Goal: Task Accomplishment & Management: Use online tool/utility

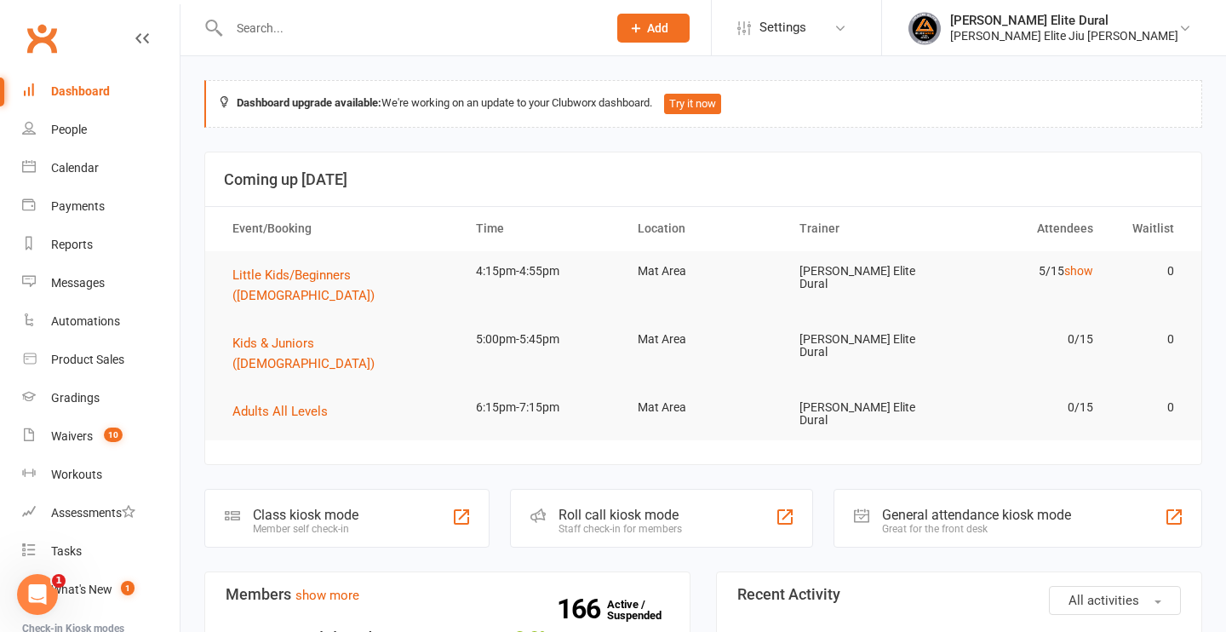
click at [253, 20] on input "text" at bounding box center [409, 28] width 371 height 24
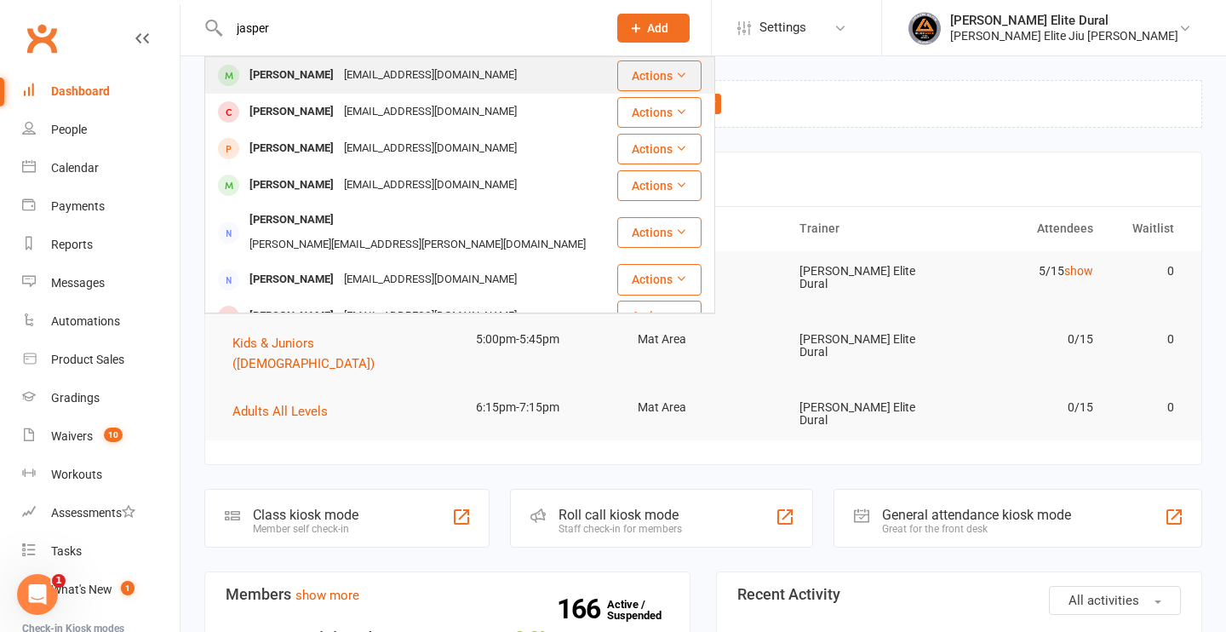
type input "jasper"
click at [348, 84] on div "[EMAIL_ADDRESS][DOMAIN_NAME]" at bounding box center [430, 75] width 183 height 25
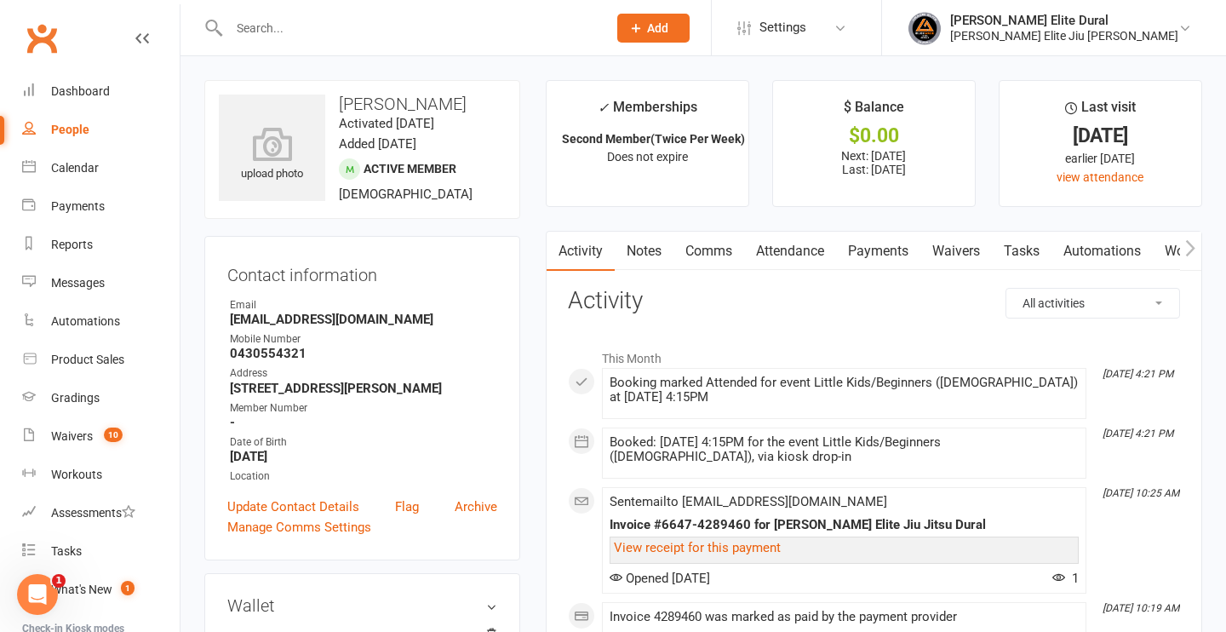
click at [800, 255] on link "Attendance" at bounding box center [790, 251] width 92 height 39
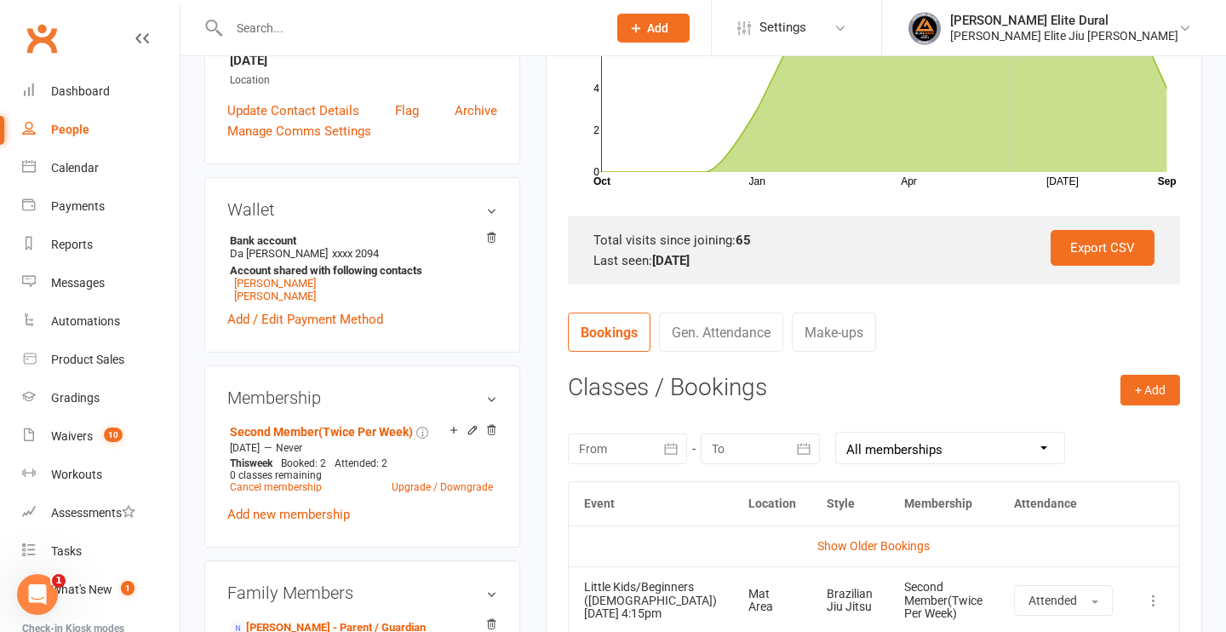
scroll to position [404, 0]
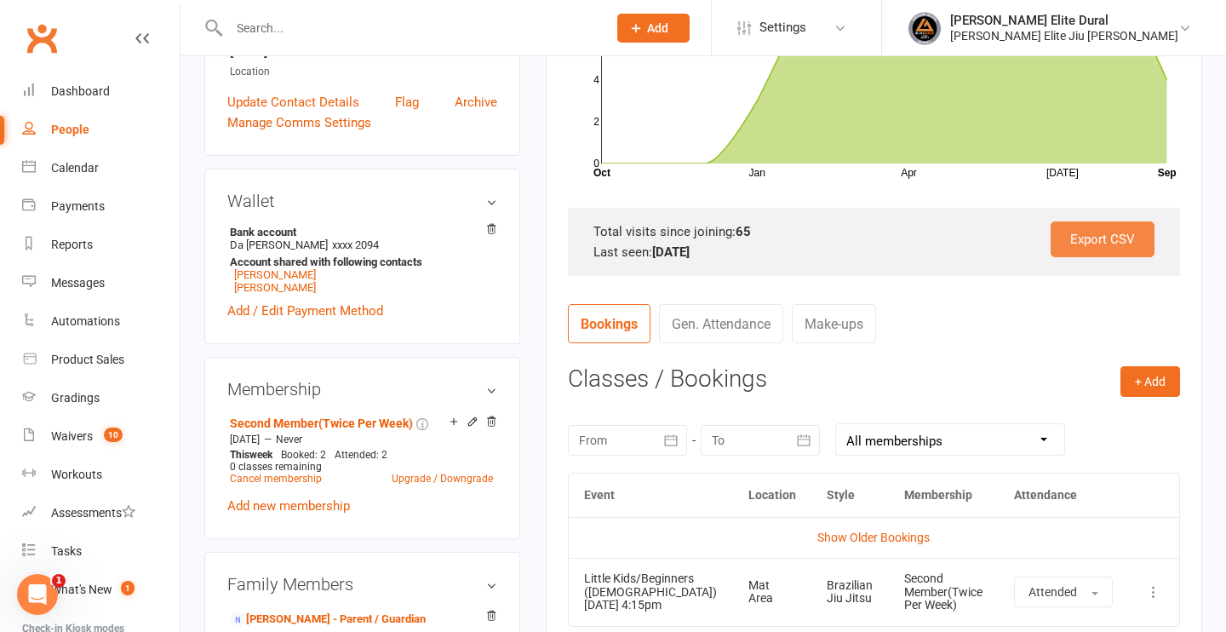
click at [1101, 232] on link "Export CSV" at bounding box center [1103, 239] width 104 height 36
click at [341, 28] on input "text" at bounding box center [409, 28] width 371 height 24
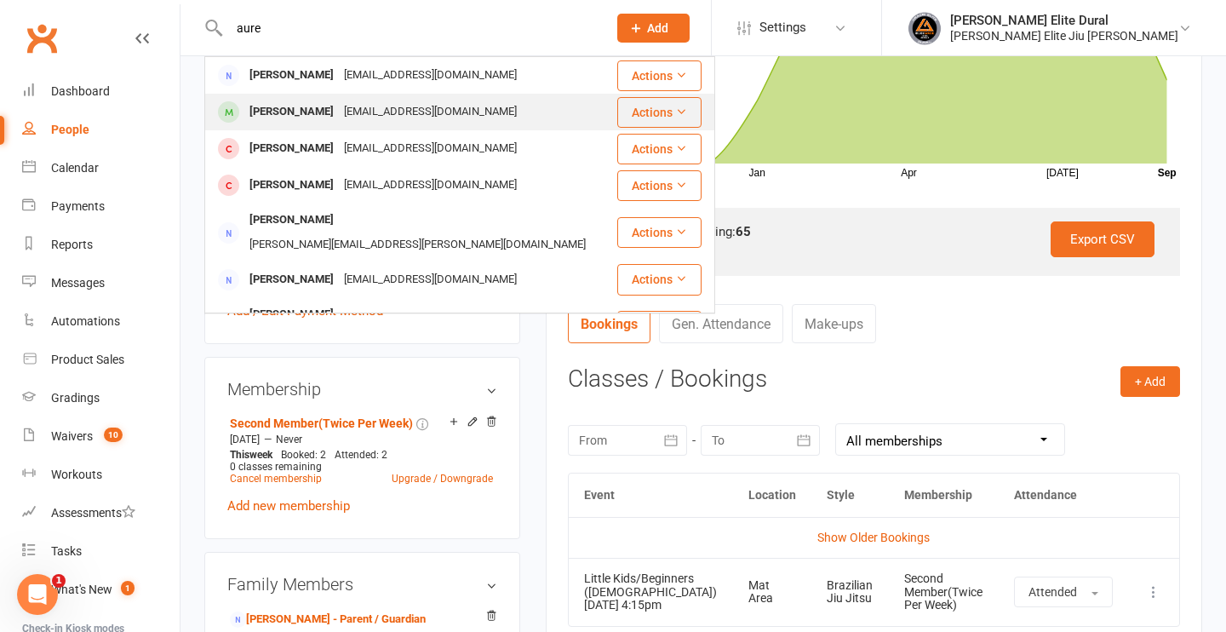
type input "aure"
click at [359, 108] on div "e_witzls@hotmail.com" at bounding box center [430, 112] width 183 height 25
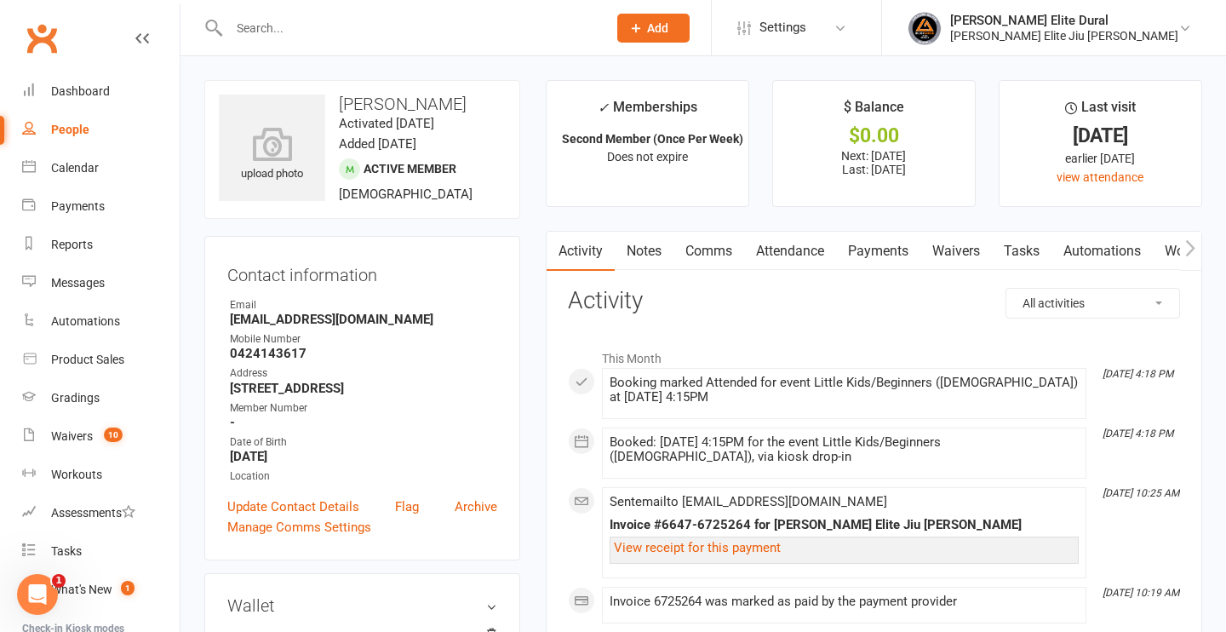
click at [780, 249] on link "Attendance" at bounding box center [790, 251] width 92 height 39
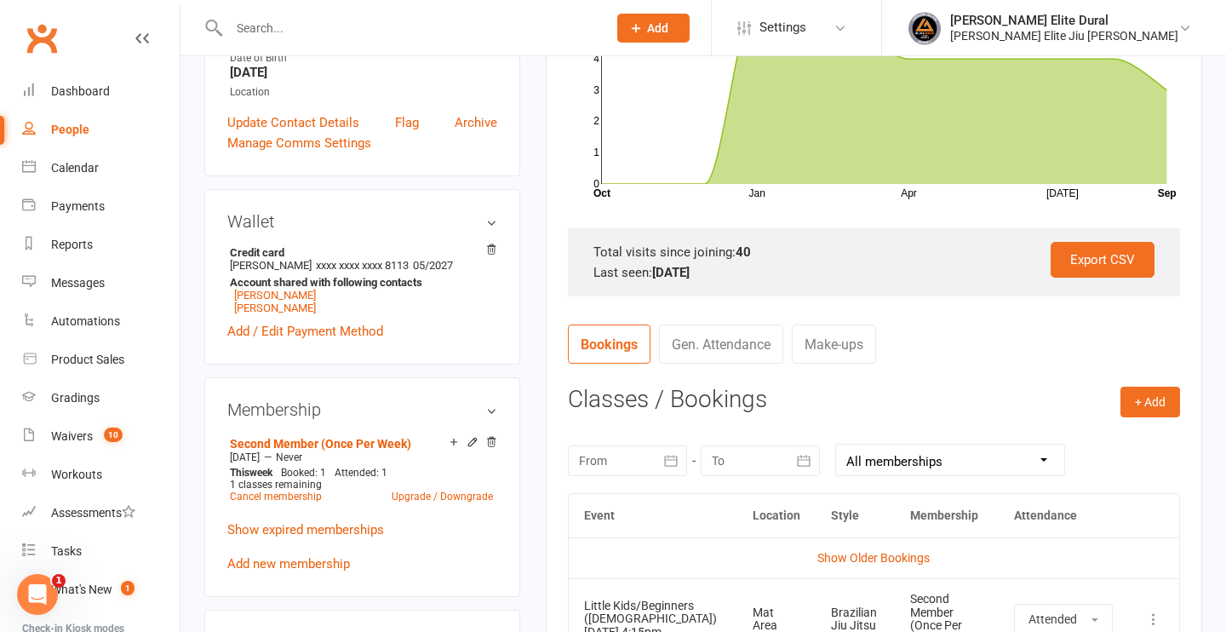
scroll to position [393, 0]
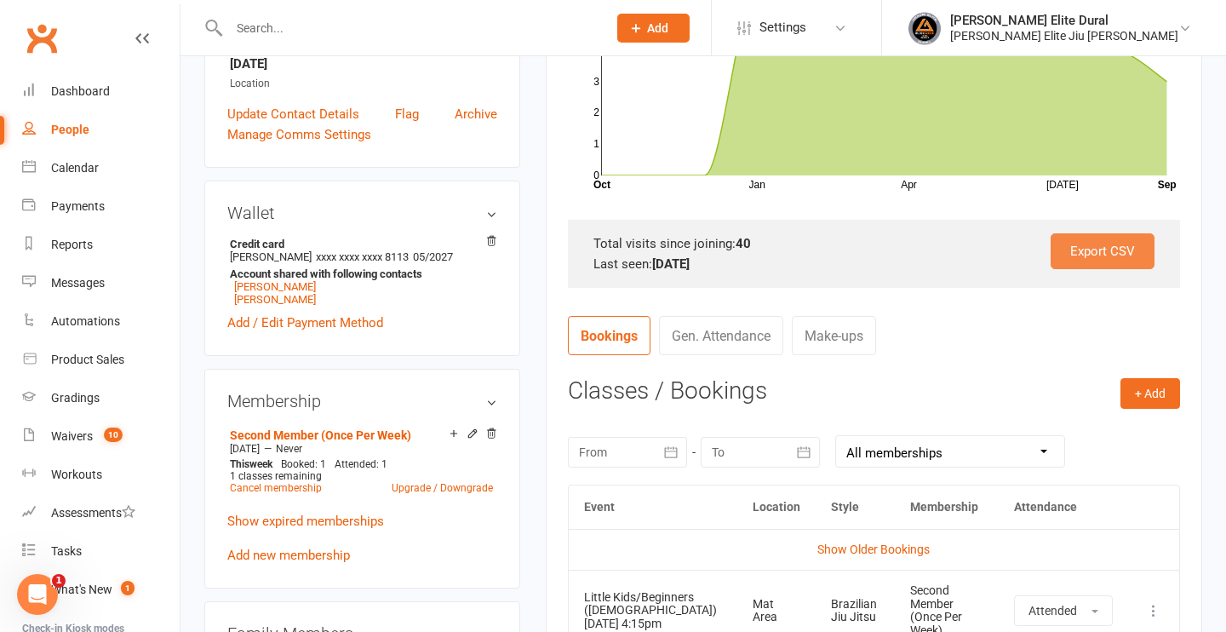
click at [1089, 256] on link "Export CSV" at bounding box center [1103, 251] width 104 height 36
click at [85, 89] on div "Dashboard" at bounding box center [80, 91] width 59 height 14
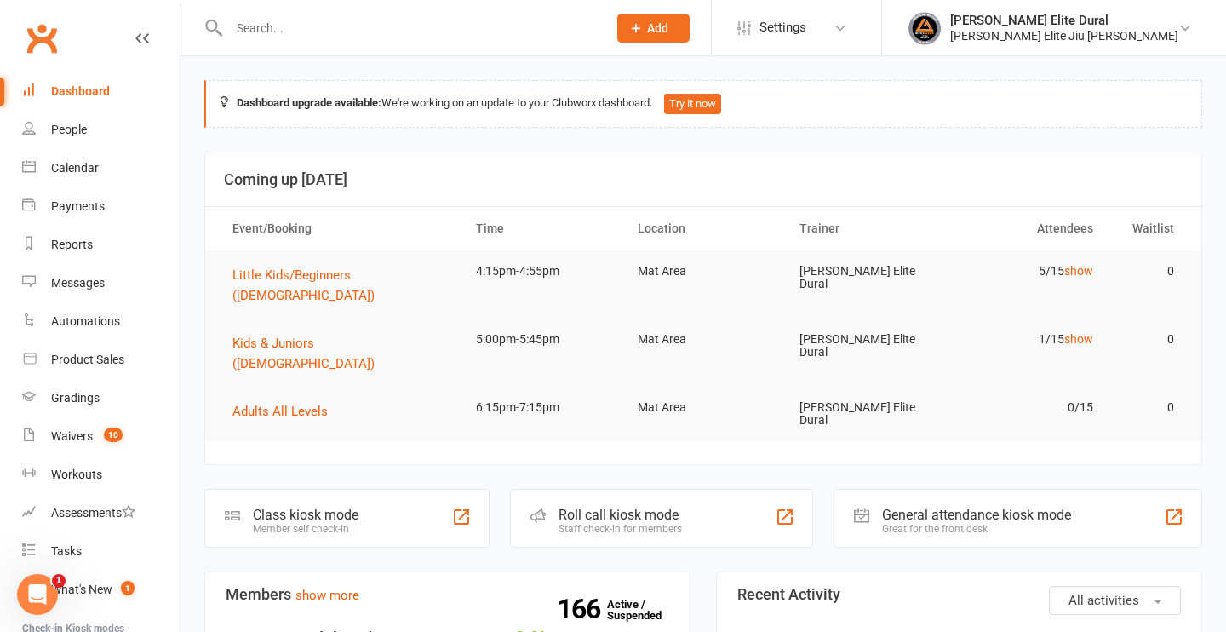
click at [331, 507] on div "Class kiosk mode" at bounding box center [306, 515] width 106 height 16
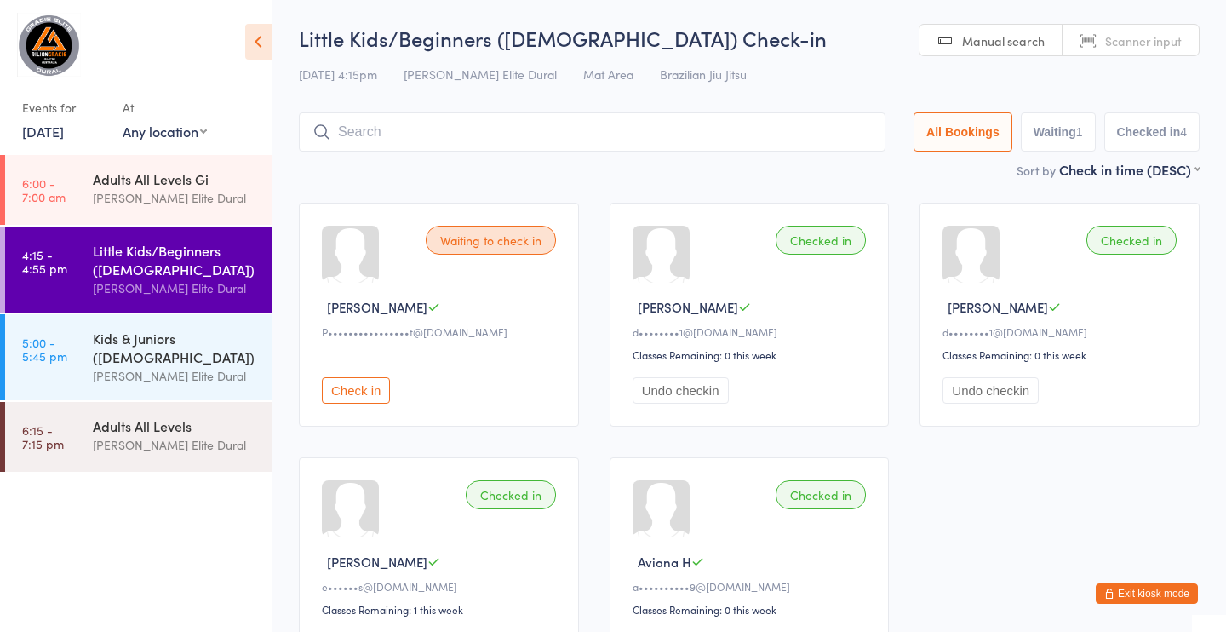
click at [1144, 592] on button "Exit kiosk mode" at bounding box center [1147, 593] width 102 height 20
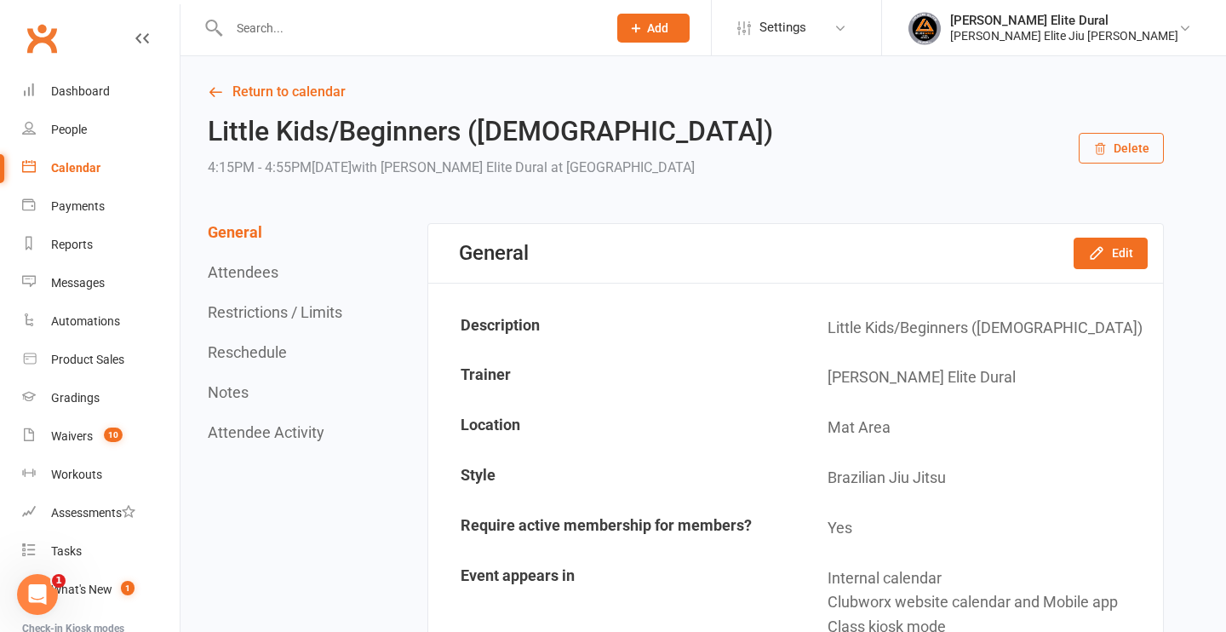
click at [77, 163] on div "Calendar" at bounding box center [75, 168] width 49 height 14
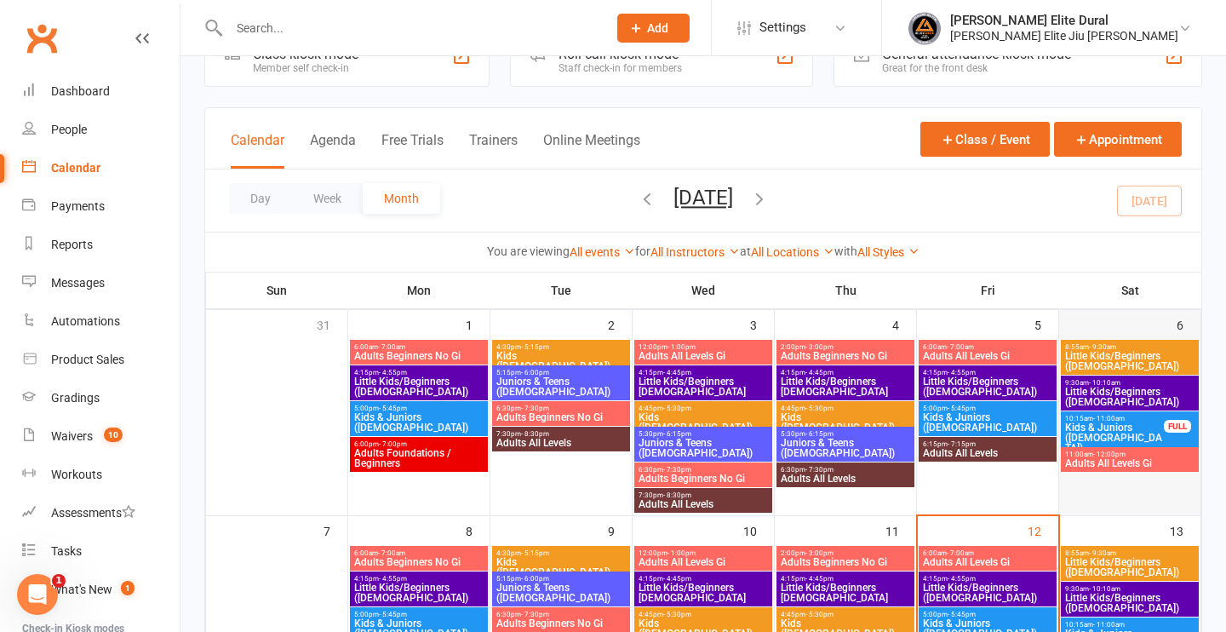
scroll to position [63, 0]
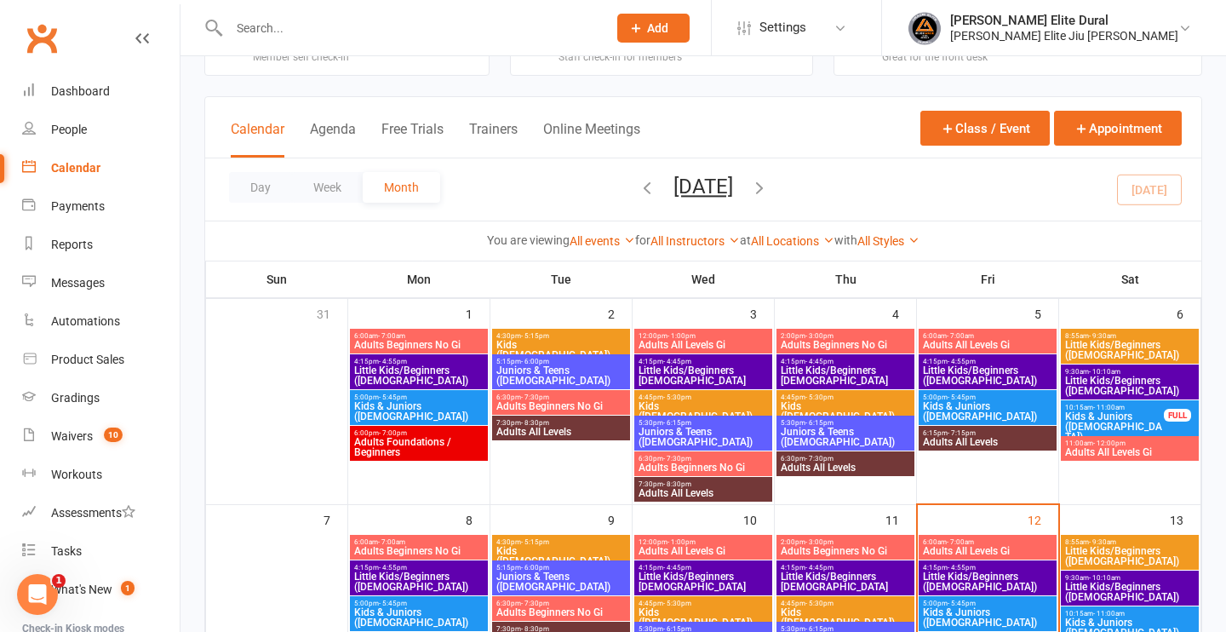
click at [981, 580] on span "Little Kids/Beginners ([DEMOGRAPHIC_DATA])" at bounding box center [987, 581] width 131 height 20
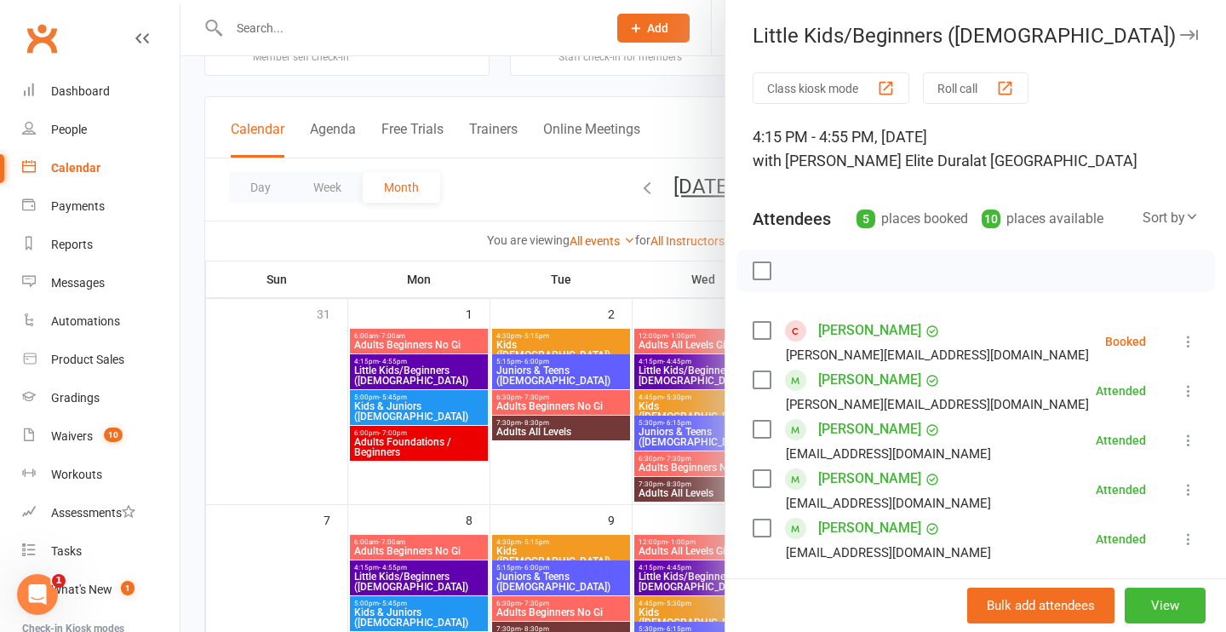
click at [876, 330] on link "[PERSON_NAME]" at bounding box center [869, 330] width 103 height 27
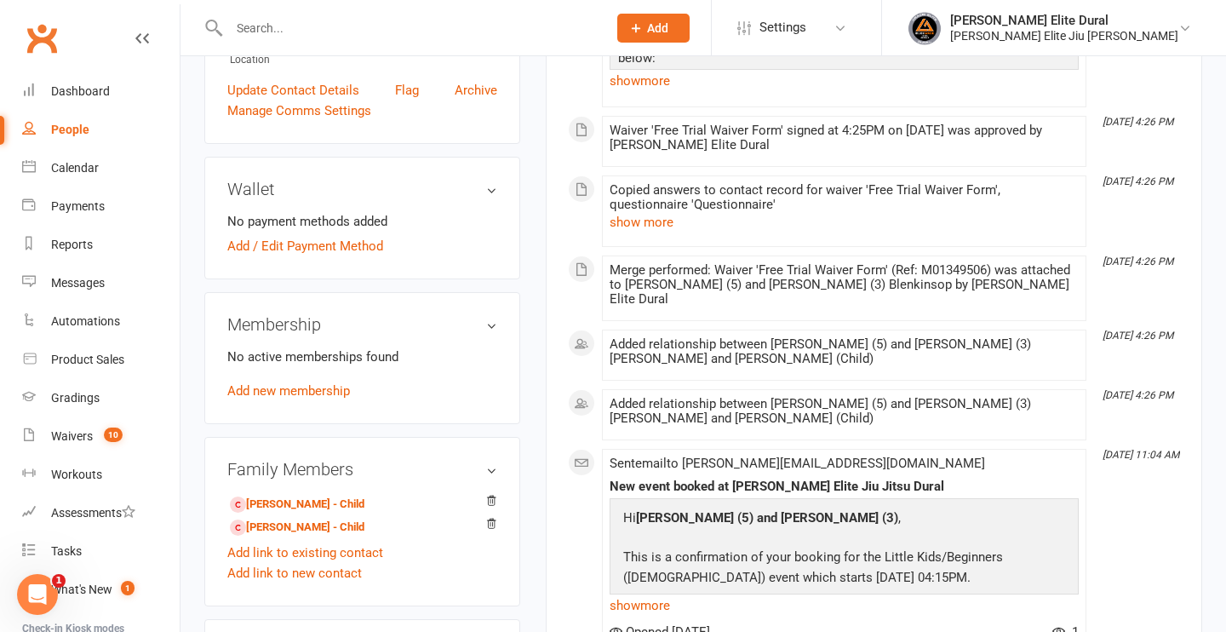
scroll to position [423, 0]
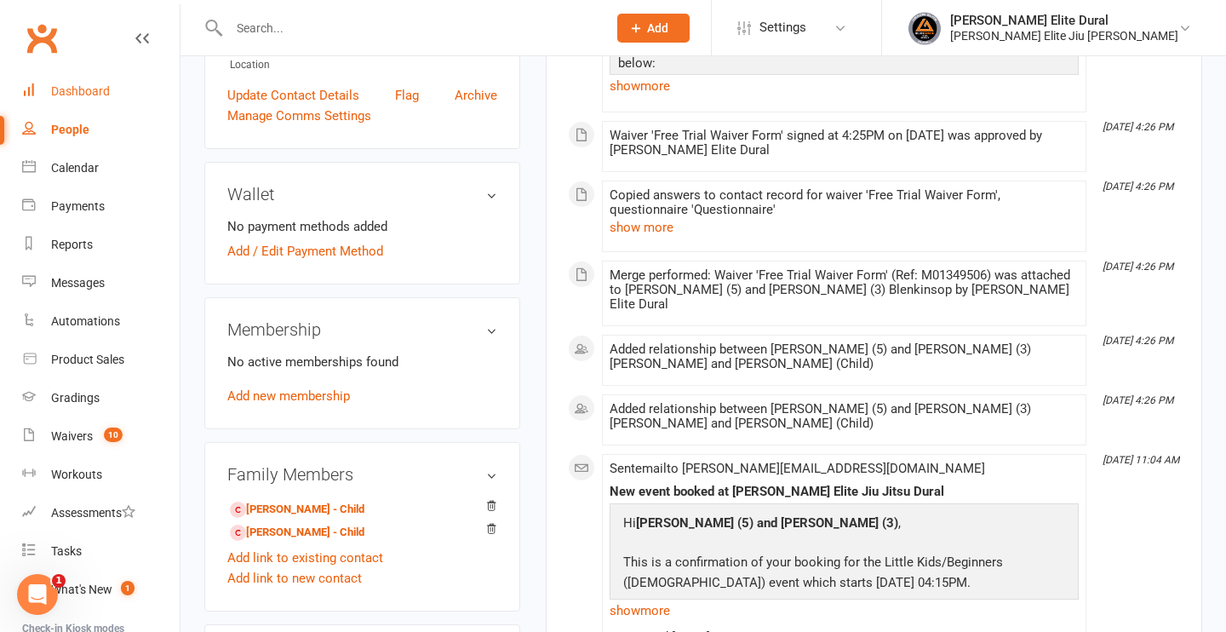
click at [95, 92] on div "Dashboard" at bounding box center [80, 91] width 59 height 14
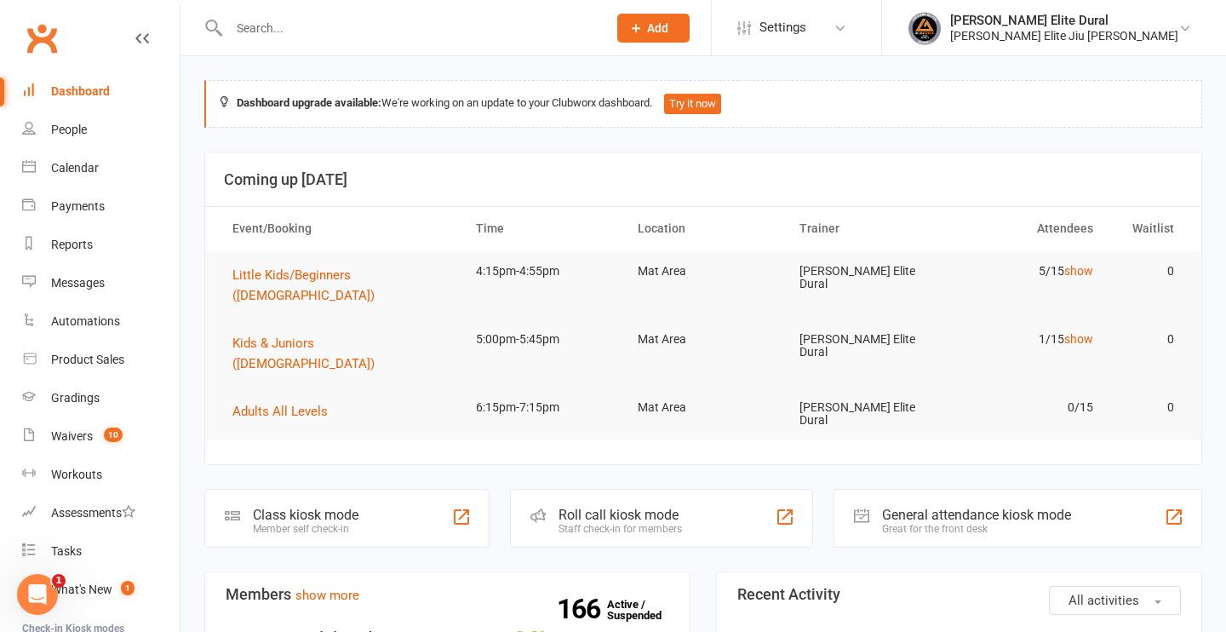
click at [347, 507] on div "Class kiosk mode" at bounding box center [306, 515] width 106 height 16
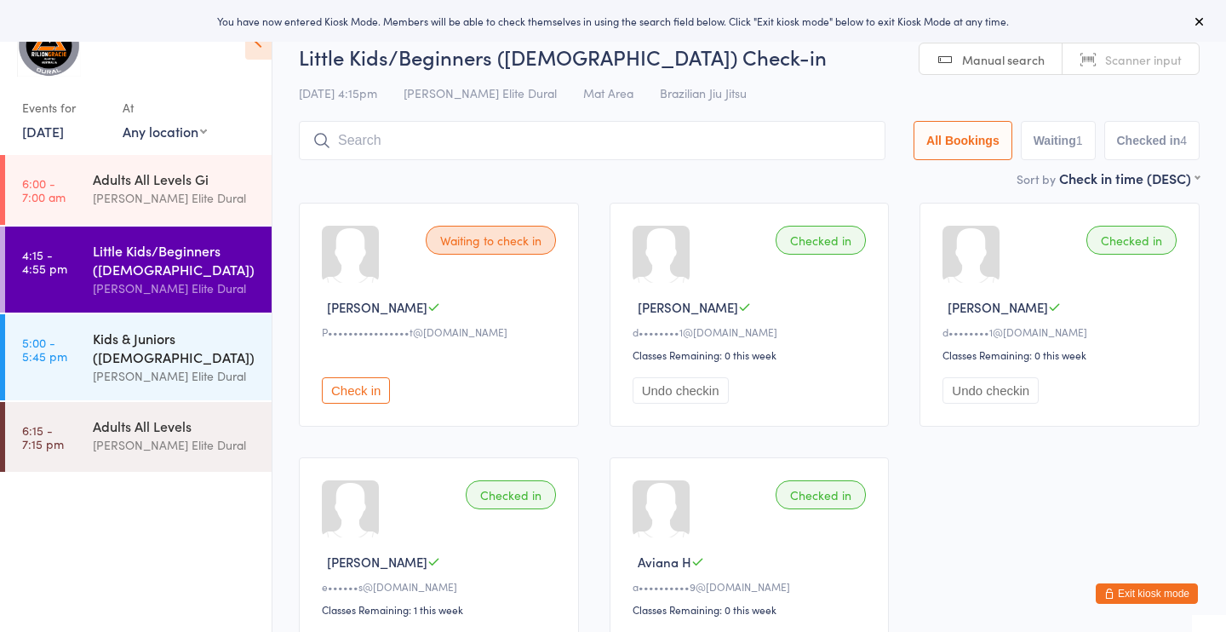
click at [178, 354] on div "Kids & Juniors ([DEMOGRAPHIC_DATA])" at bounding box center [175, 347] width 164 height 37
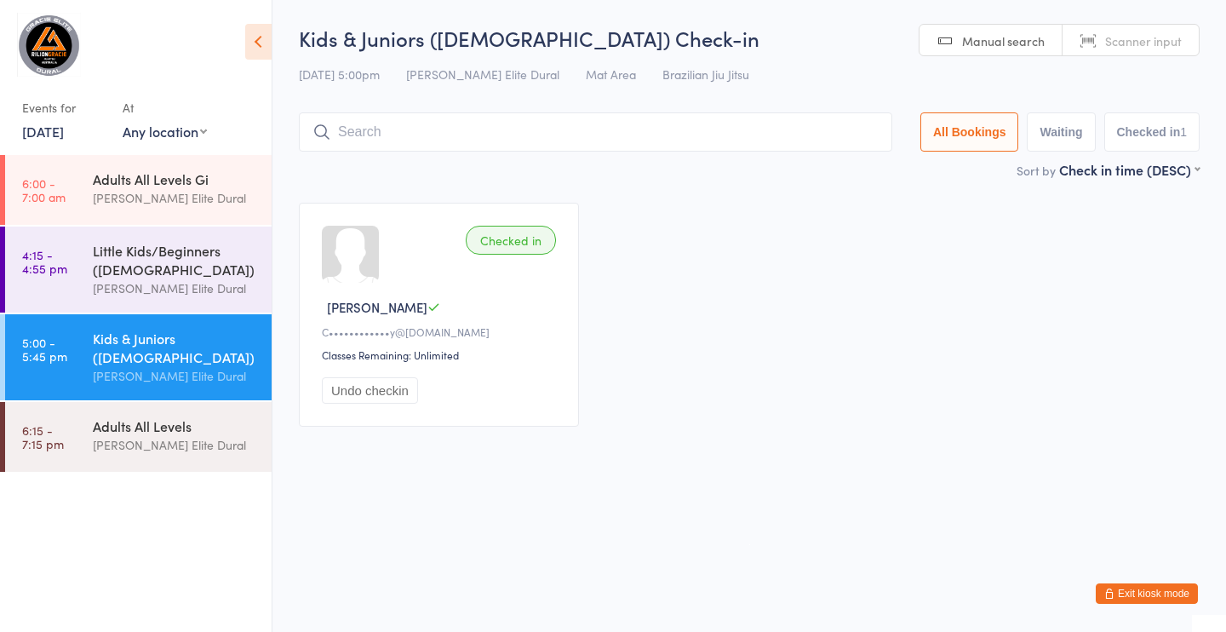
click at [178, 354] on div "Kids & Juniors ([DEMOGRAPHIC_DATA])" at bounding box center [175, 347] width 164 height 37
click at [1122, 588] on button "Exit kiosk mode" at bounding box center [1147, 593] width 102 height 20
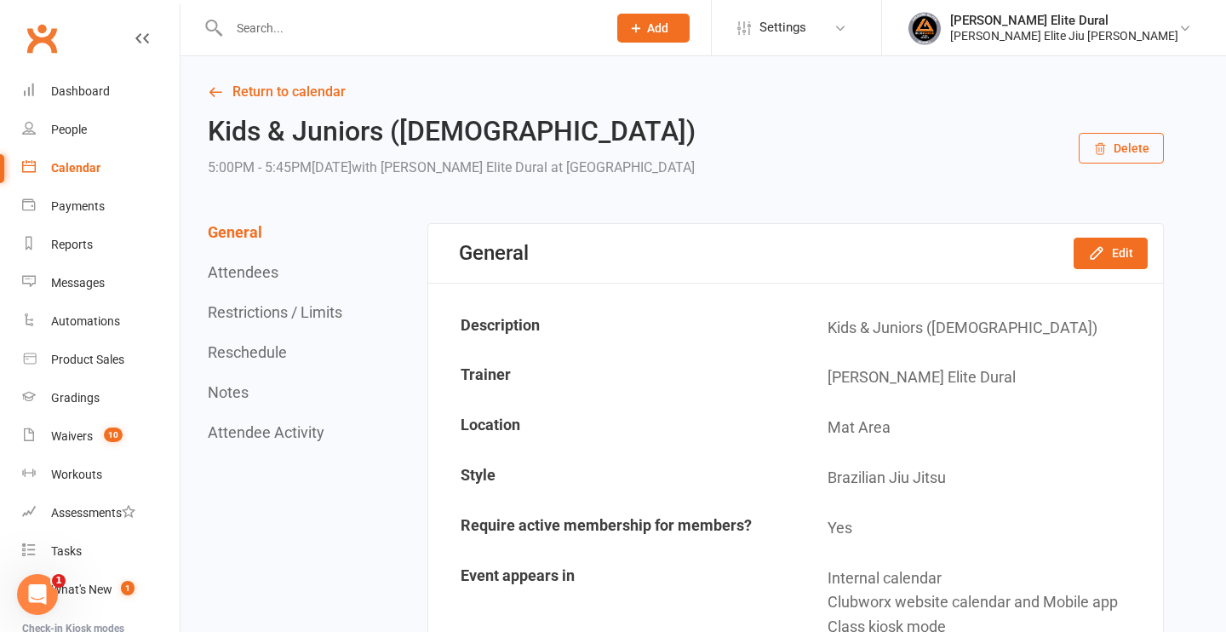
click at [77, 163] on div "Calendar" at bounding box center [75, 168] width 49 height 14
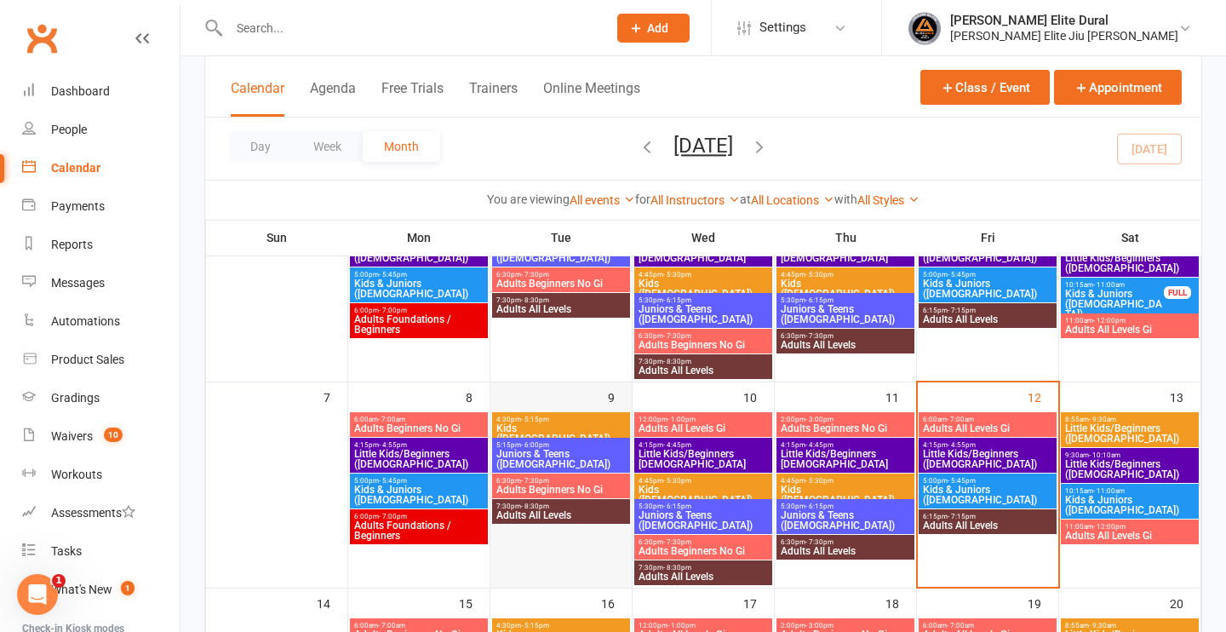
scroll to position [205, 0]
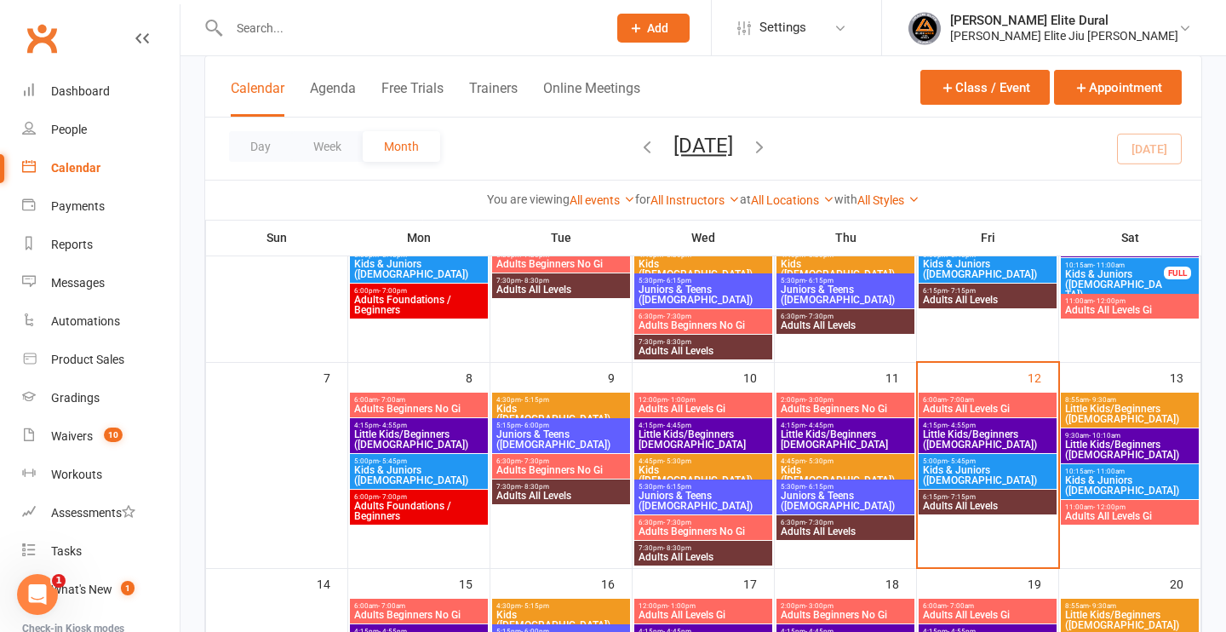
click at [1124, 442] on span "Little Kids/Beginners ([DEMOGRAPHIC_DATA])" at bounding box center [1129, 449] width 131 height 20
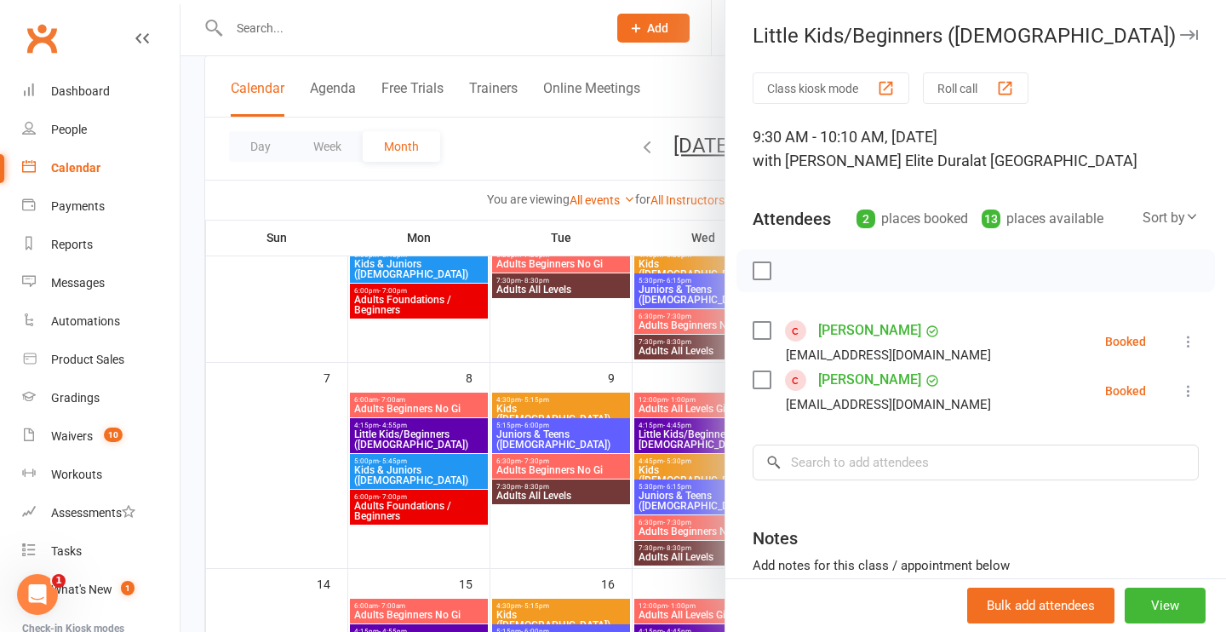
click at [1194, 33] on icon "button" at bounding box center [1189, 35] width 18 height 10
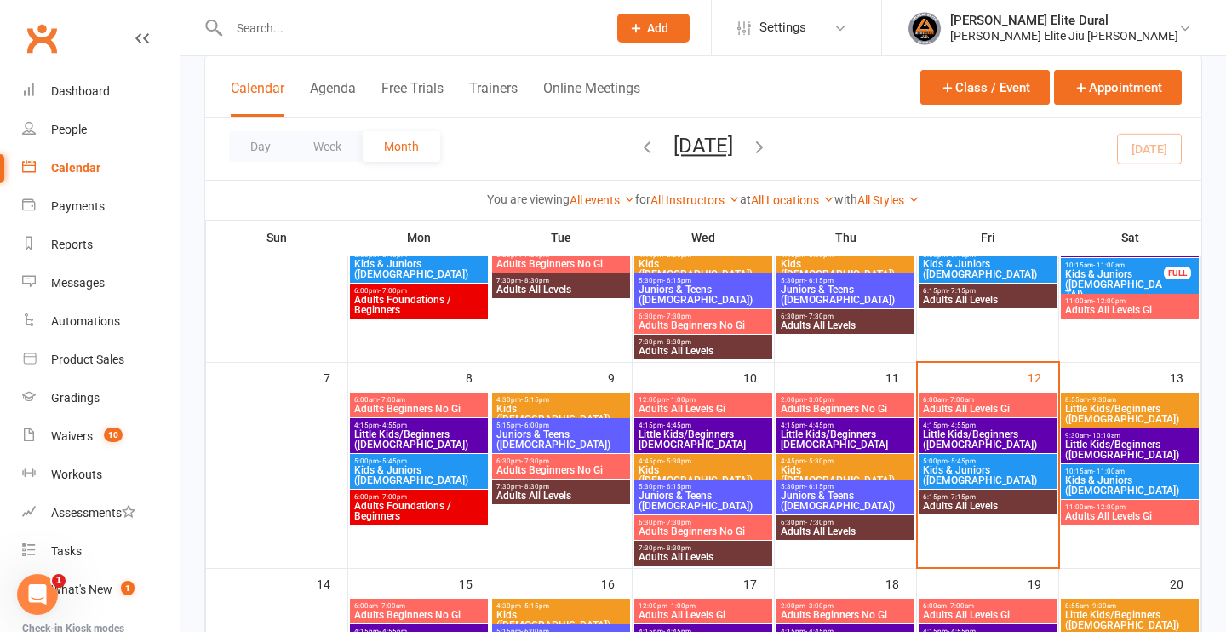
click at [679, 431] on span "Little Kids/Beginners [DEMOGRAPHIC_DATA]" at bounding box center [703, 439] width 131 height 20
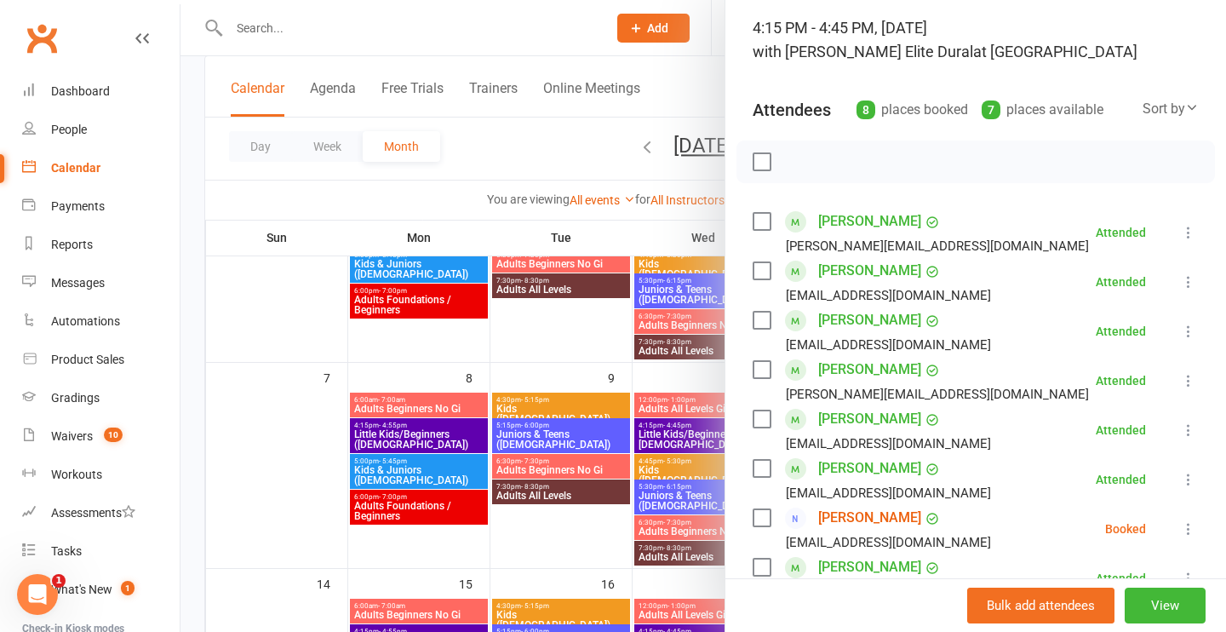
scroll to position [136, 0]
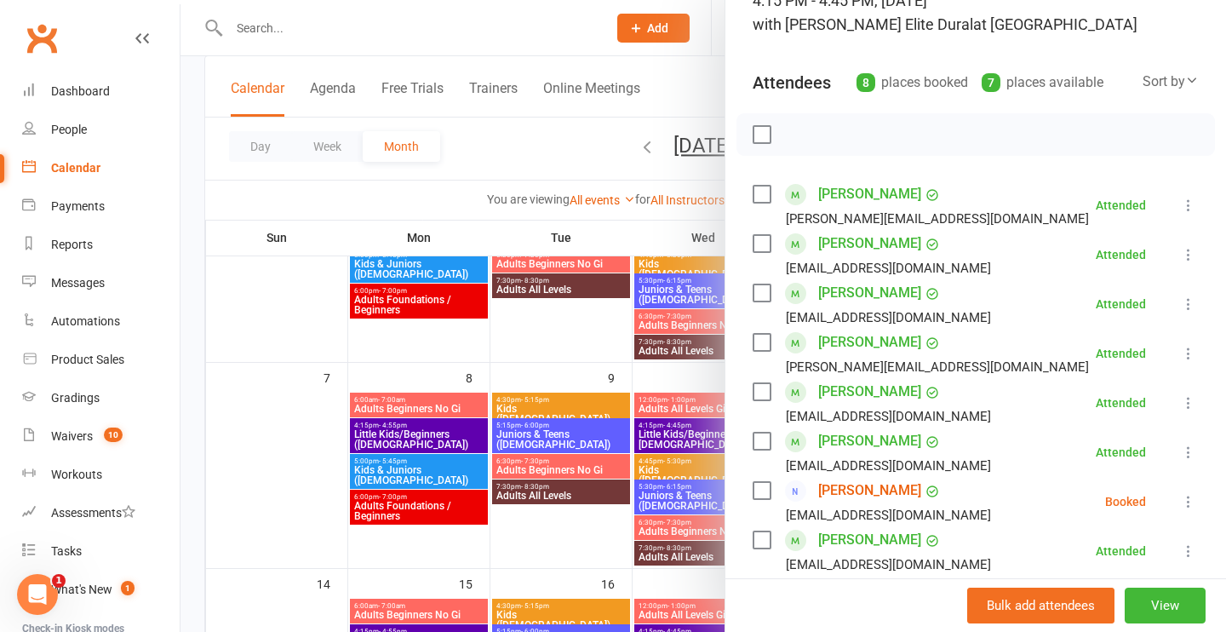
click at [539, 27] on div at bounding box center [704, 316] width 1046 height 632
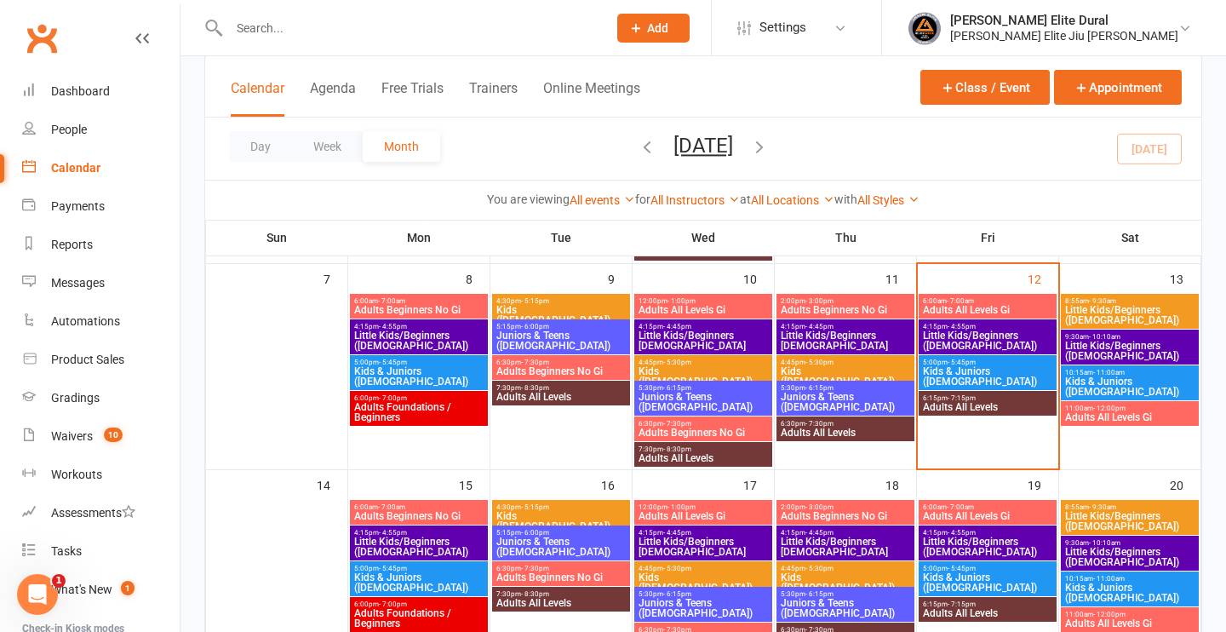
scroll to position [302, 0]
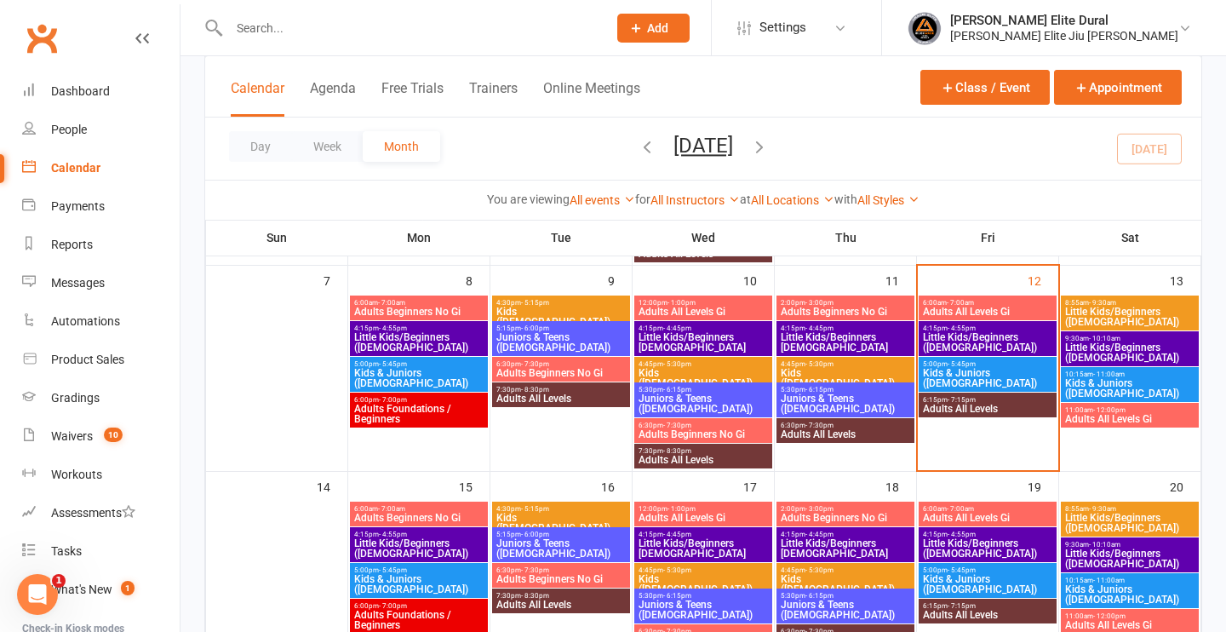
click at [993, 542] on span "Little Kids/Beginners ([DEMOGRAPHIC_DATA])" at bounding box center [987, 548] width 131 height 20
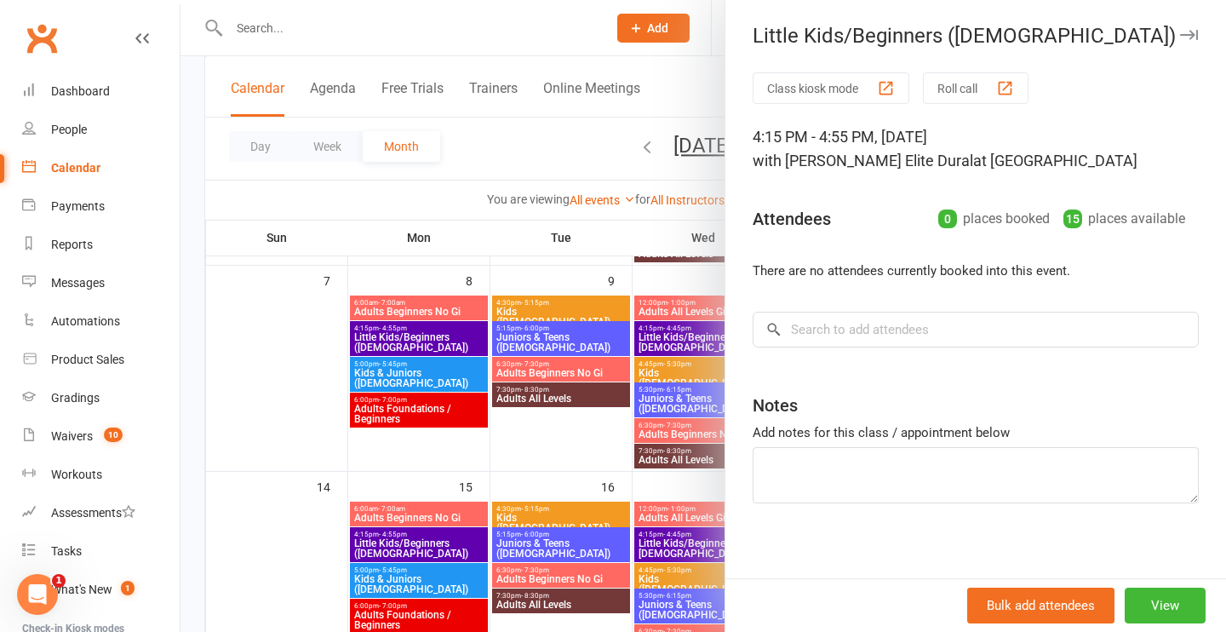
click at [569, 33] on div at bounding box center [704, 316] width 1046 height 632
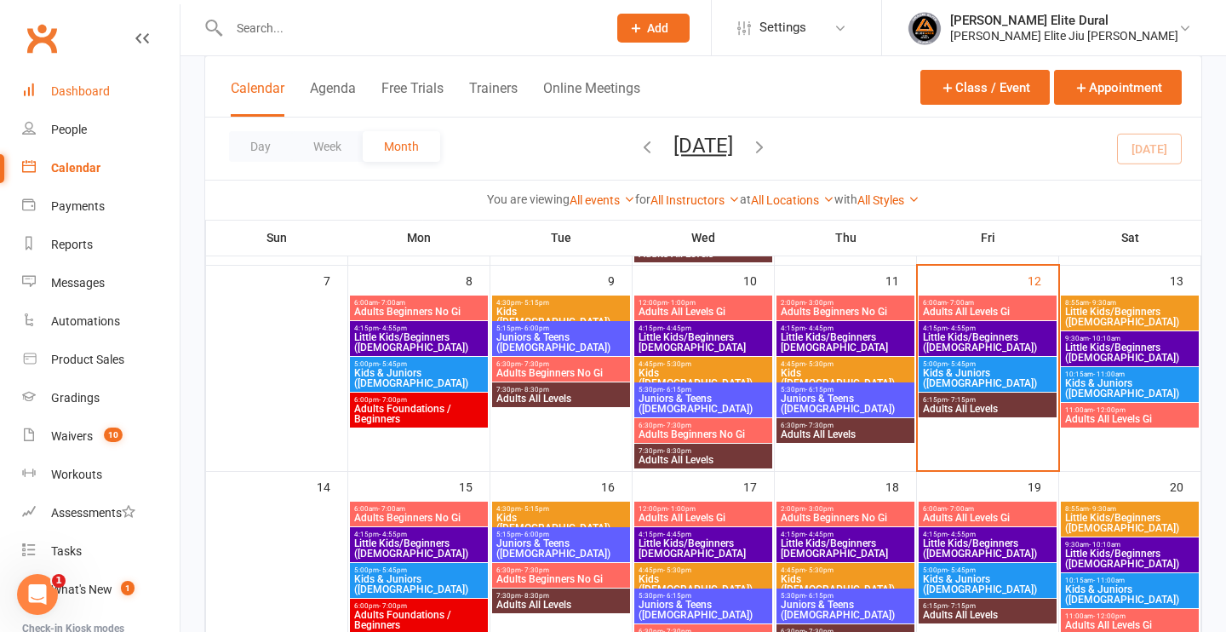
click at [83, 92] on div "Dashboard" at bounding box center [80, 91] width 59 height 14
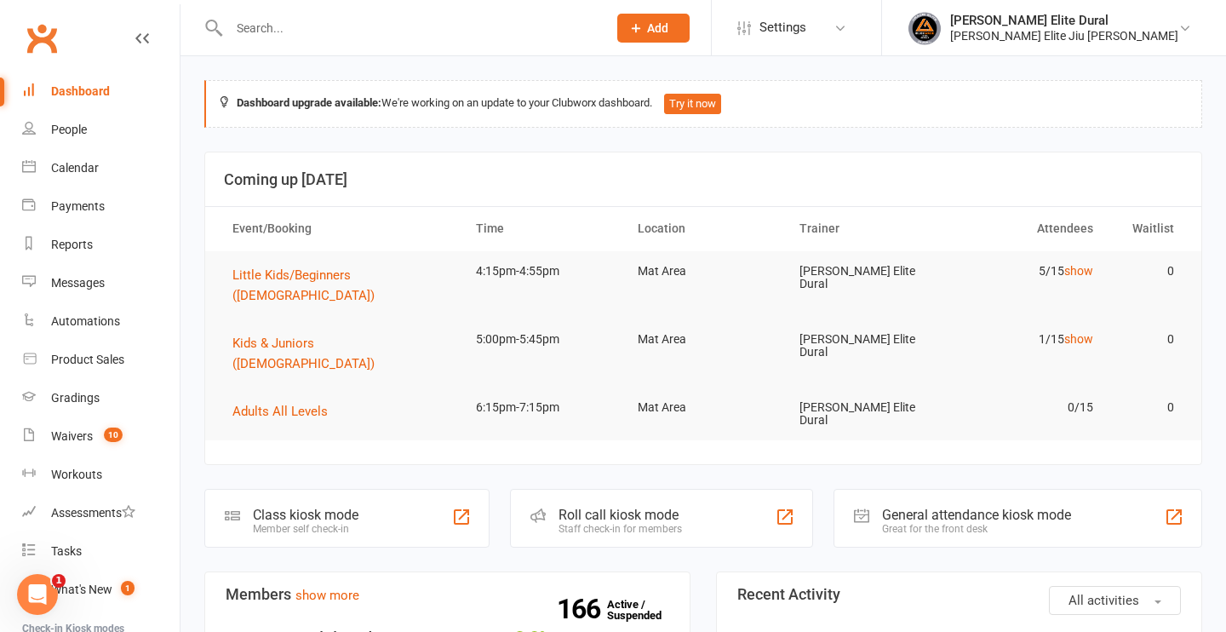
click at [352, 507] on div "Class kiosk mode" at bounding box center [306, 515] width 106 height 16
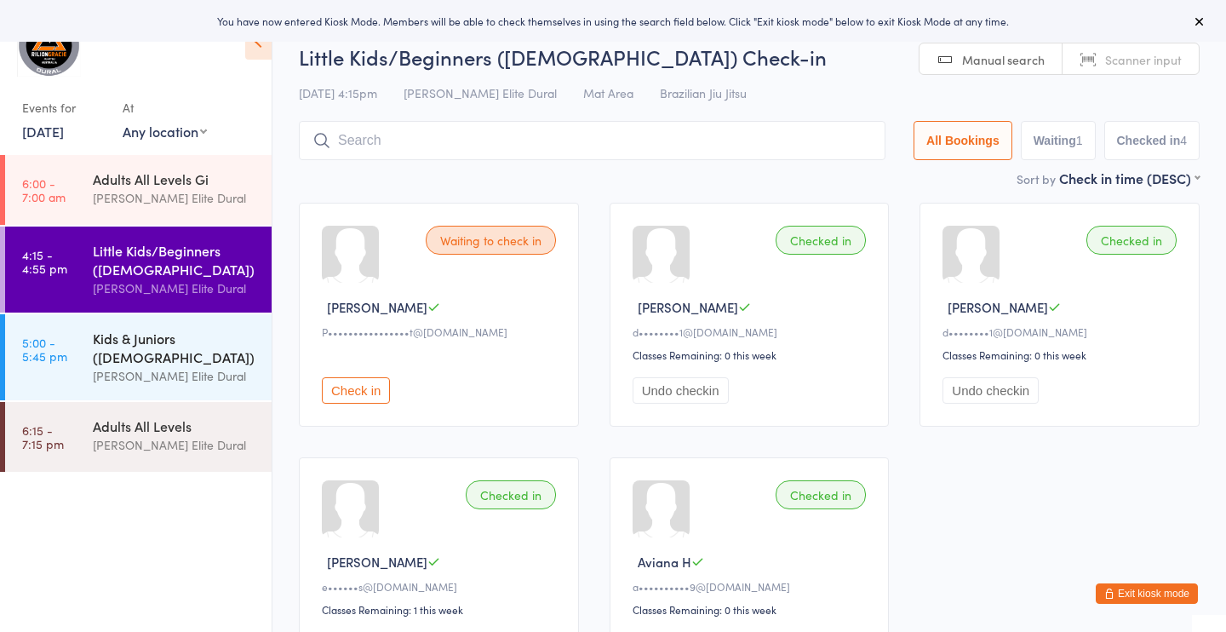
click at [192, 347] on div "Kids & Juniors ([DEMOGRAPHIC_DATA])" at bounding box center [175, 347] width 164 height 37
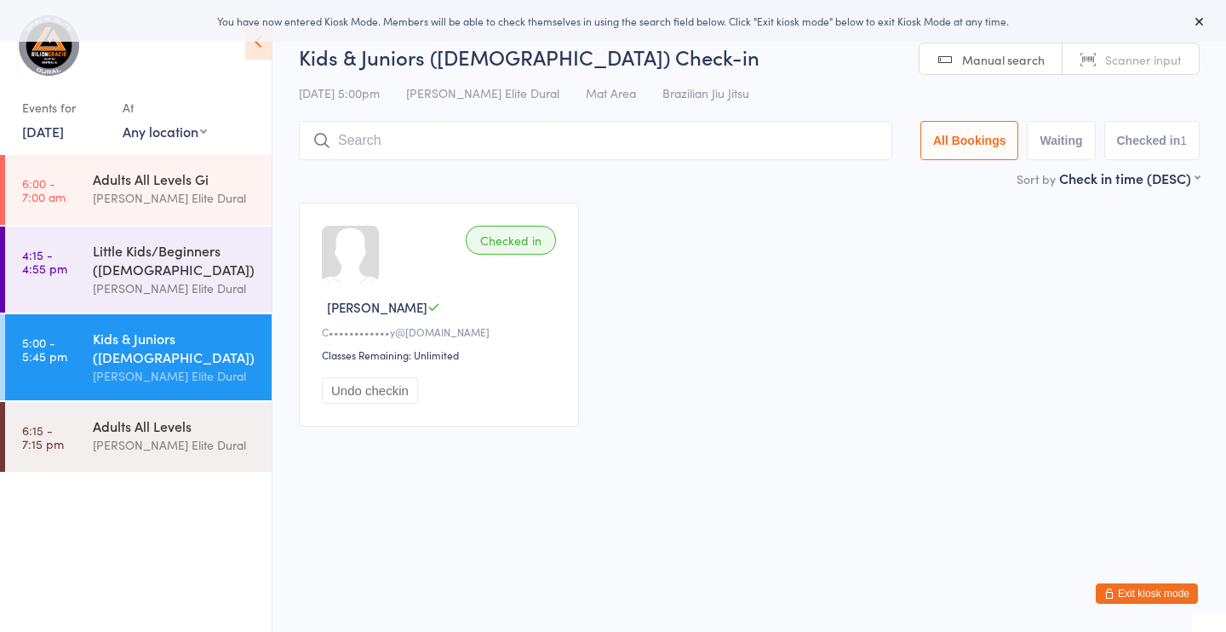
click at [396, 142] on input "search" at bounding box center [596, 140] width 594 height 39
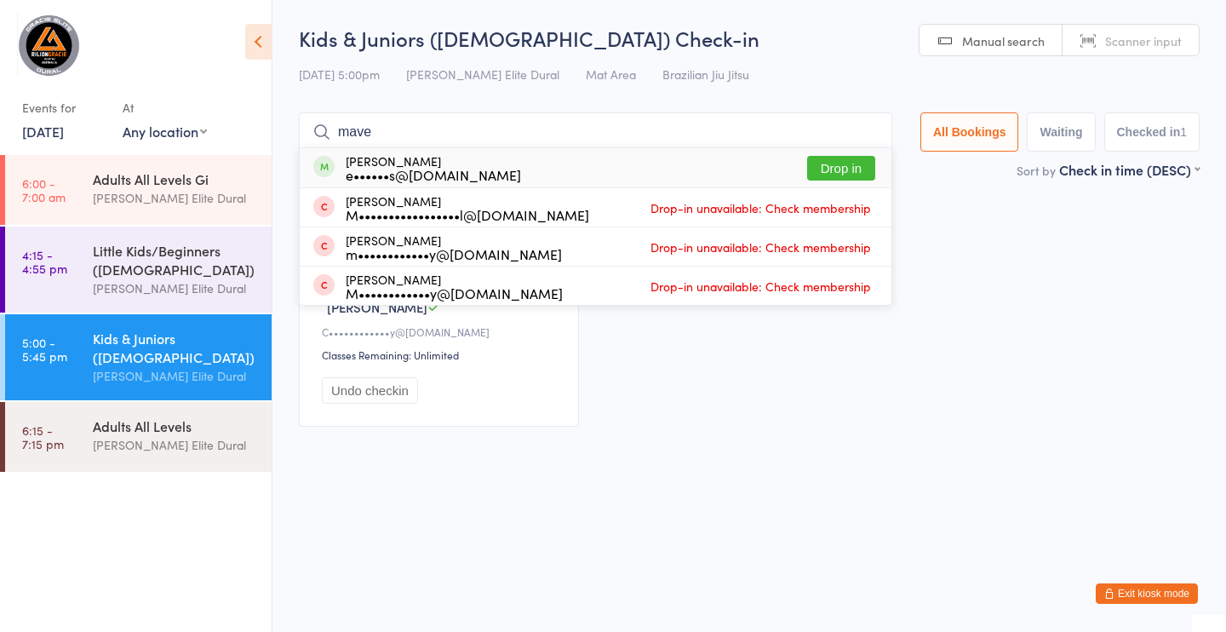
type input "mave"
click at [833, 162] on button "Drop in" at bounding box center [841, 168] width 68 height 25
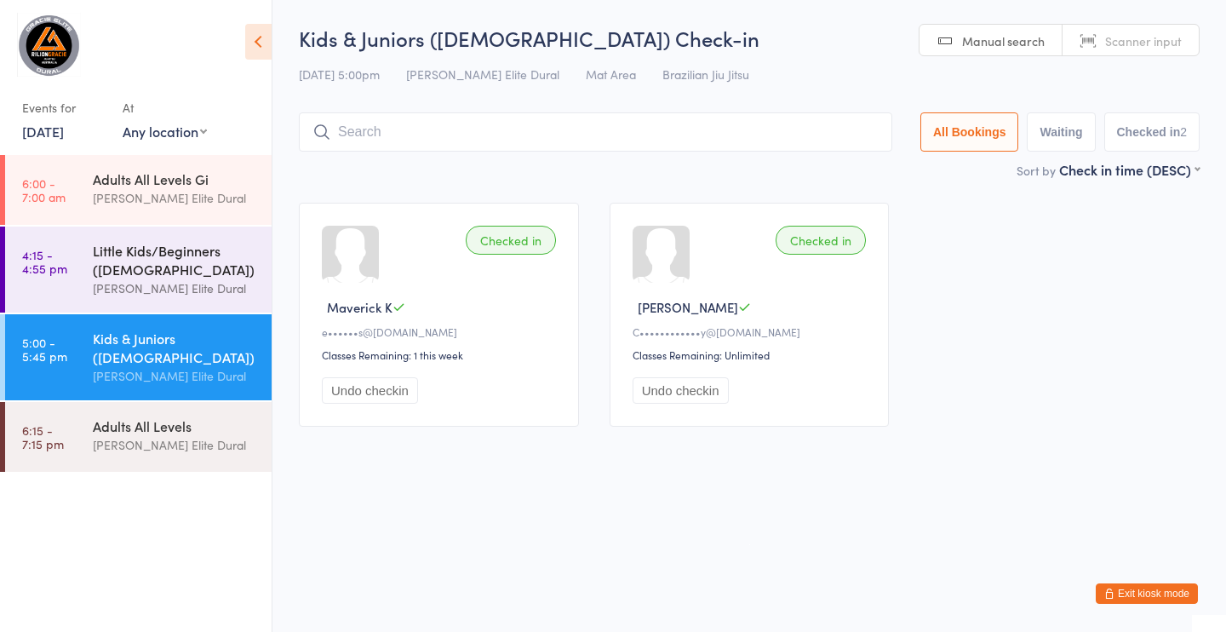
click at [172, 284] on div "[PERSON_NAME] Elite Dural" at bounding box center [175, 288] width 164 height 20
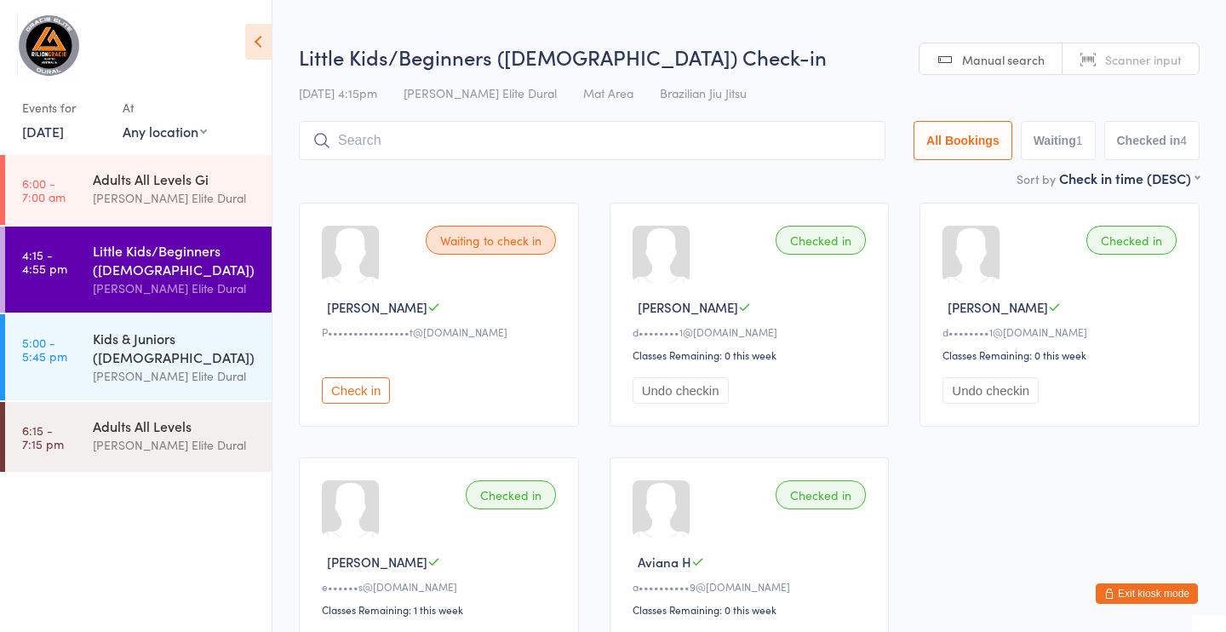
click at [354, 396] on button "Check in" at bounding box center [356, 390] width 68 height 26
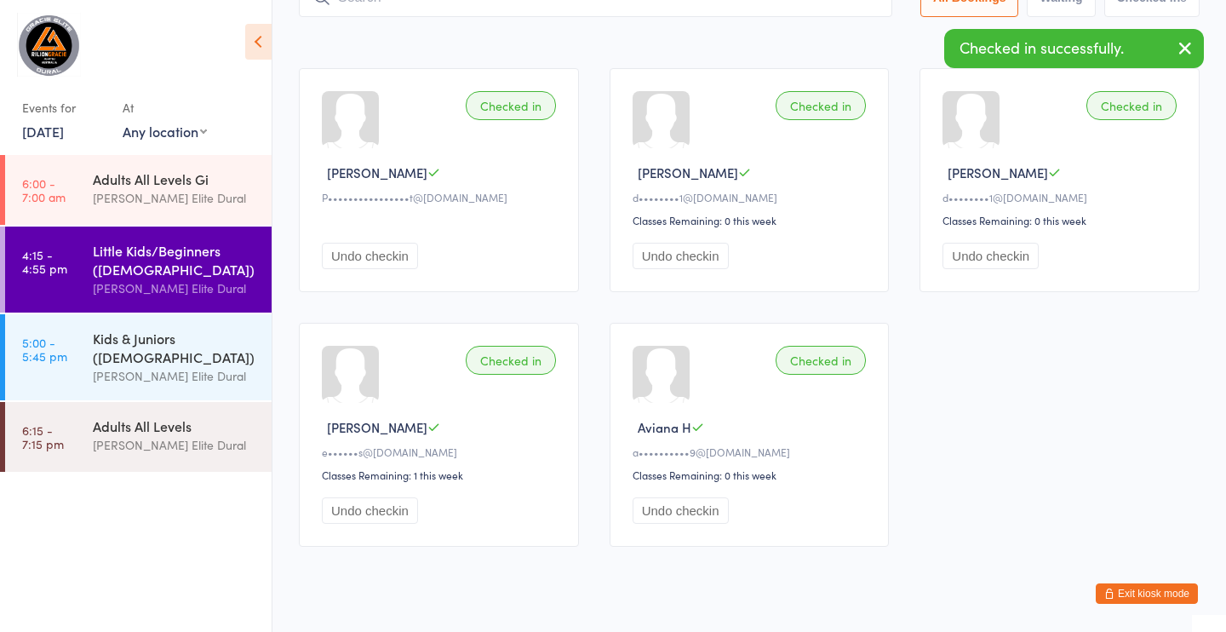
scroll to position [133, 0]
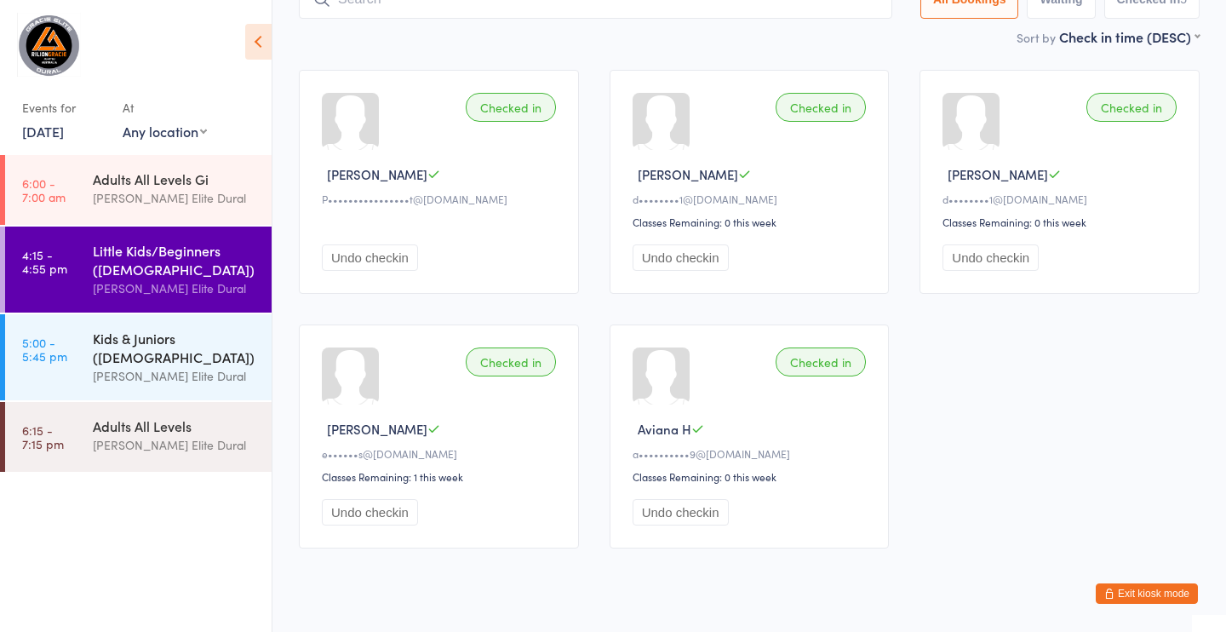
click at [156, 340] on div "Kids & Juniors ([DEMOGRAPHIC_DATA])" at bounding box center [175, 347] width 164 height 37
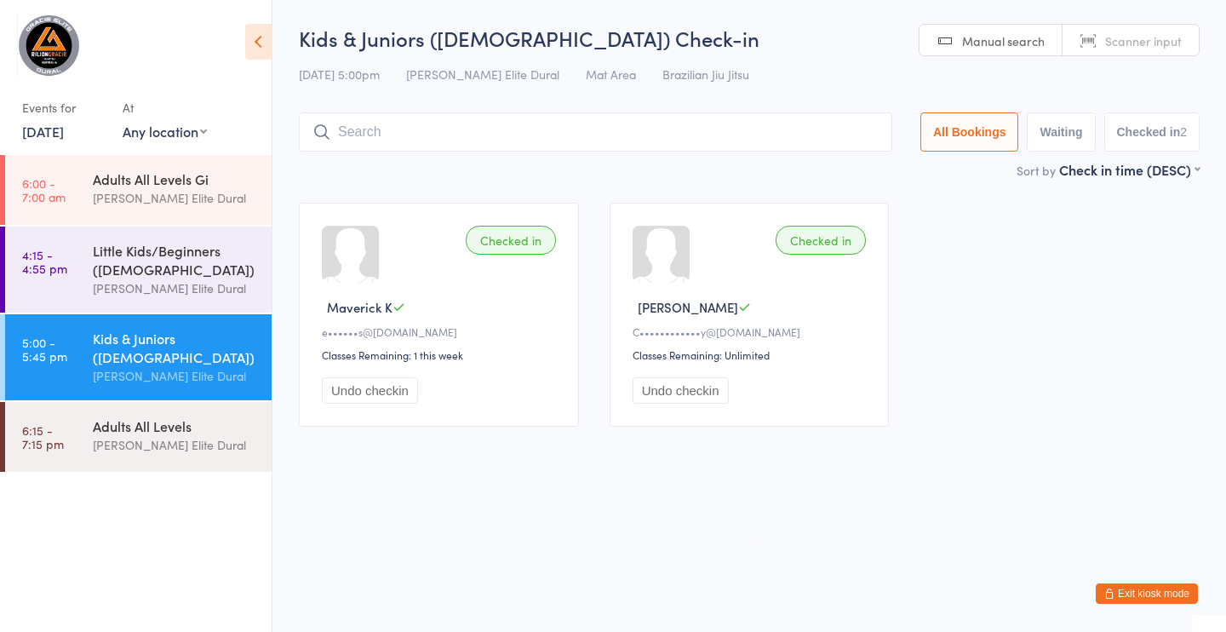
click at [392, 140] on input "search" at bounding box center [596, 131] width 594 height 39
type input "d"
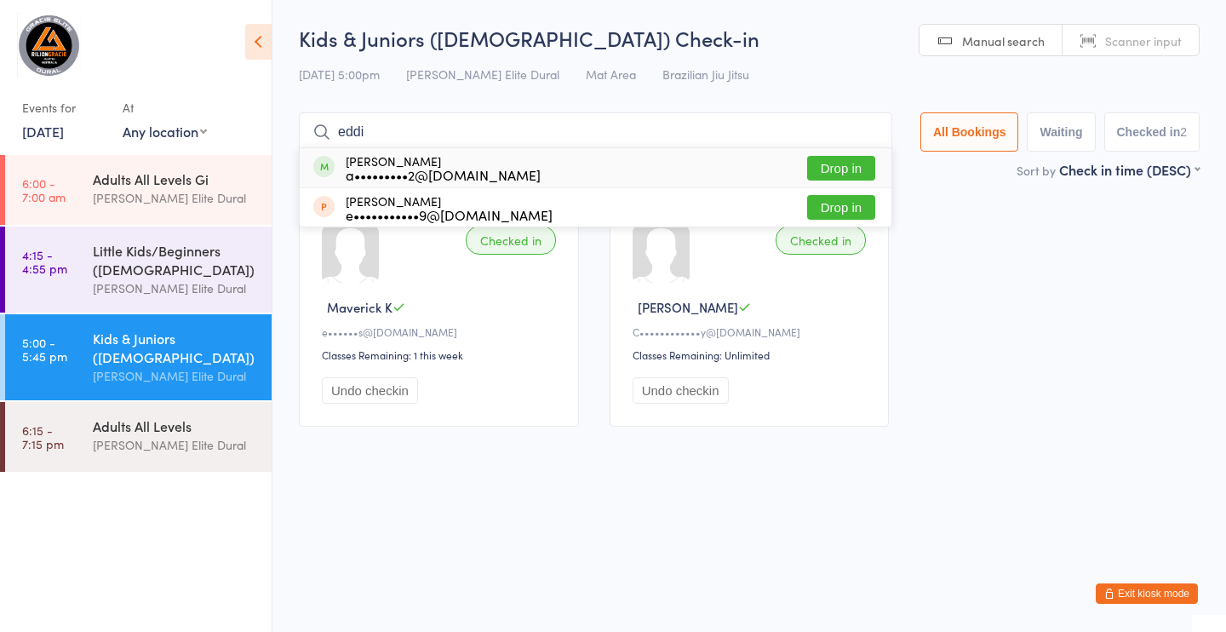
type input "eddi"
click at [835, 163] on button "Drop in" at bounding box center [841, 168] width 68 height 25
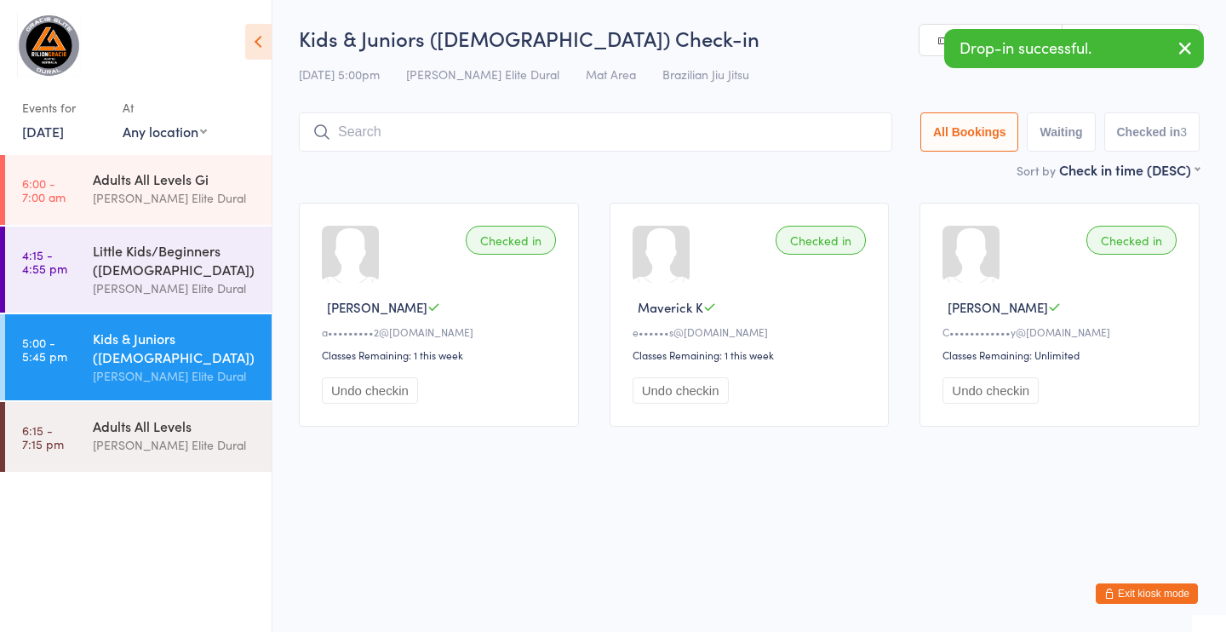
click at [519, 133] on input "search" at bounding box center [596, 131] width 594 height 39
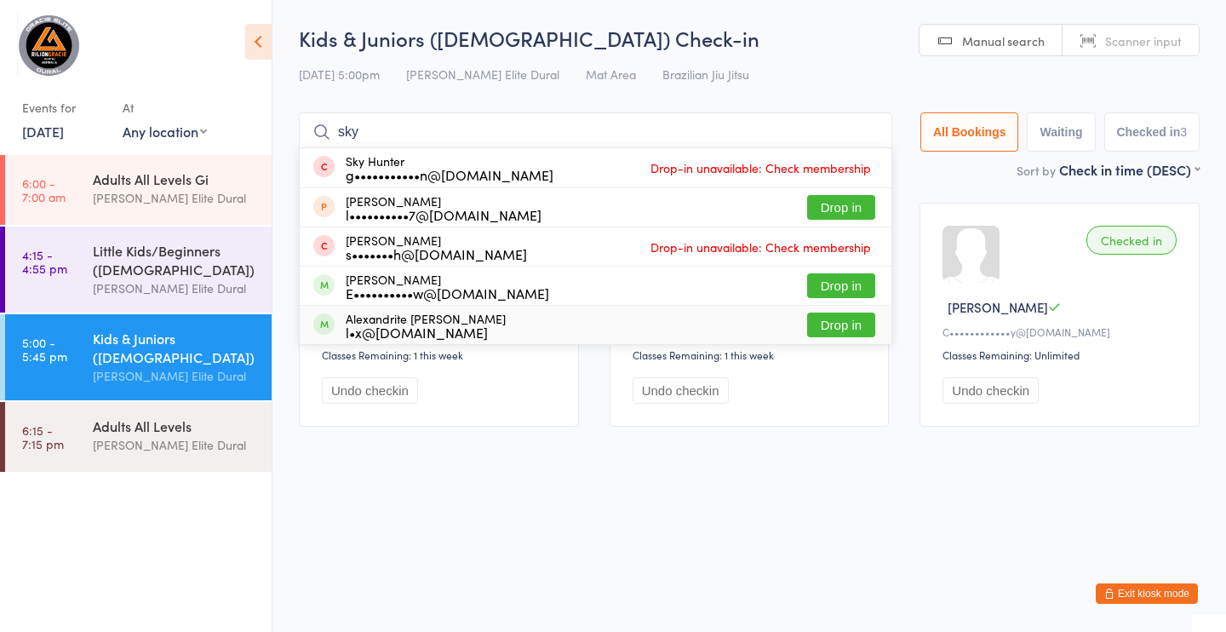
type input "sky"
click at [833, 330] on button "Drop in" at bounding box center [841, 325] width 68 height 25
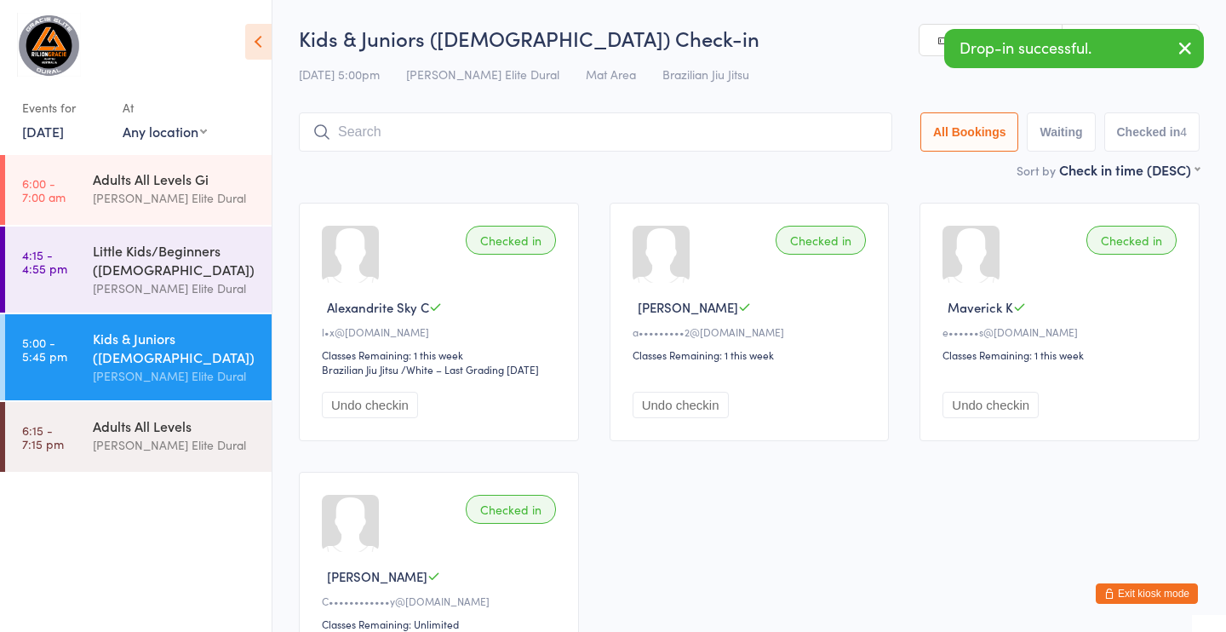
click at [481, 143] on input "search" at bounding box center [596, 131] width 594 height 39
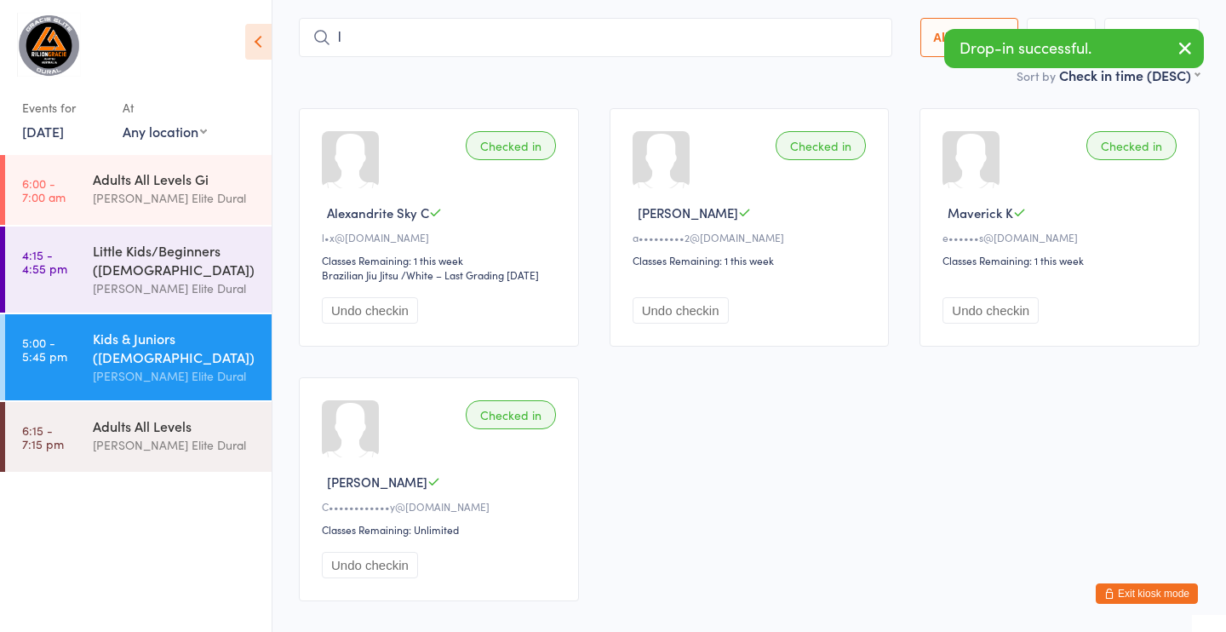
scroll to position [108, 0]
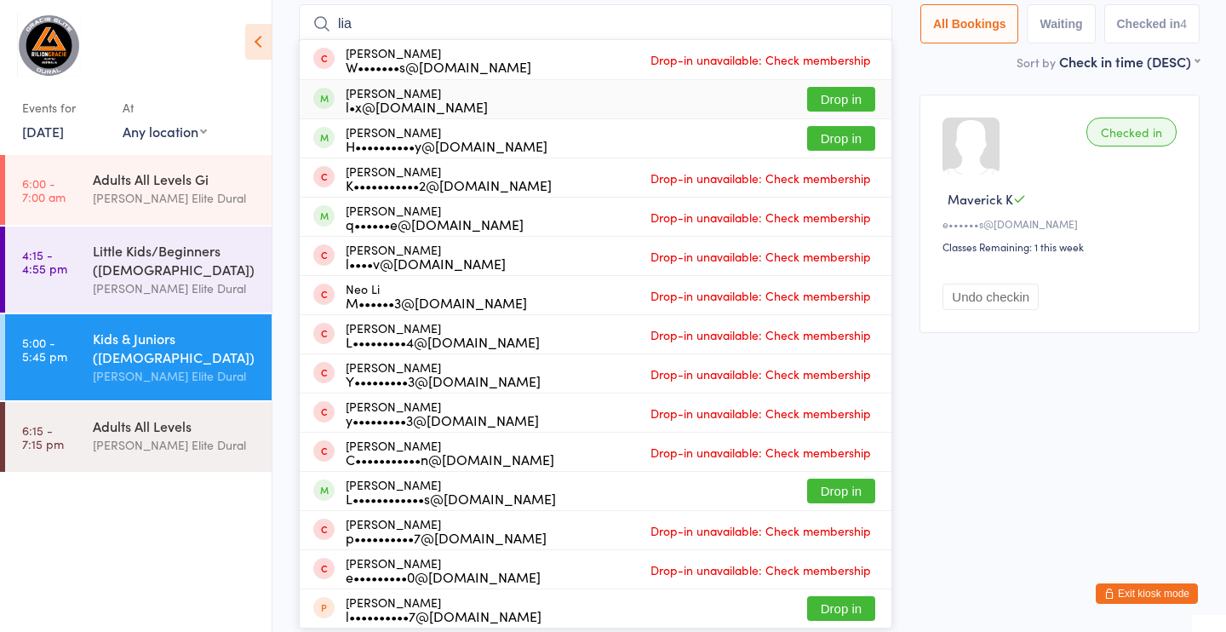
type input "lia"
click at [822, 103] on button "Drop in" at bounding box center [841, 99] width 68 height 25
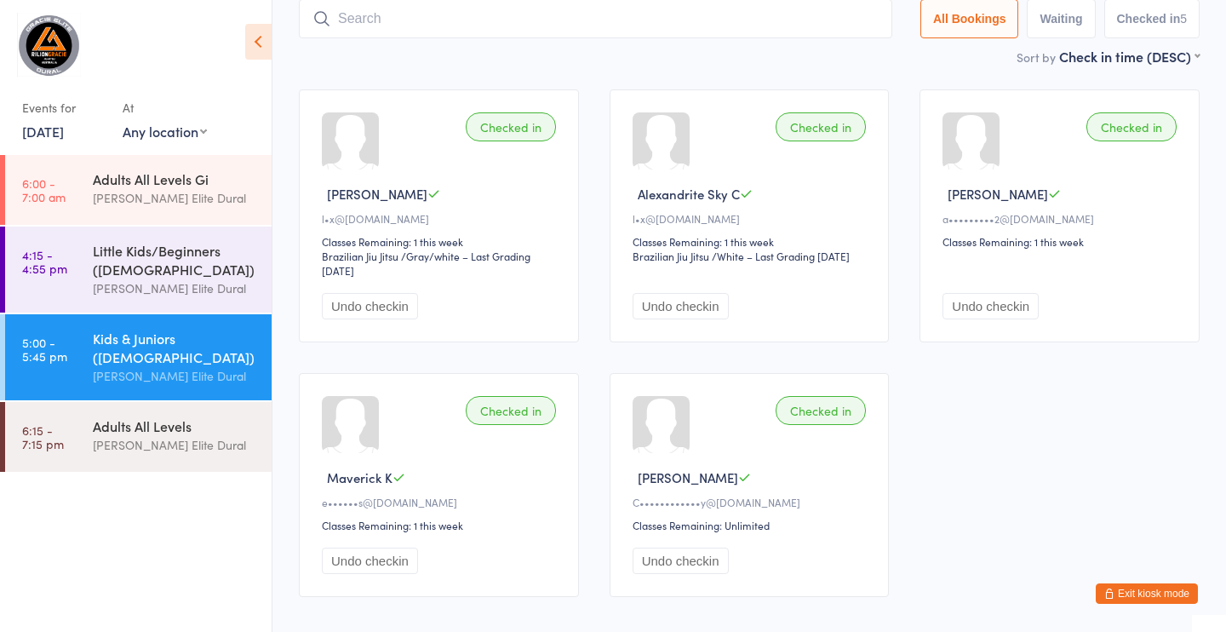
scroll to position [112, 0]
click at [502, 17] on input "search" at bounding box center [596, 20] width 594 height 39
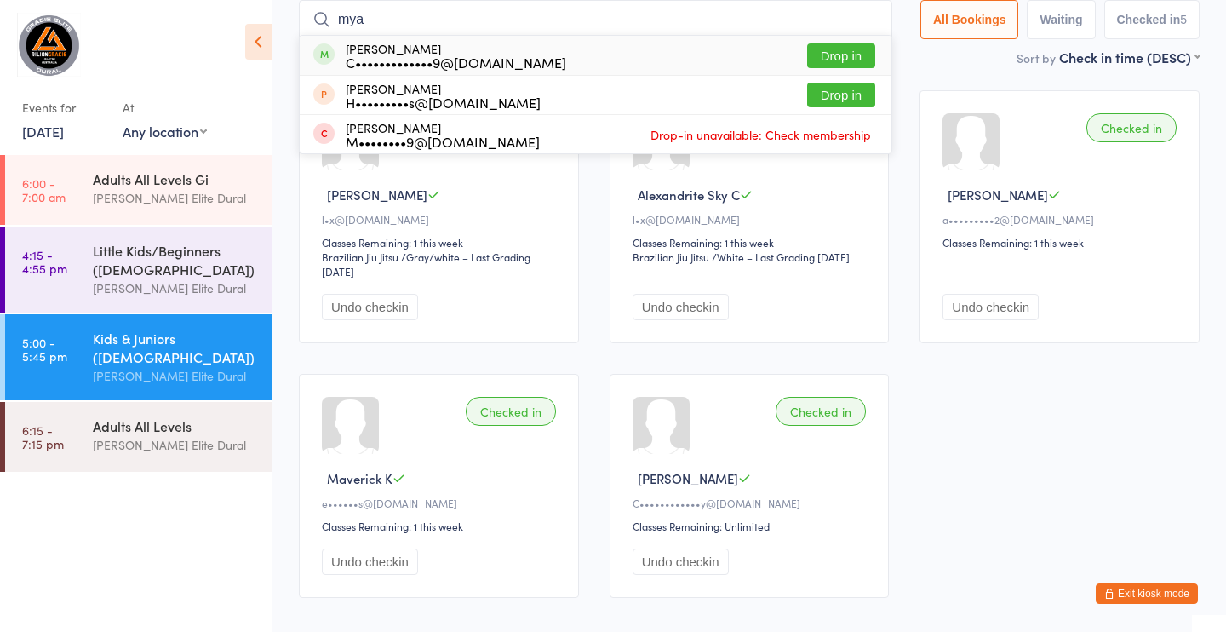
type input "mya"
click at [840, 52] on button "Drop in" at bounding box center [841, 55] width 68 height 25
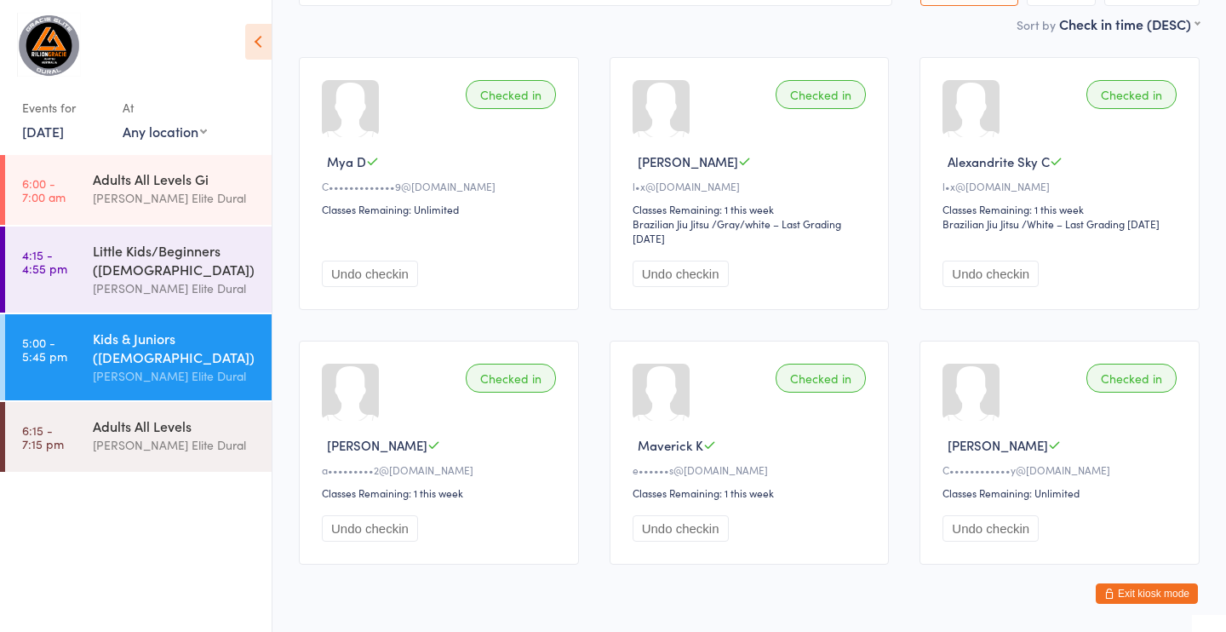
scroll to position [138, 0]
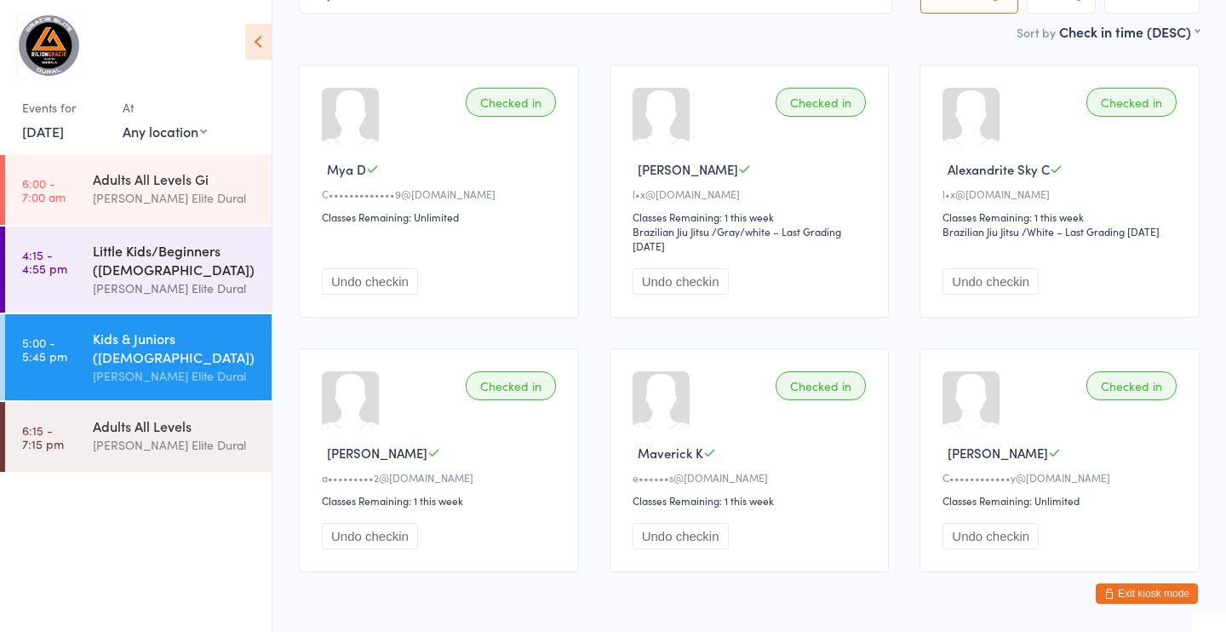
click at [107, 282] on div "[PERSON_NAME] Elite Dural" at bounding box center [175, 288] width 164 height 20
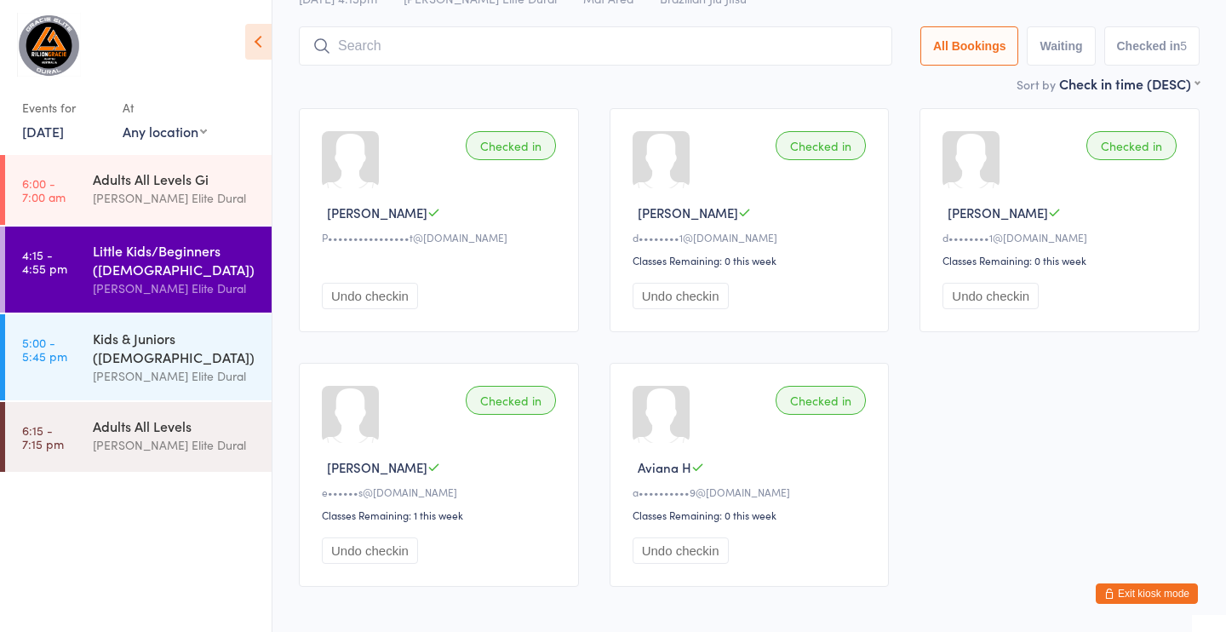
scroll to position [82, 0]
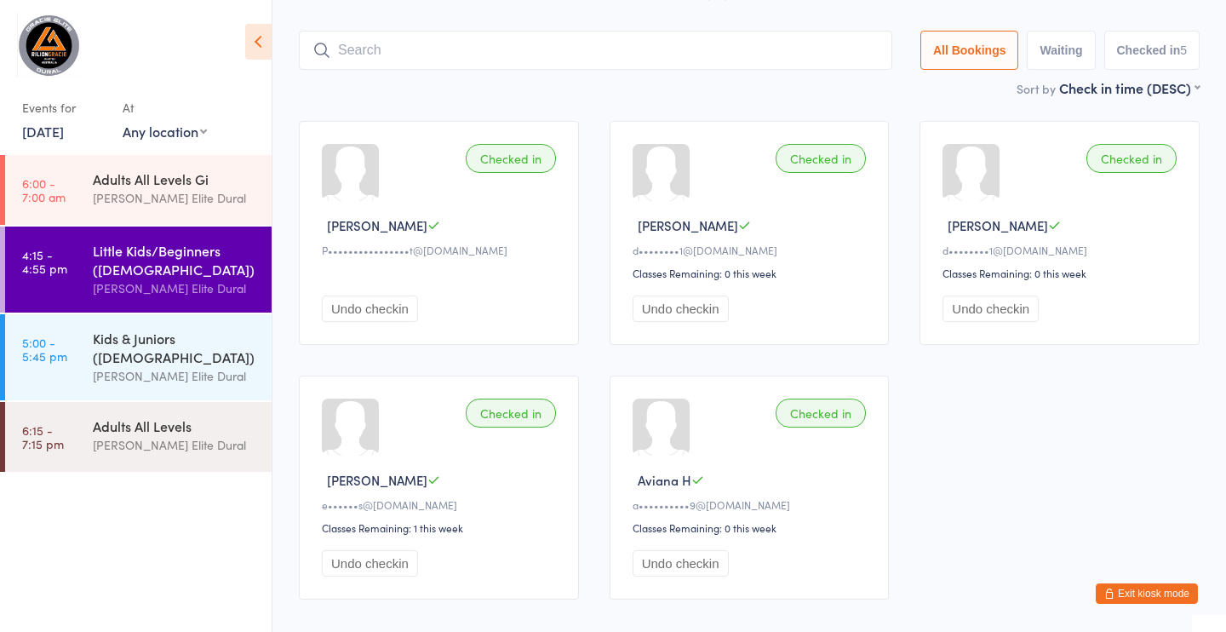
click at [1156, 588] on button "Exit kiosk mode" at bounding box center [1147, 593] width 102 height 20
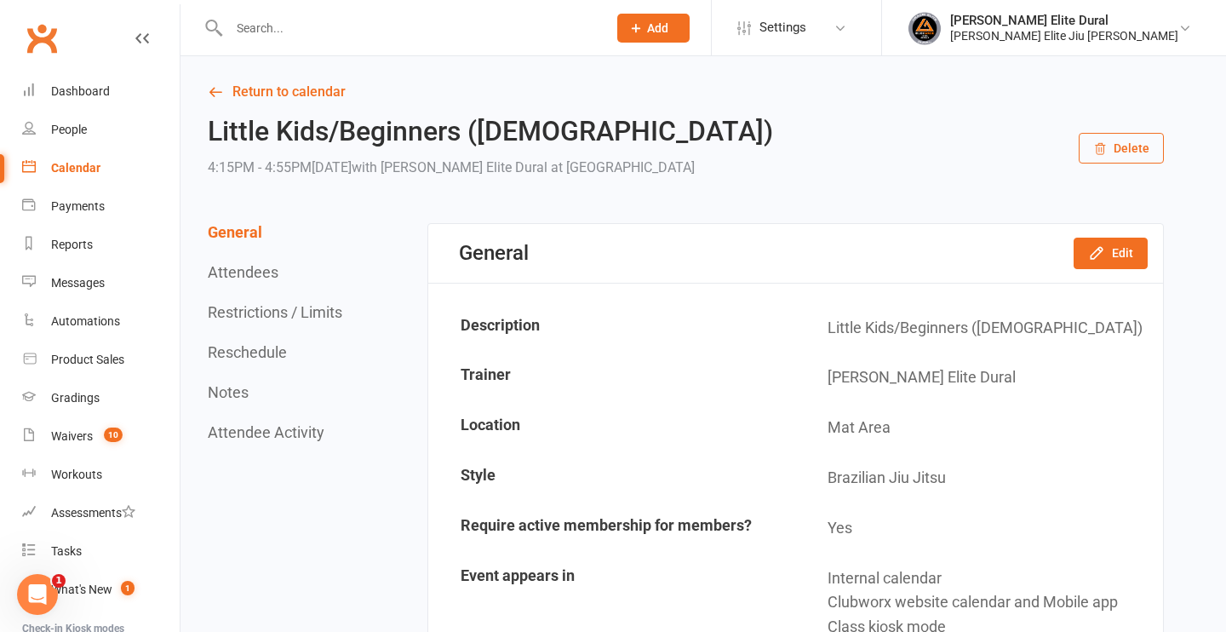
click at [84, 167] on div "Calendar" at bounding box center [75, 168] width 49 height 14
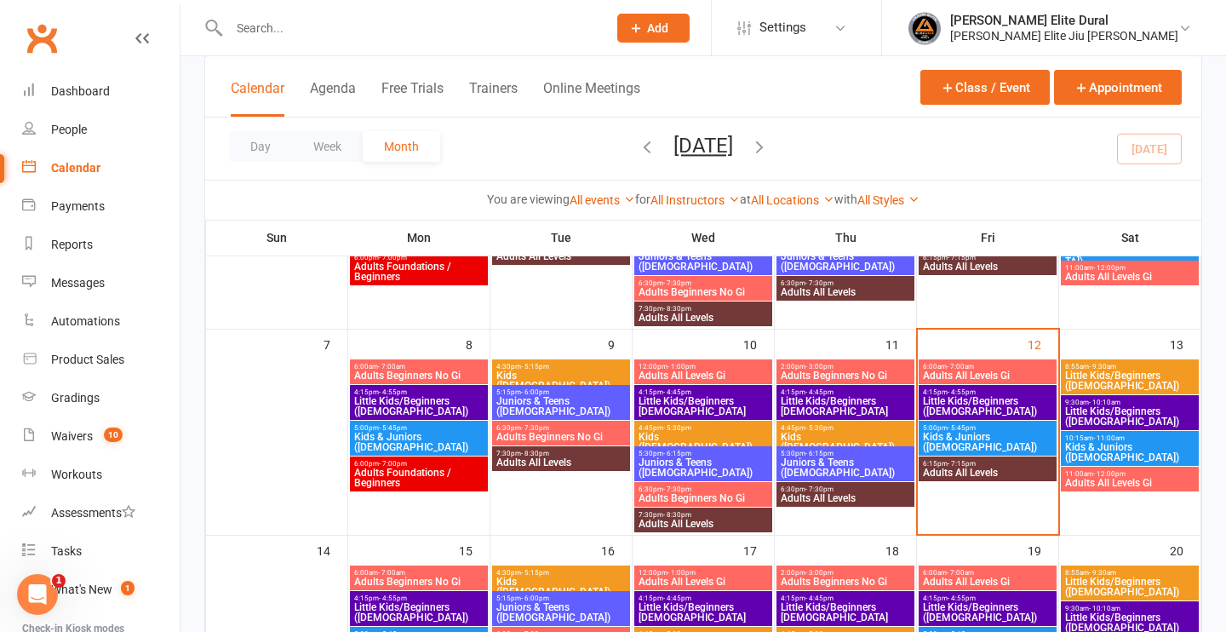
scroll to position [239, 0]
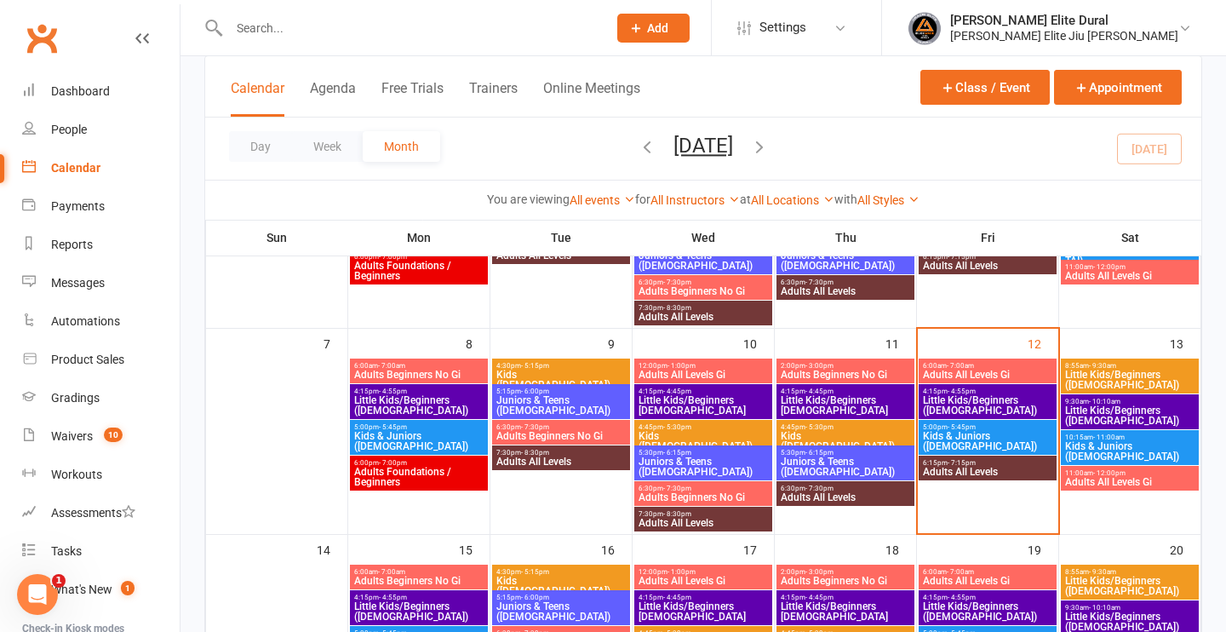
click at [986, 399] on span "Little Kids/Beginners ([DEMOGRAPHIC_DATA])" at bounding box center [987, 405] width 131 height 20
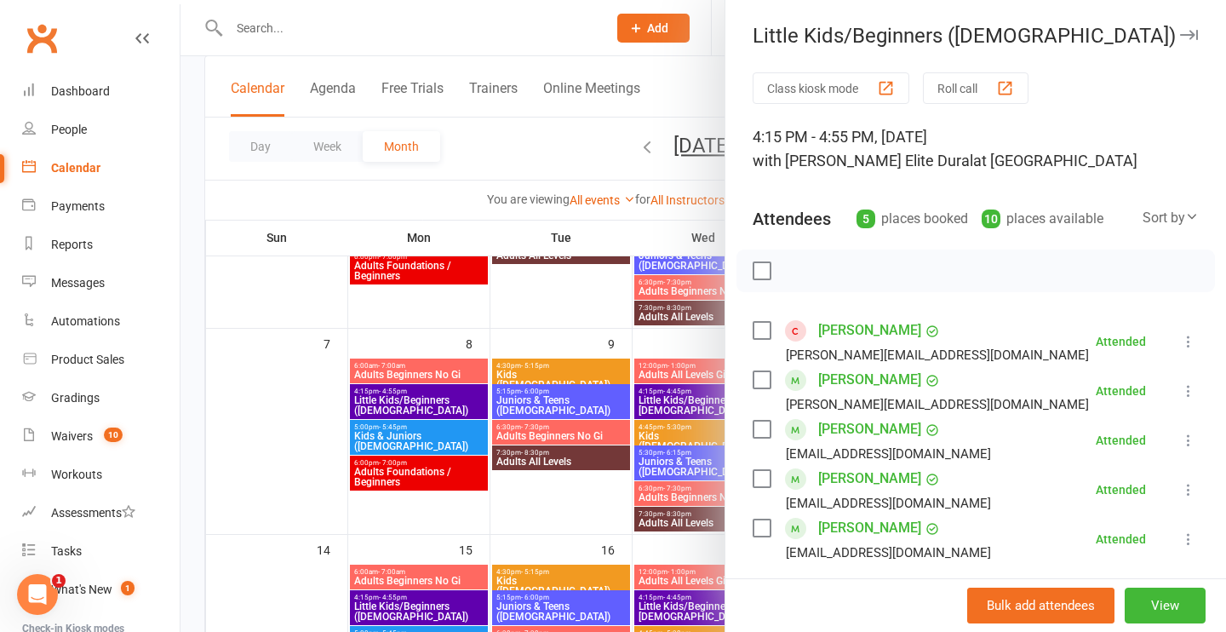
click at [899, 334] on link "[PERSON_NAME]" at bounding box center [869, 330] width 103 height 27
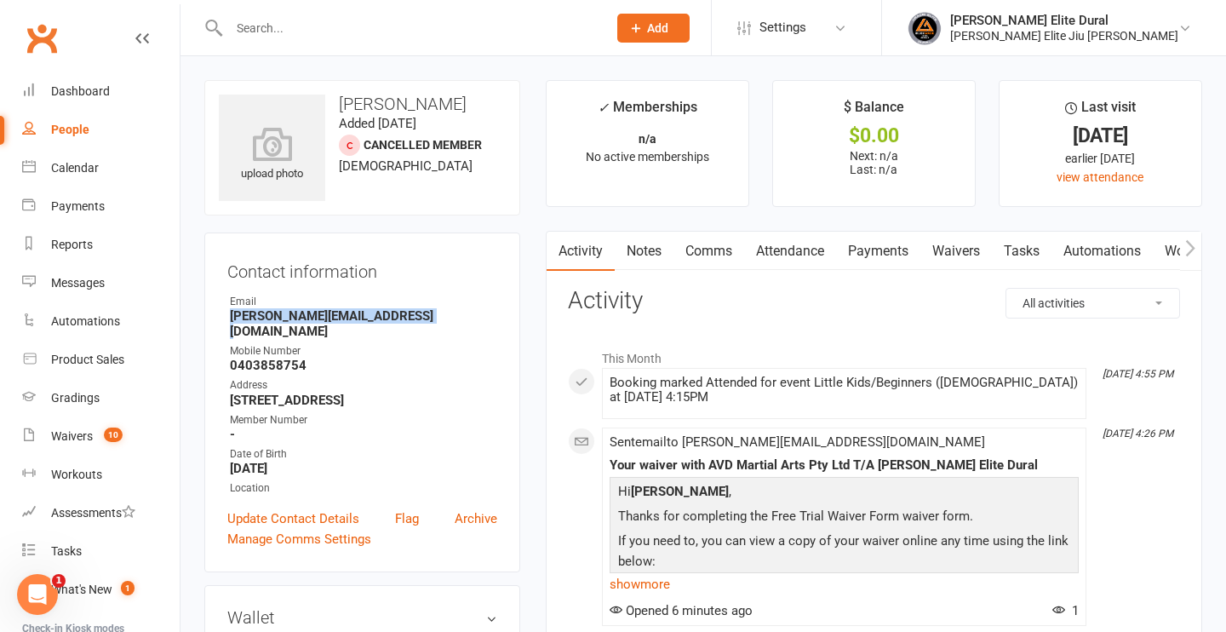
drag, startPoint x: 422, startPoint y: 317, endPoint x: 232, endPoint y: 320, distance: 189.9
click at [232, 320] on strong "[PERSON_NAME][EMAIL_ADDRESS][DOMAIN_NAME]" at bounding box center [363, 323] width 267 height 31
drag, startPoint x: 478, startPoint y: 106, endPoint x: 341, endPoint y: 101, distance: 136.3
click at [341, 101] on h3 "[PERSON_NAME]" at bounding box center [362, 104] width 287 height 19
drag, startPoint x: 417, startPoint y: 318, endPoint x: 231, endPoint y: 318, distance: 186.5
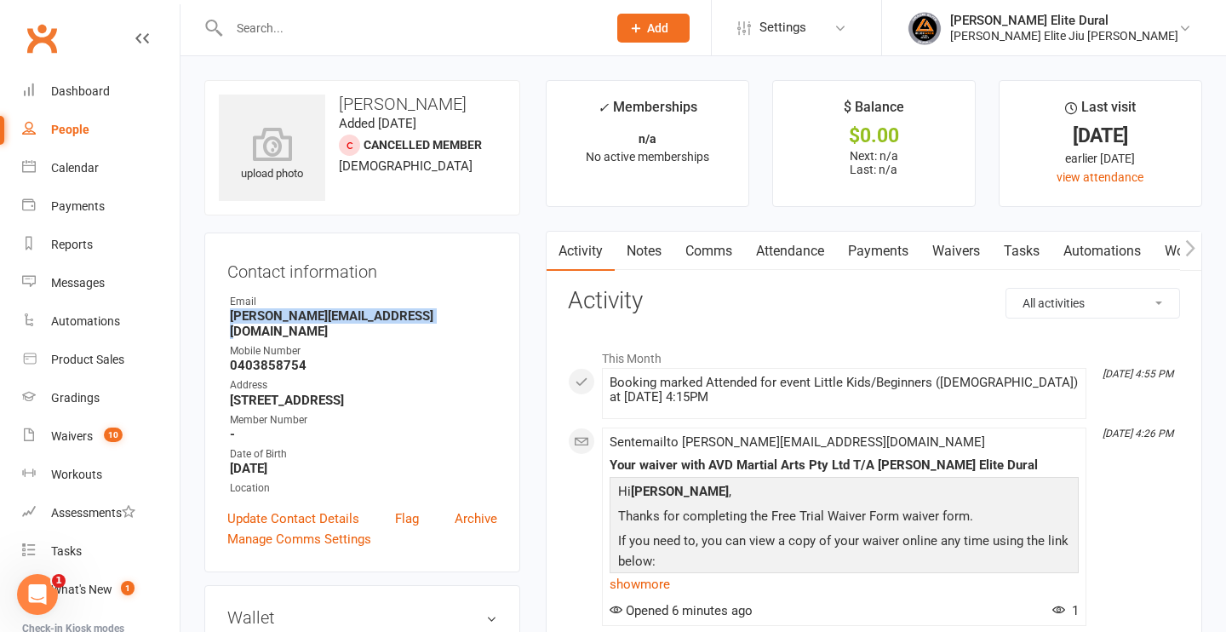
click at [231, 318] on strong "[PERSON_NAME][EMAIL_ADDRESS][DOMAIN_NAME]" at bounding box center [363, 323] width 267 height 31
click at [88, 95] on div "Dashboard" at bounding box center [80, 91] width 59 height 14
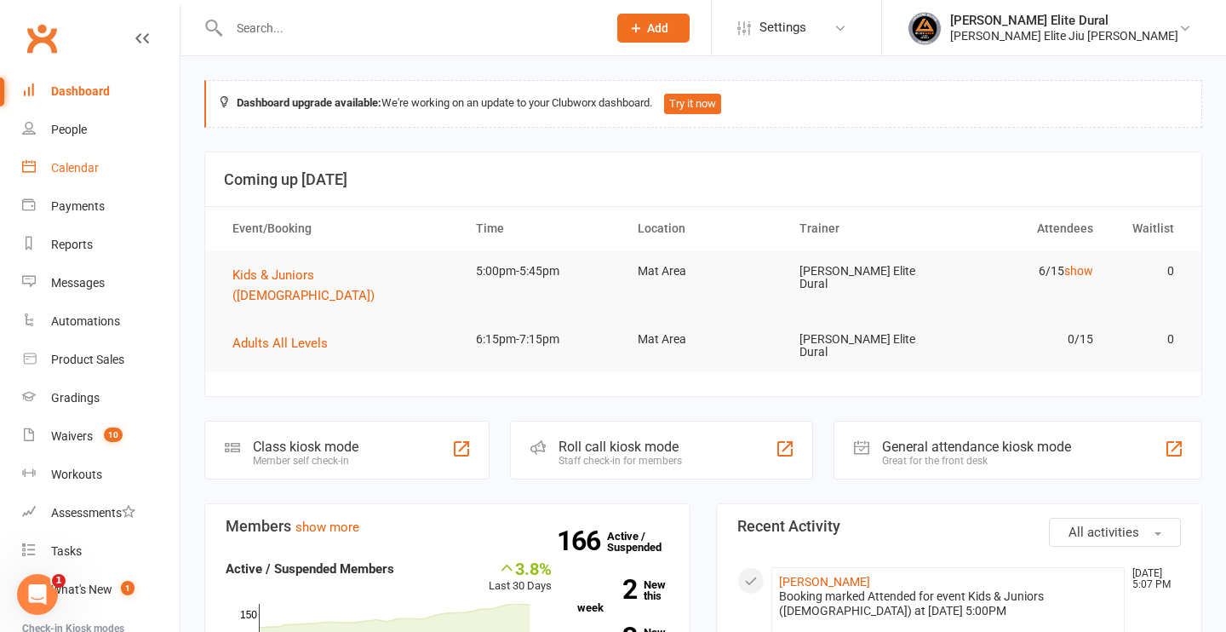
click at [86, 170] on div "Calendar" at bounding box center [75, 168] width 48 height 14
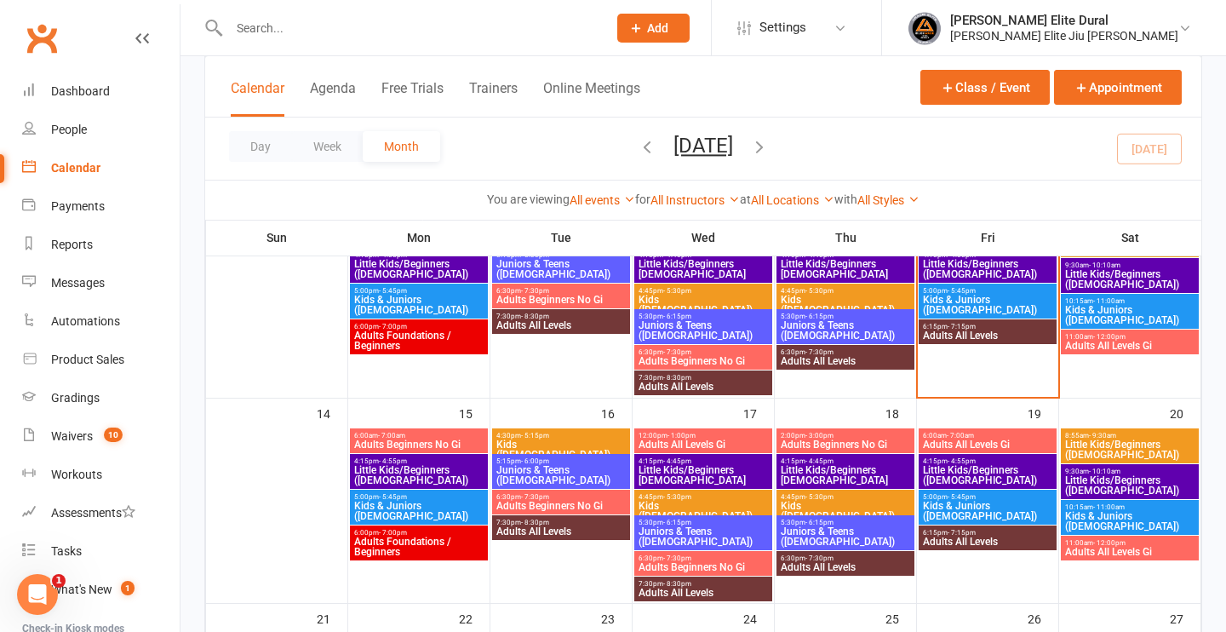
scroll to position [381, 0]
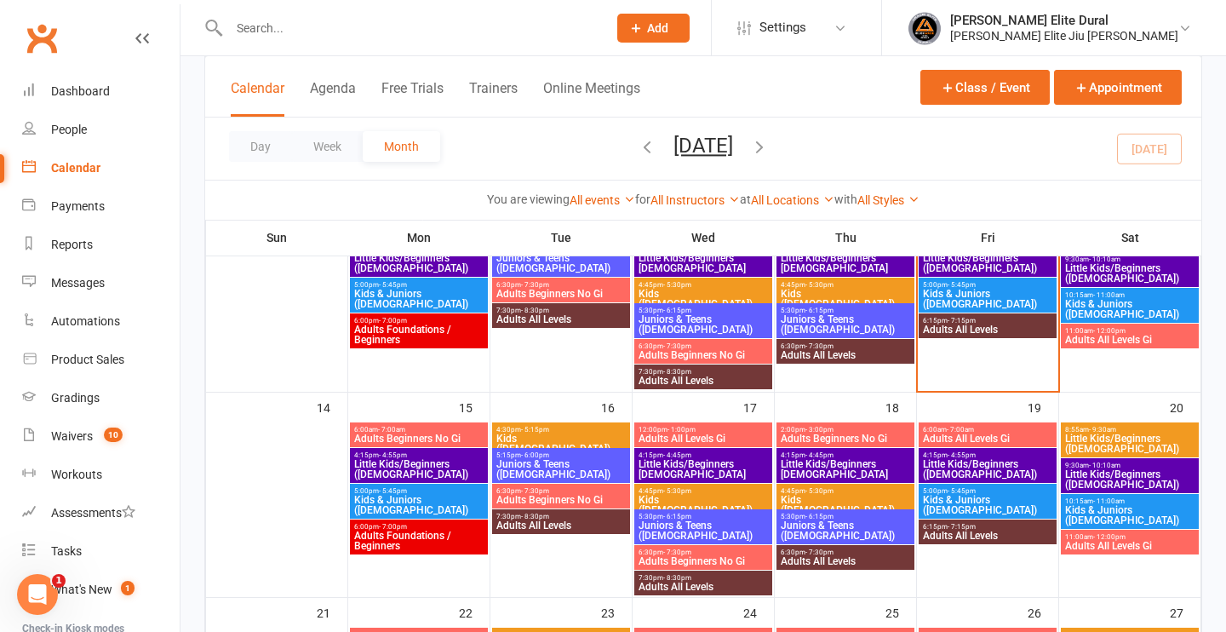
click at [989, 462] on span "Little Kids/Beginners ([DEMOGRAPHIC_DATA])" at bounding box center [987, 469] width 131 height 20
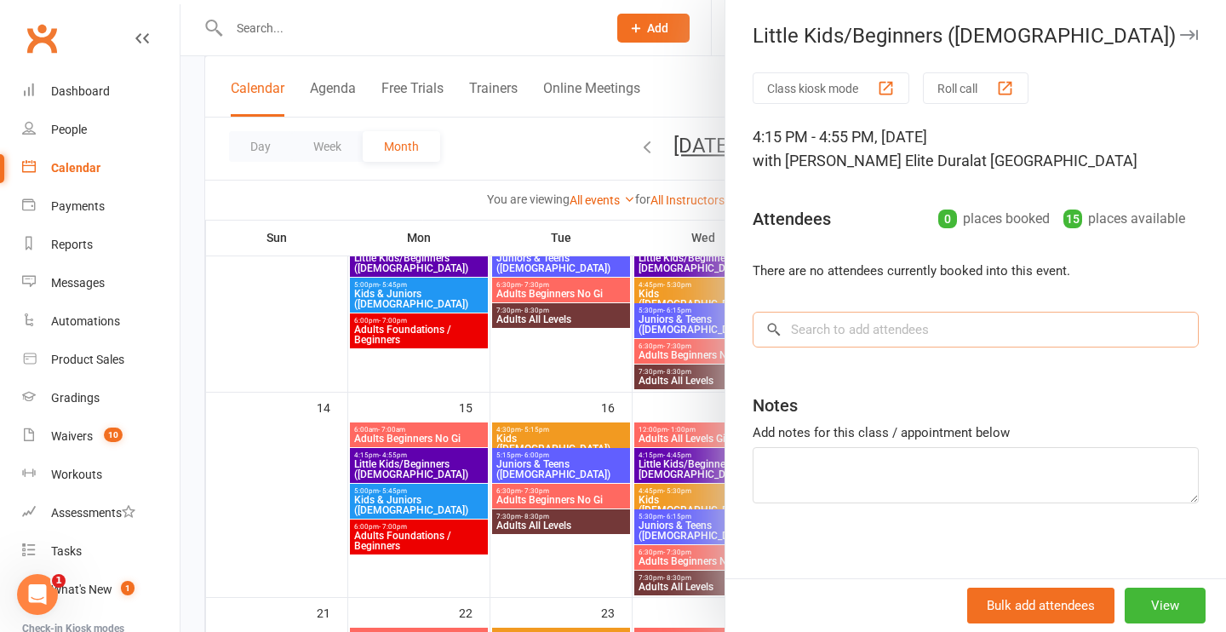
click at [991, 332] on input "search" at bounding box center [976, 330] width 446 height 36
type input "v"
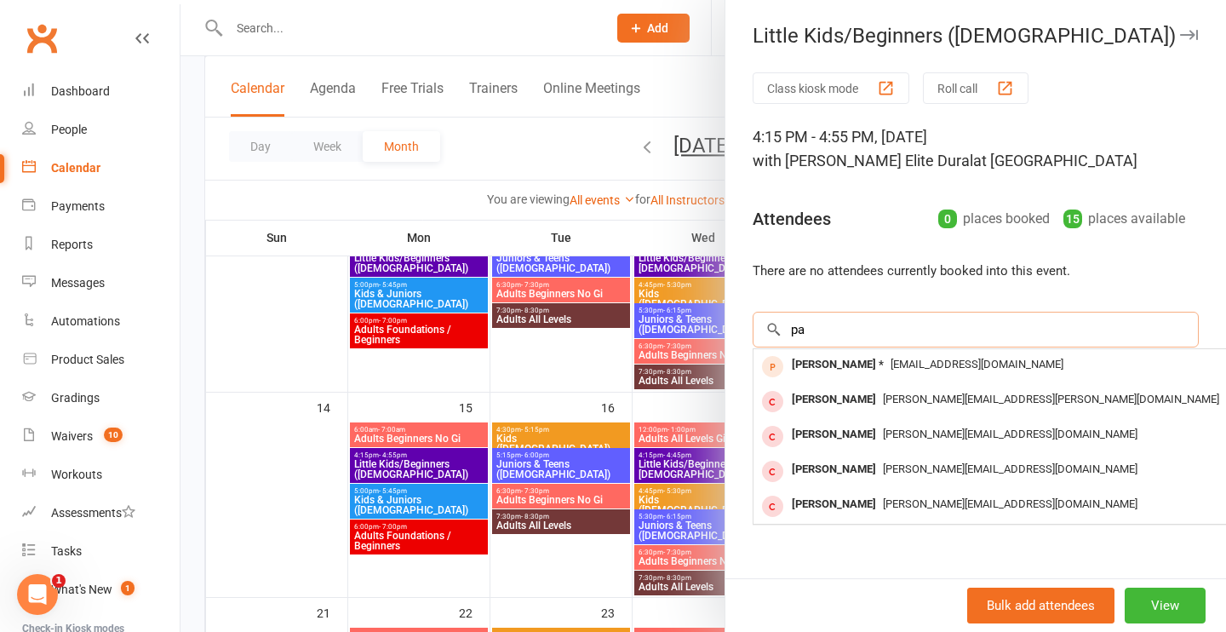
type input "p"
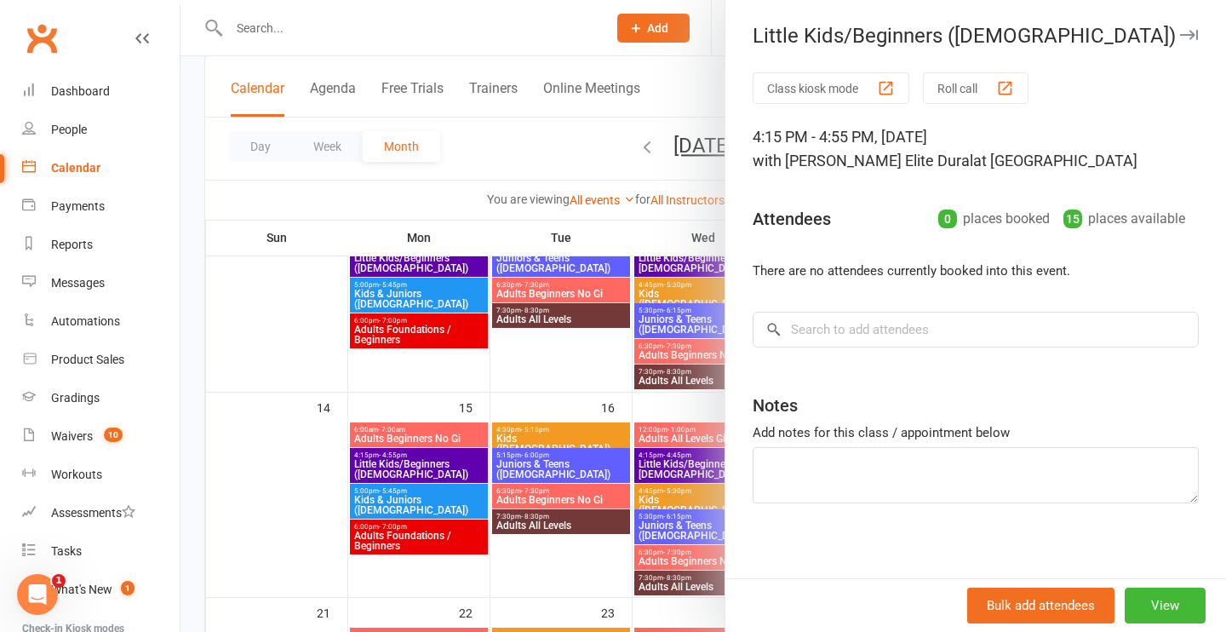
click at [538, 31] on div at bounding box center [704, 316] width 1046 height 632
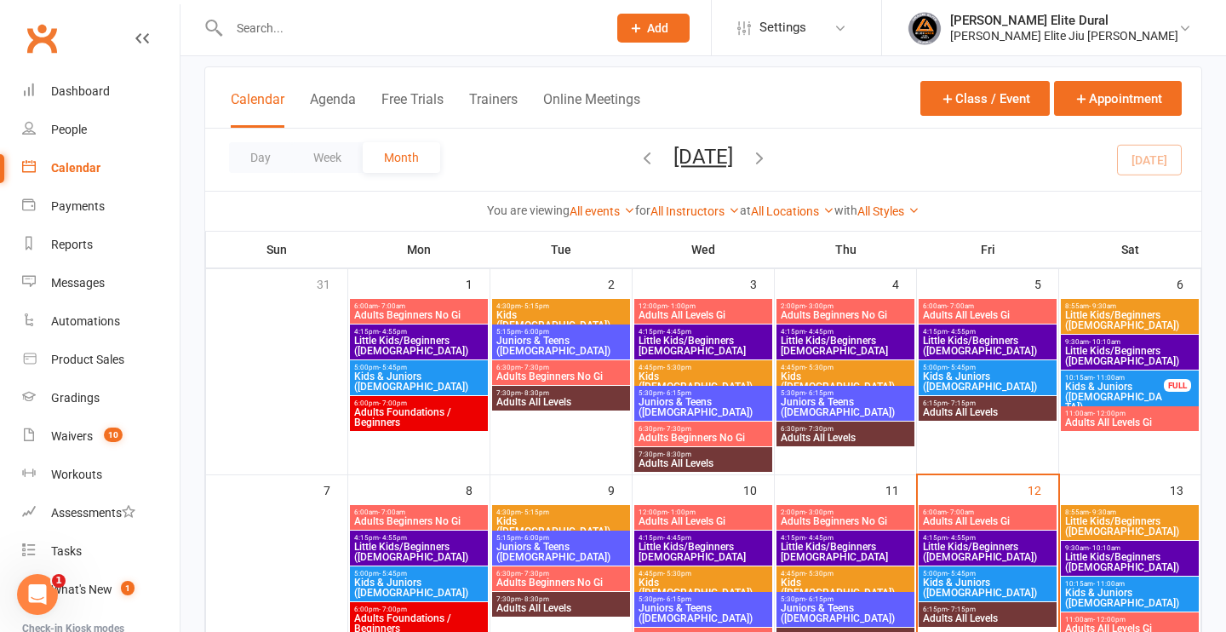
scroll to position [86, 0]
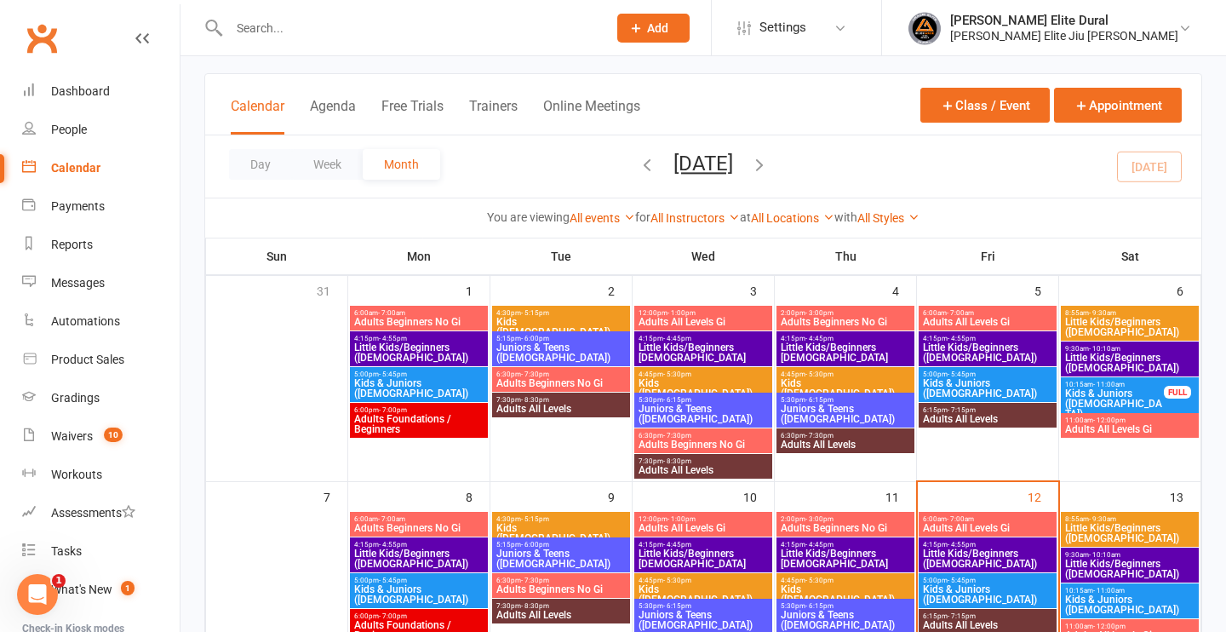
click at [1002, 342] on span "Little Kids/Beginners ([DEMOGRAPHIC_DATA])" at bounding box center [987, 352] width 131 height 20
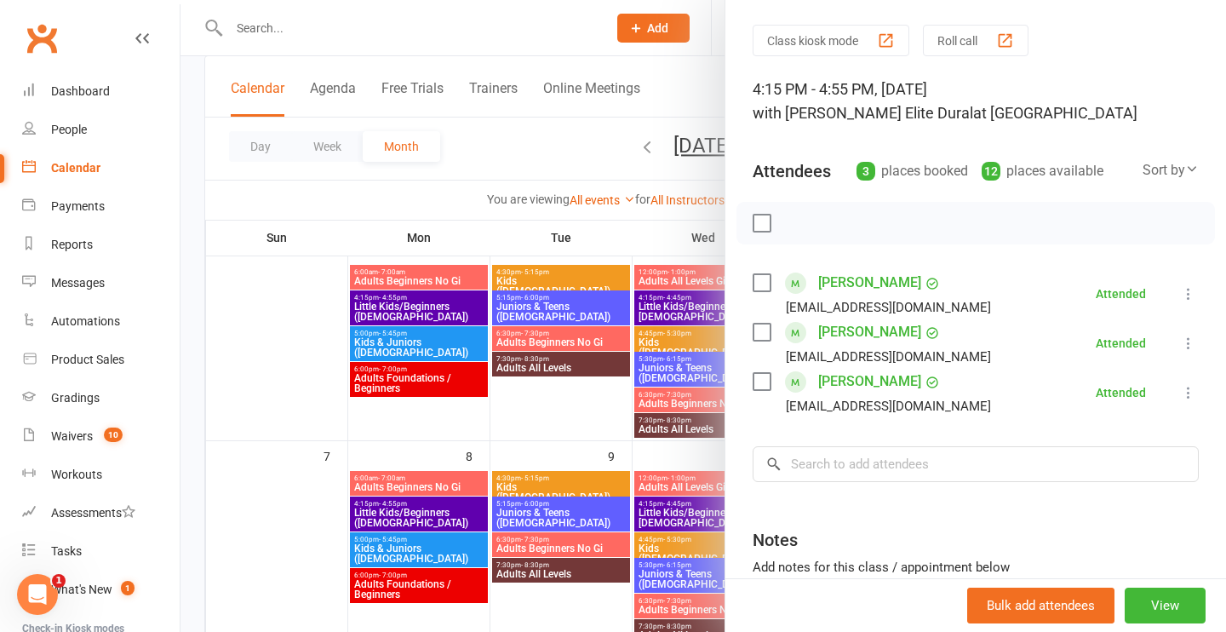
scroll to position [0, 0]
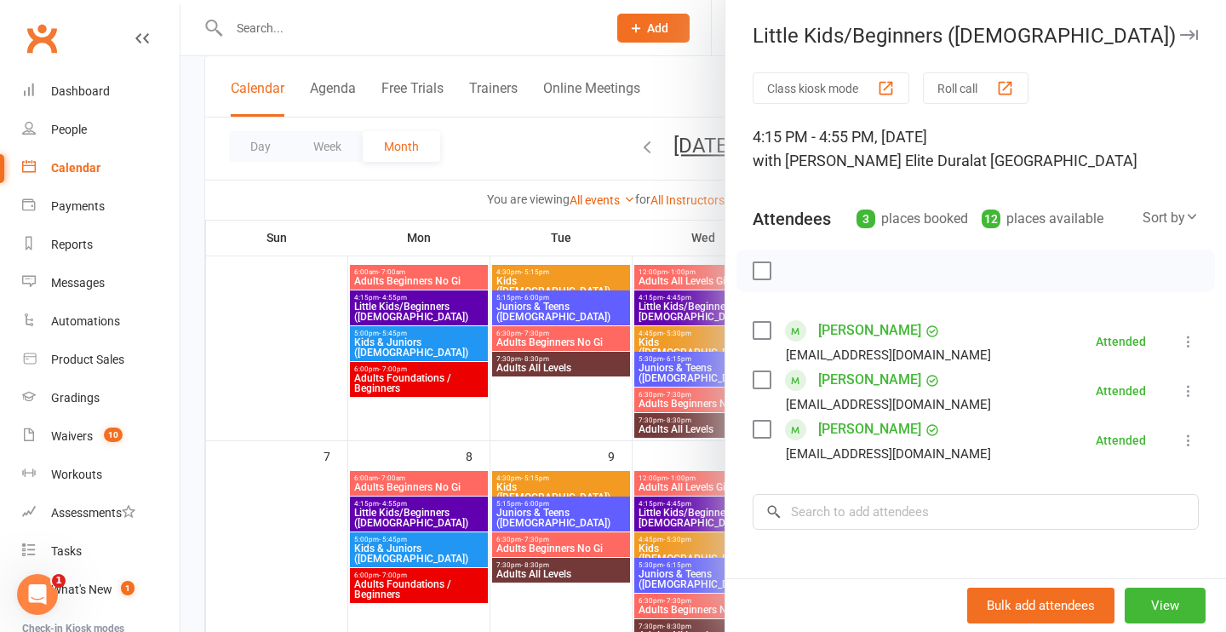
click at [619, 36] on div at bounding box center [704, 316] width 1046 height 632
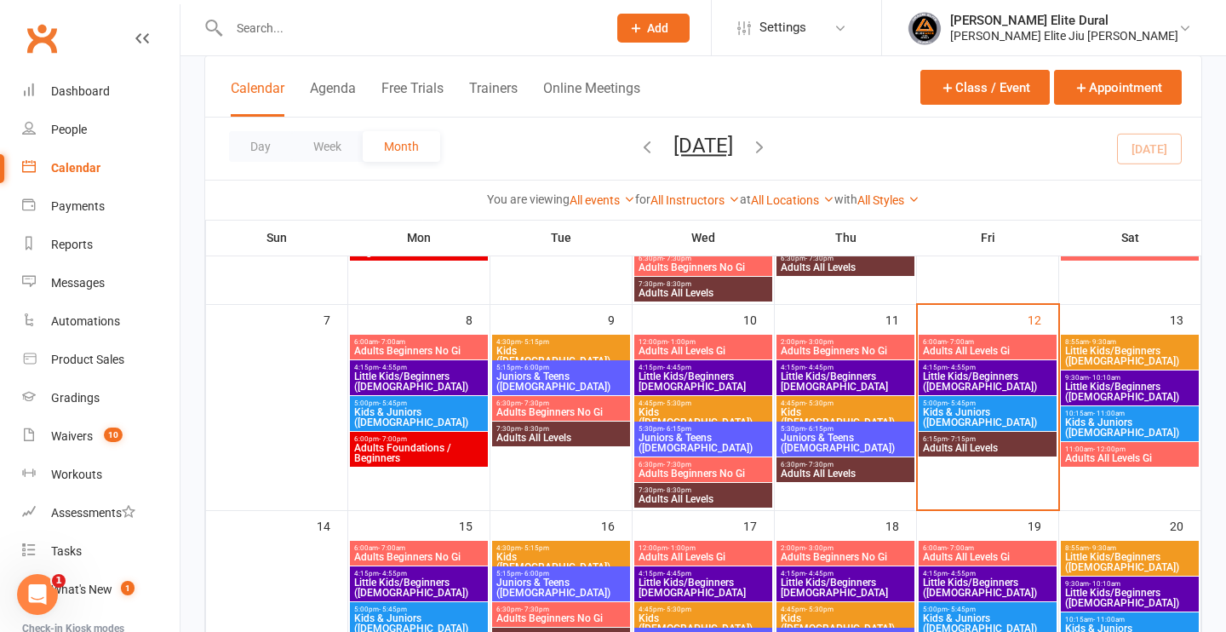
scroll to position [269, 0]
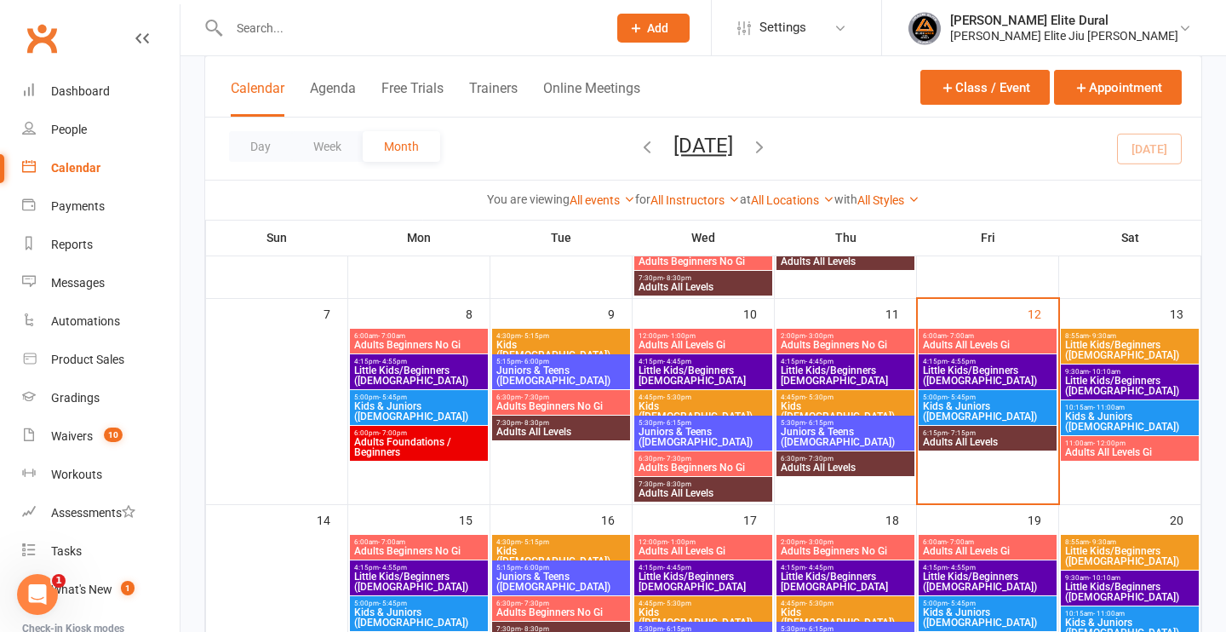
click at [978, 365] on span "Little Kids/Beginners ([DEMOGRAPHIC_DATA])" at bounding box center [987, 375] width 131 height 20
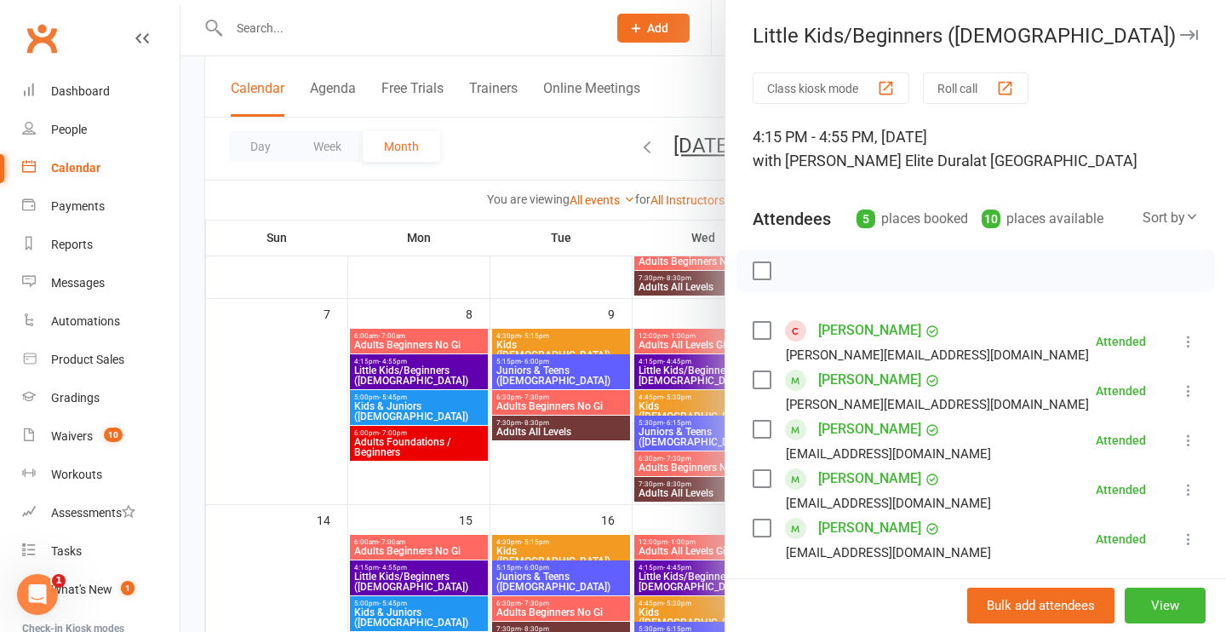
click at [575, 22] on div at bounding box center [704, 316] width 1046 height 632
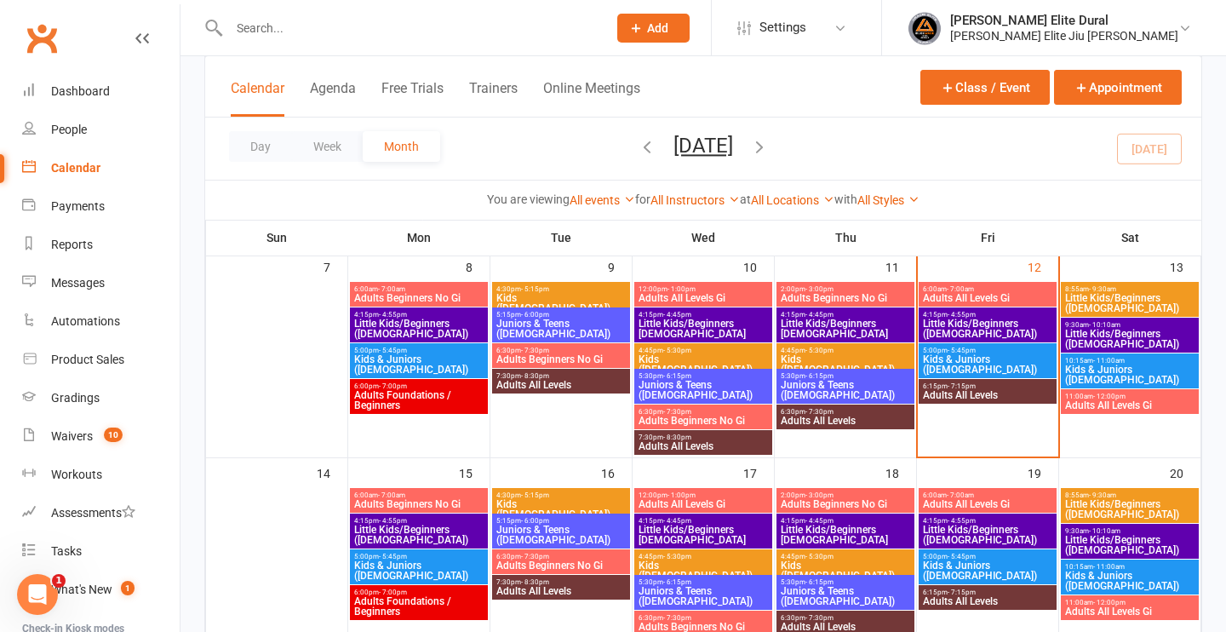
scroll to position [318, 0]
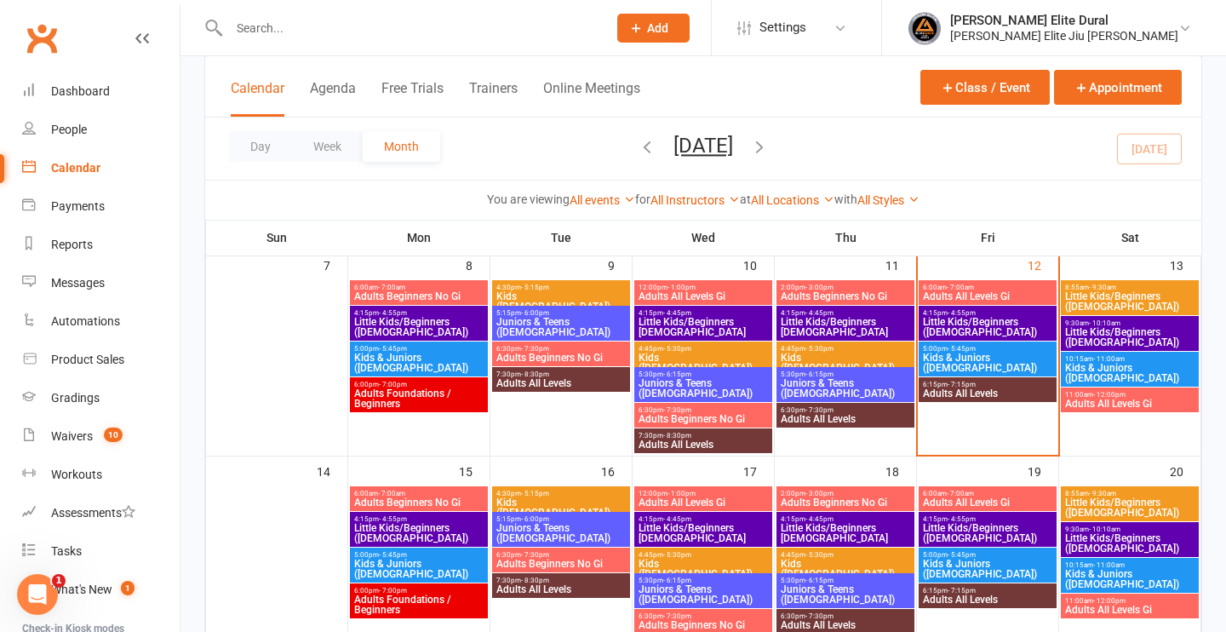
click at [978, 525] on span "Little Kids/Beginners ([DEMOGRAPHIC_DATA])" at bounding box center [987, 533] width 131 height 20
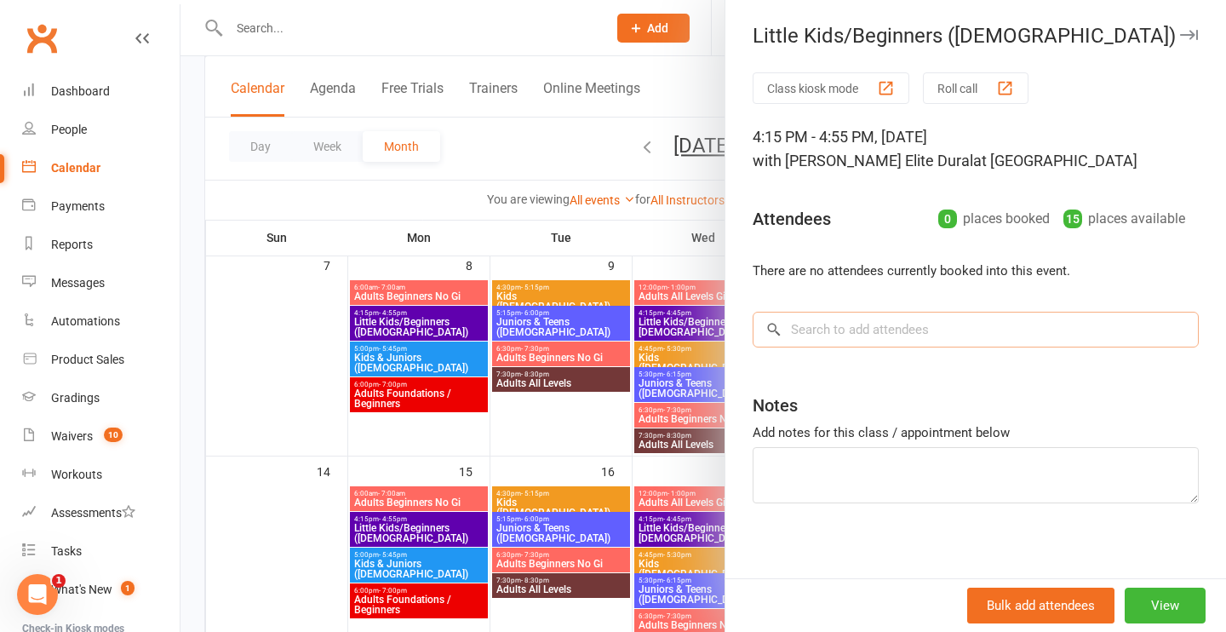
click at [865, 338] on input "search" at bounding box center [976, 330] width 446 height 36
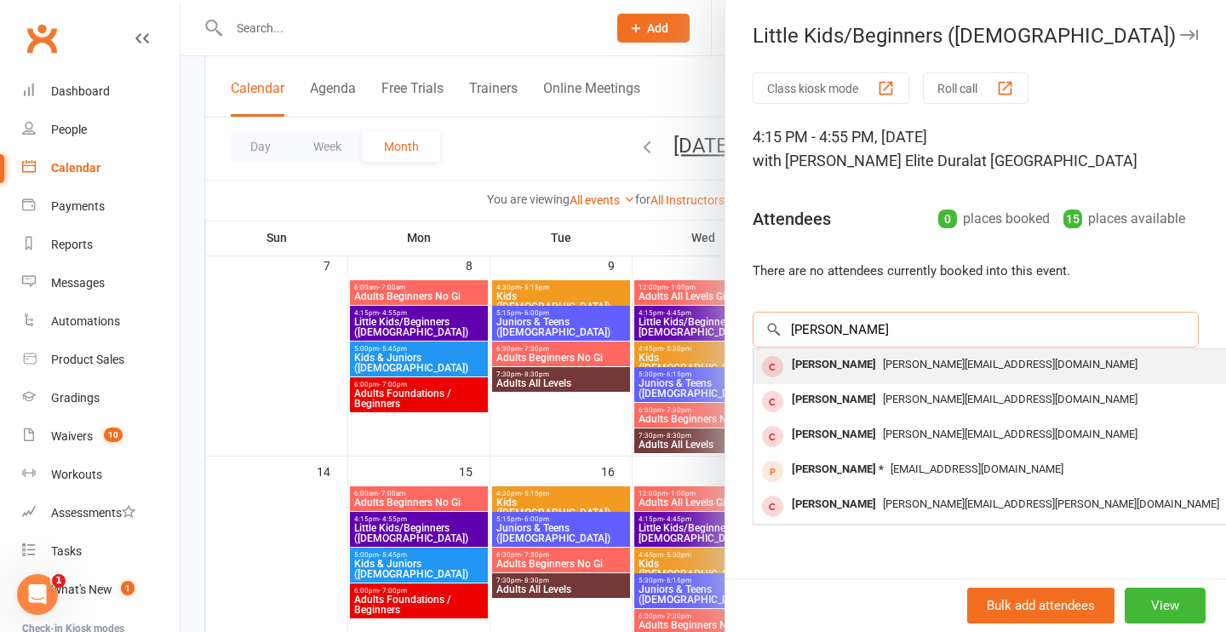
type input "[PERSON_NAME]"
click at [1023, 375] on div "[PERSON_NAME][EMAIL_ADDRESS][DOMAIN_NAME]" at bounding box center [1008, 365] width 496 height 25
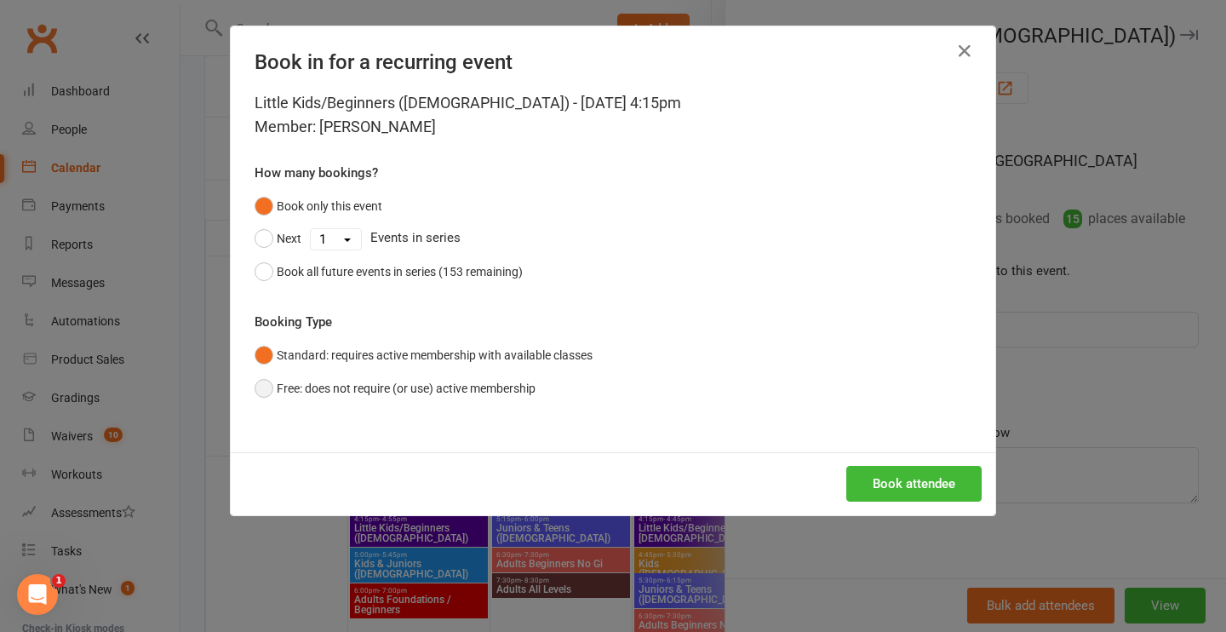
click at [272, 385] on button "Free: does not require (or use) active membership" at bounding box center [395, 388] width 281 height 32
click at [898, 488] on button "Book attendee" at bounding box center [913, 484] width 135 height 36
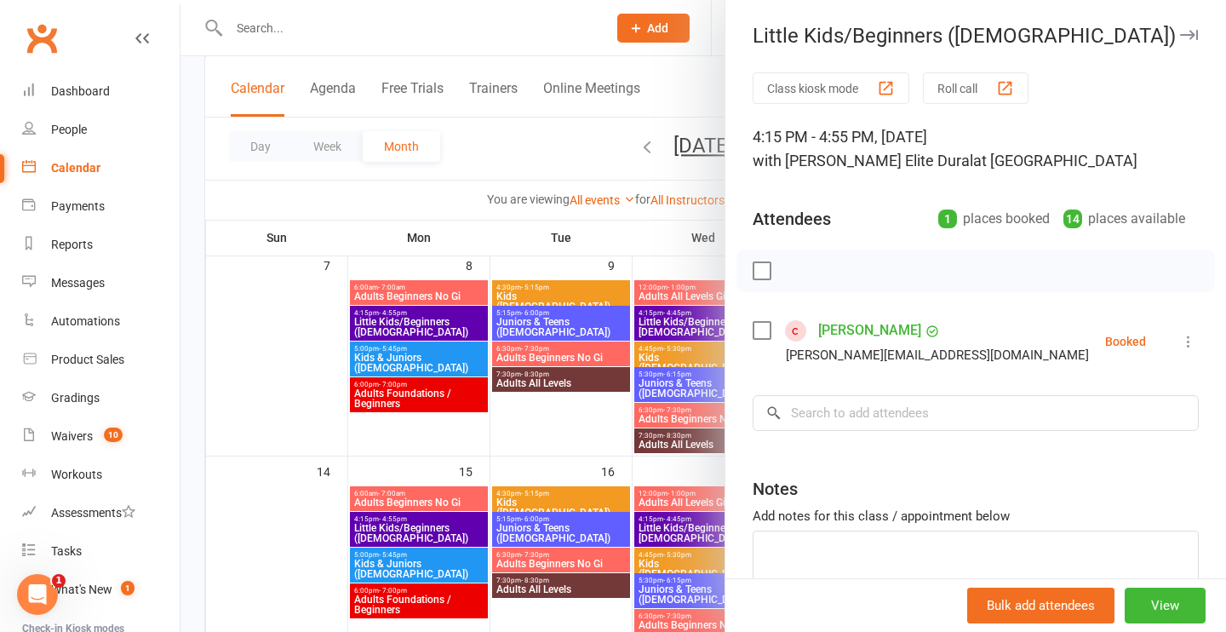
click at [1188, 340] on icon at bounding box center [1188, 341] width 17 height 17
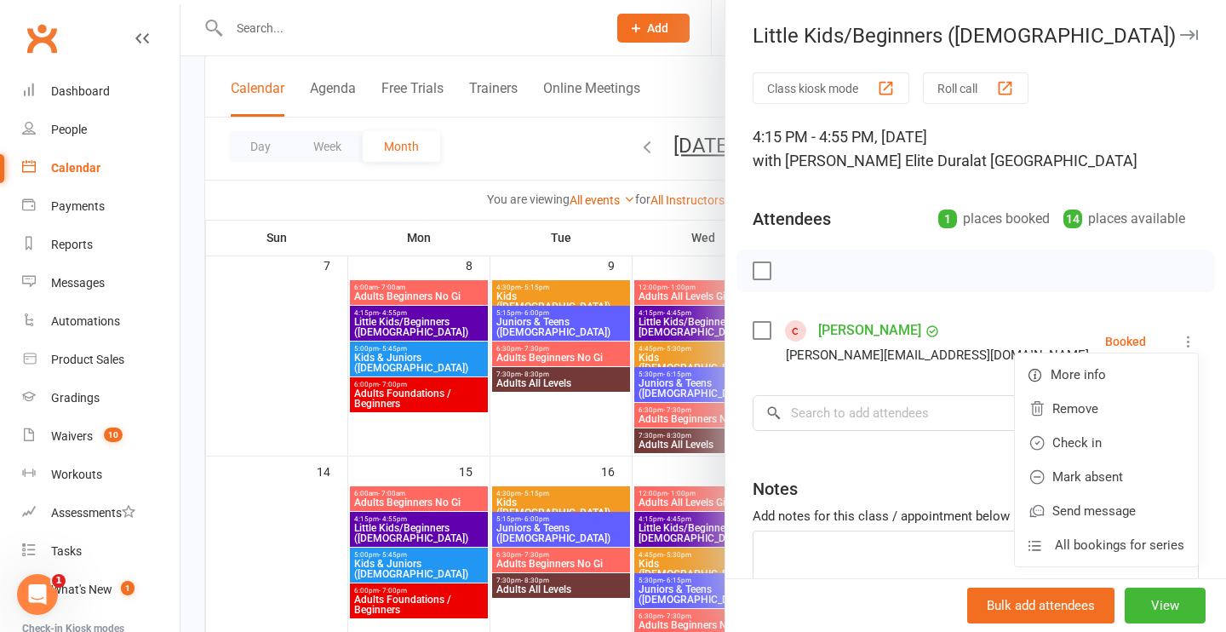
click at [871, 302] on div "Class kiosk mode Roll call 4:15 PM - 4:55 PM, [DATE] with [PERSON_NAME] Elite D…" at bounding box center [976, 371] width 501 height 599
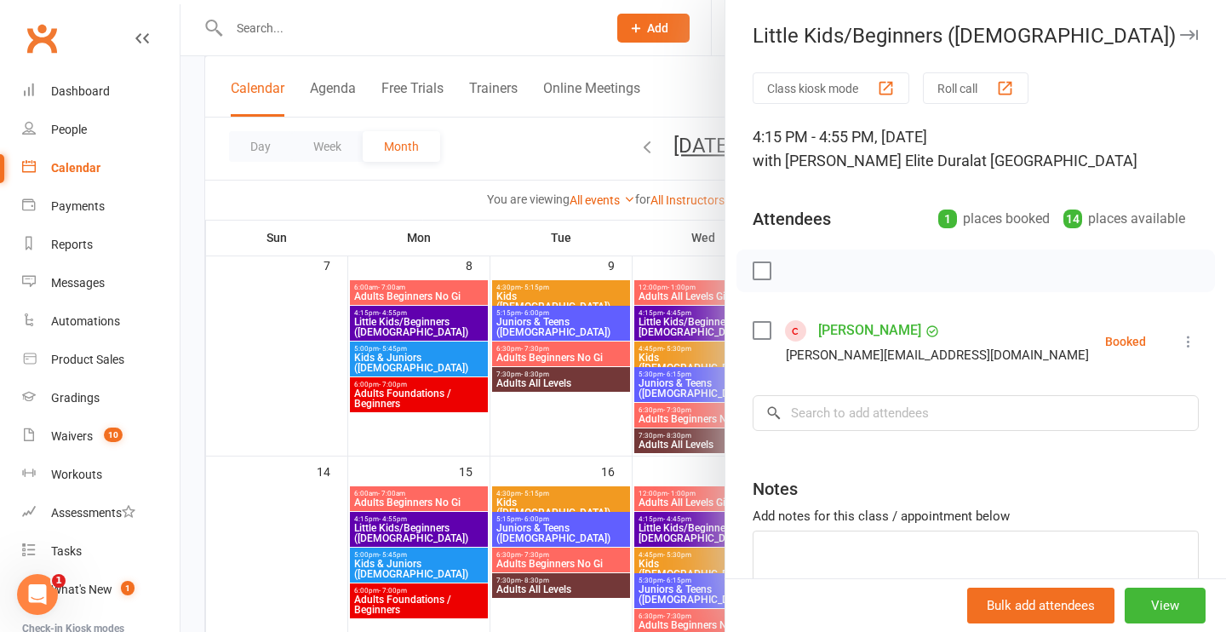
click at [1188, 32] on icon "button" at bounding box center [1189, 35] width 18 height 10
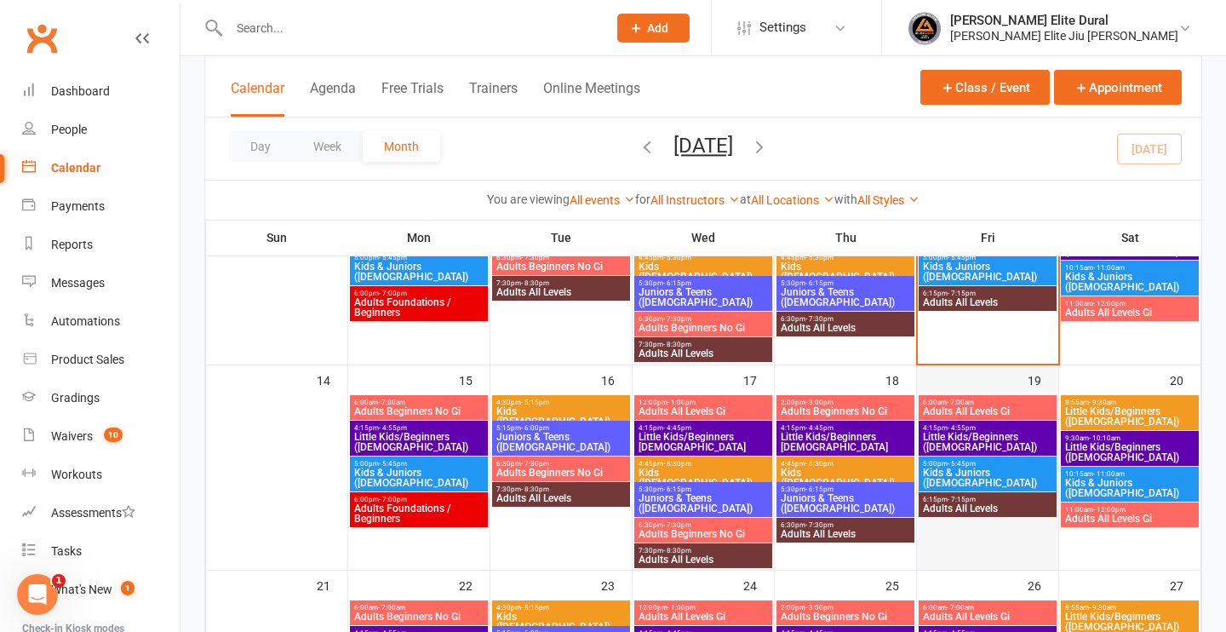
scroll to position [425, 0]
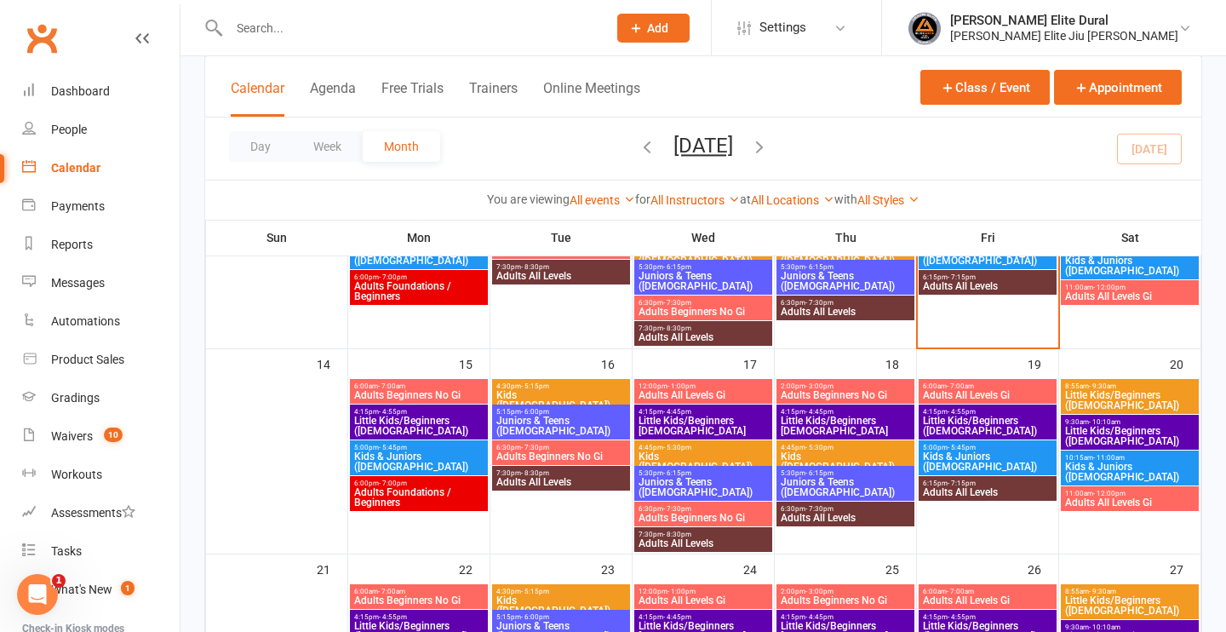
click at [1009, 419] on span "Little Kids/Beginners ([DEMOGRAPHIC_DATA])" at bounding box center [987, 426] width 131 height 20
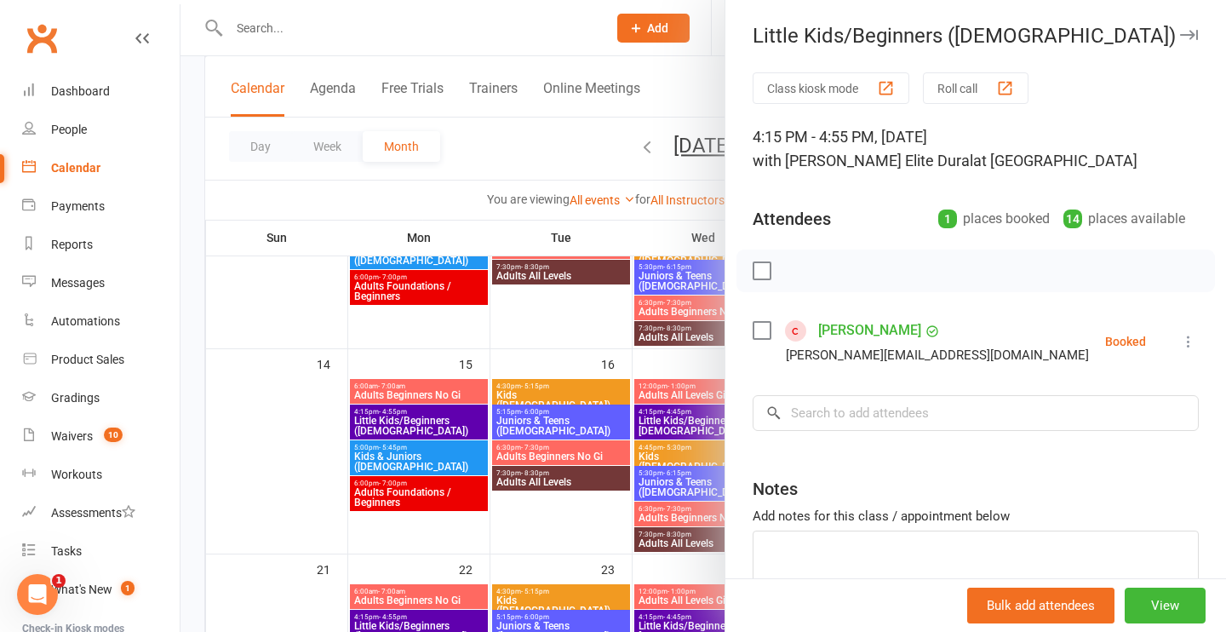
click at [1191, 32] on icon "button" at bounding box center [1189, 35] width 18 height 10
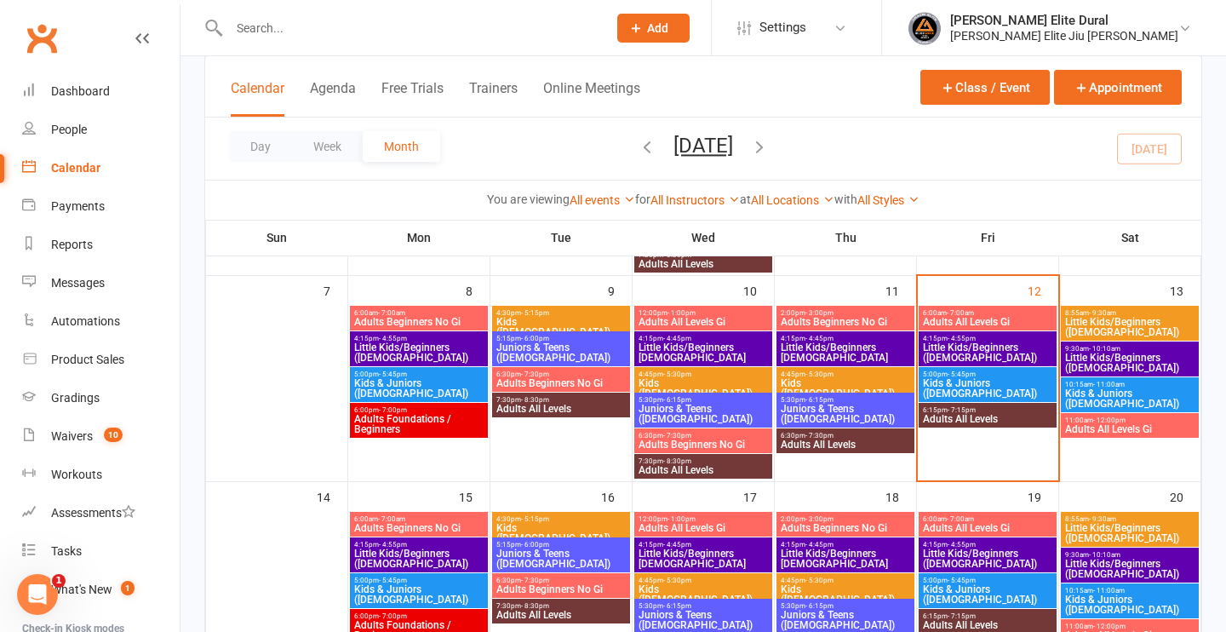
scroll to position [284, 0]
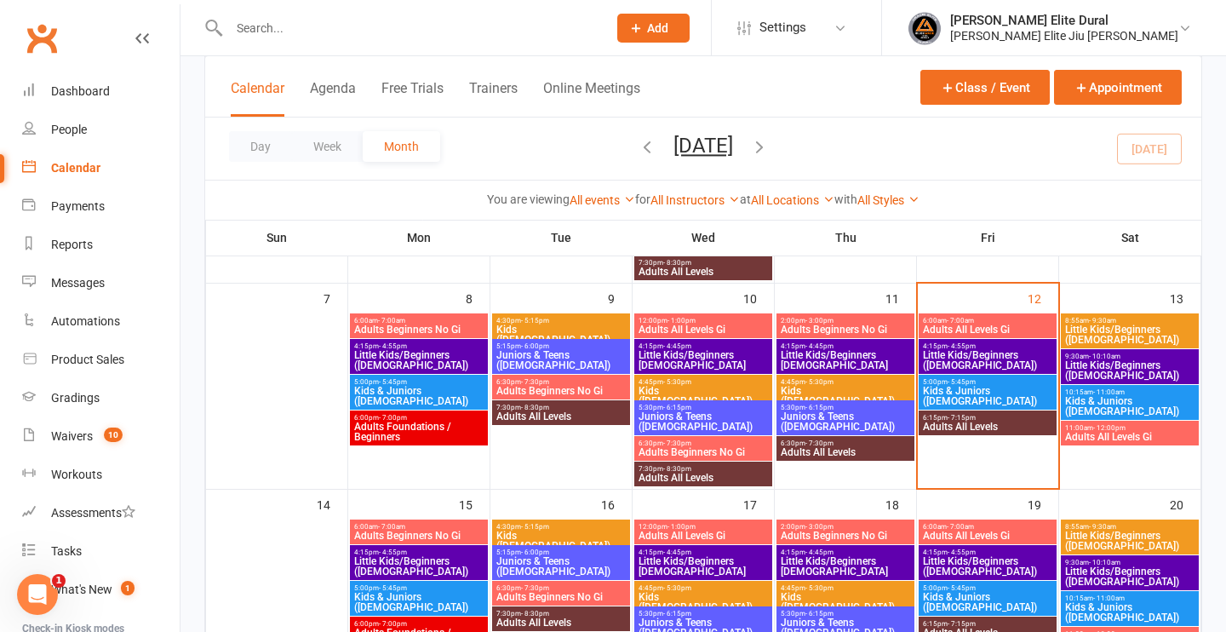
click at [684, 352] on span "Little Kids/Beginners [DEMOGRAPHIC_DATA]" at bounding box center [703, 360] width 131 height 20
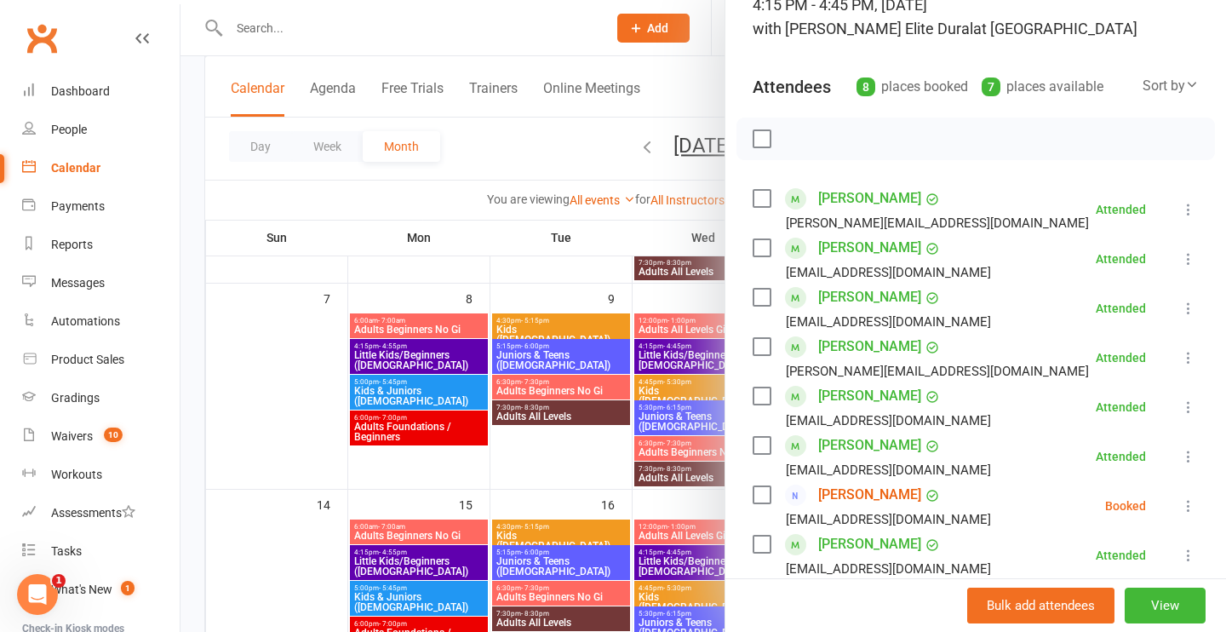
scroll to position [0, 0]
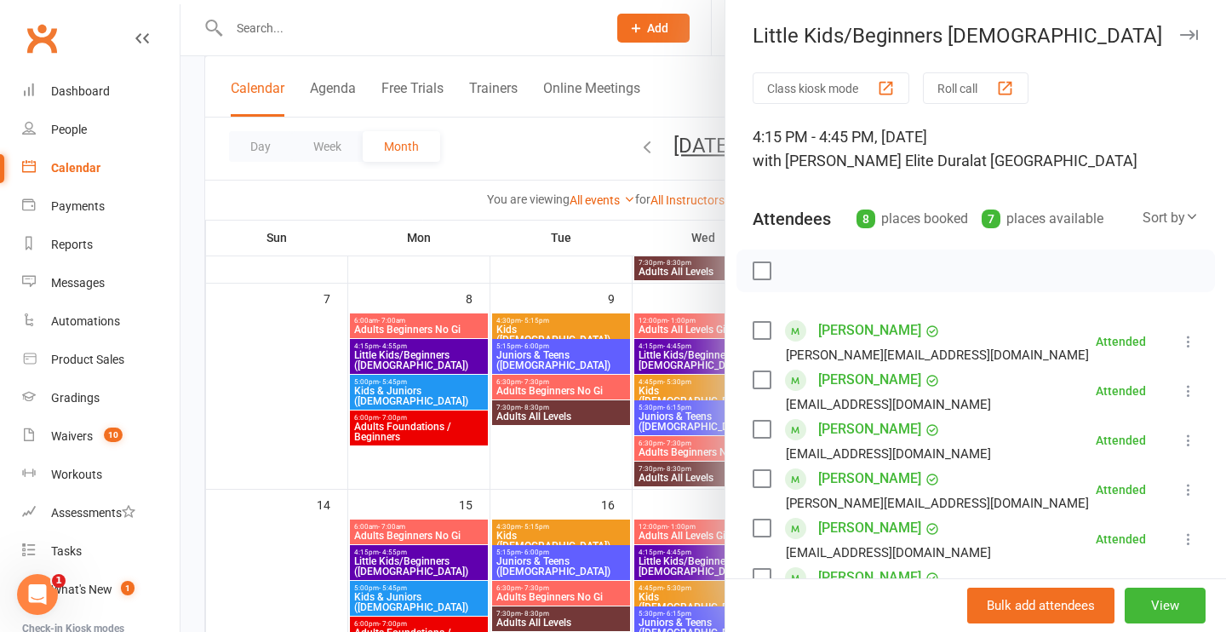
click at [1192, 35] on icon "button" at bounding box center [1189, 35] width 18 height 10
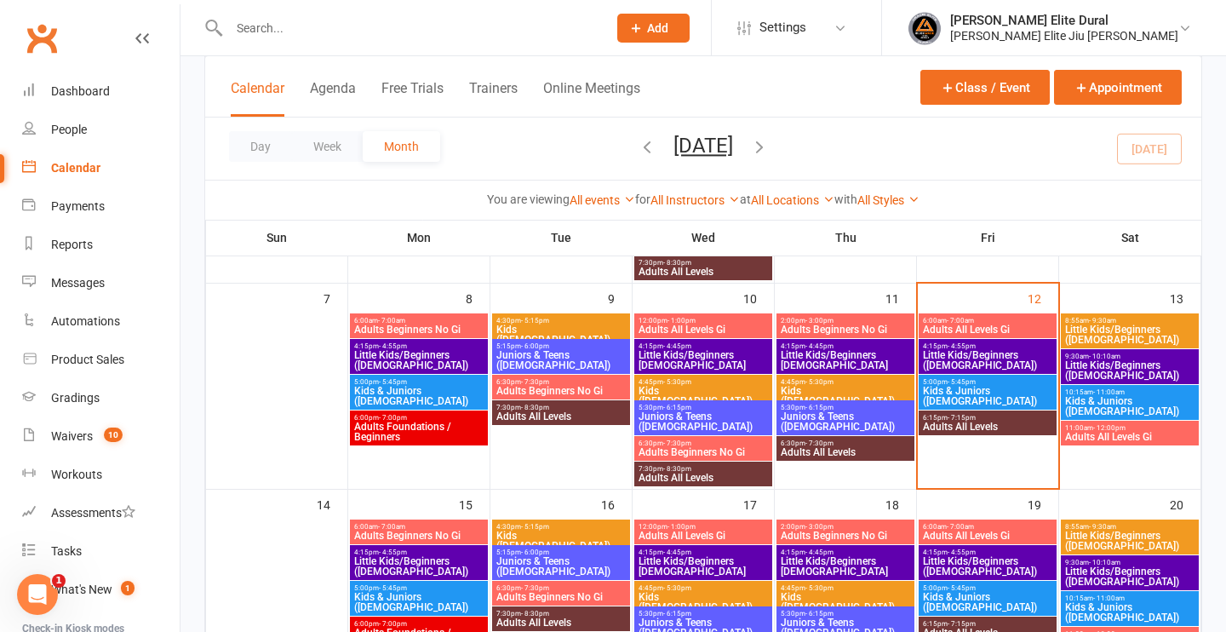
click at [1135, 364] on span "Little Kids/Beginners ([DEMOGRAPHIC_DATA])" at bounding box center [1129, 370] width 131 height 20
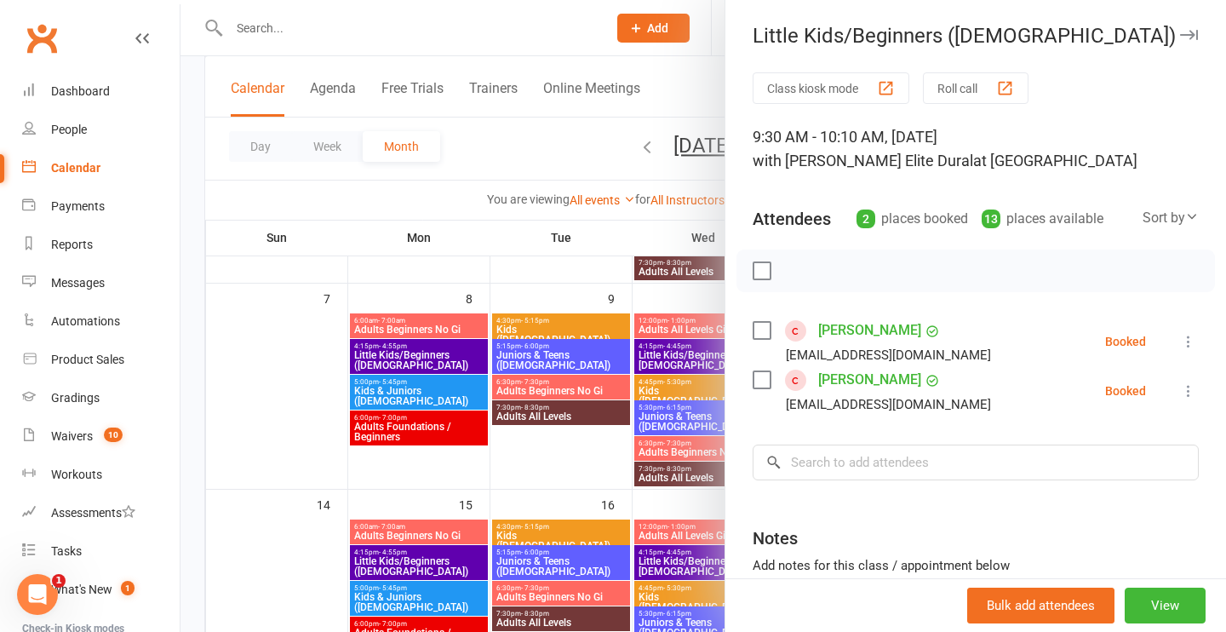
click at [1190, 36] on icon "button" at bounding box center [1189, 35] width 18 height 10
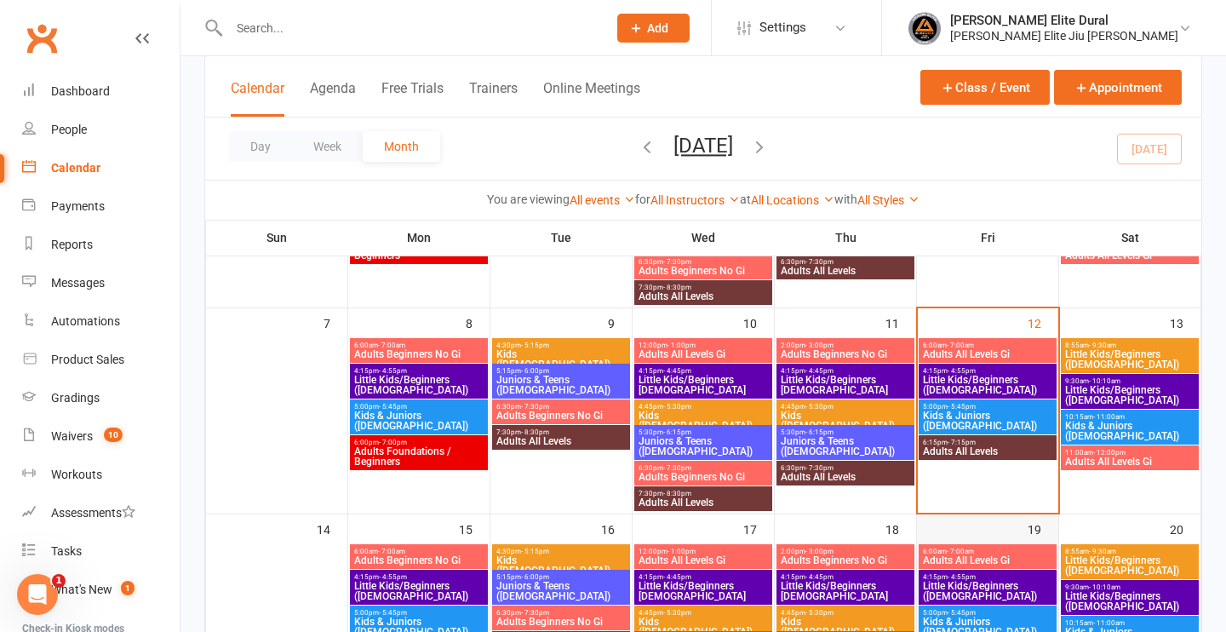
scroll to position [251, 0]
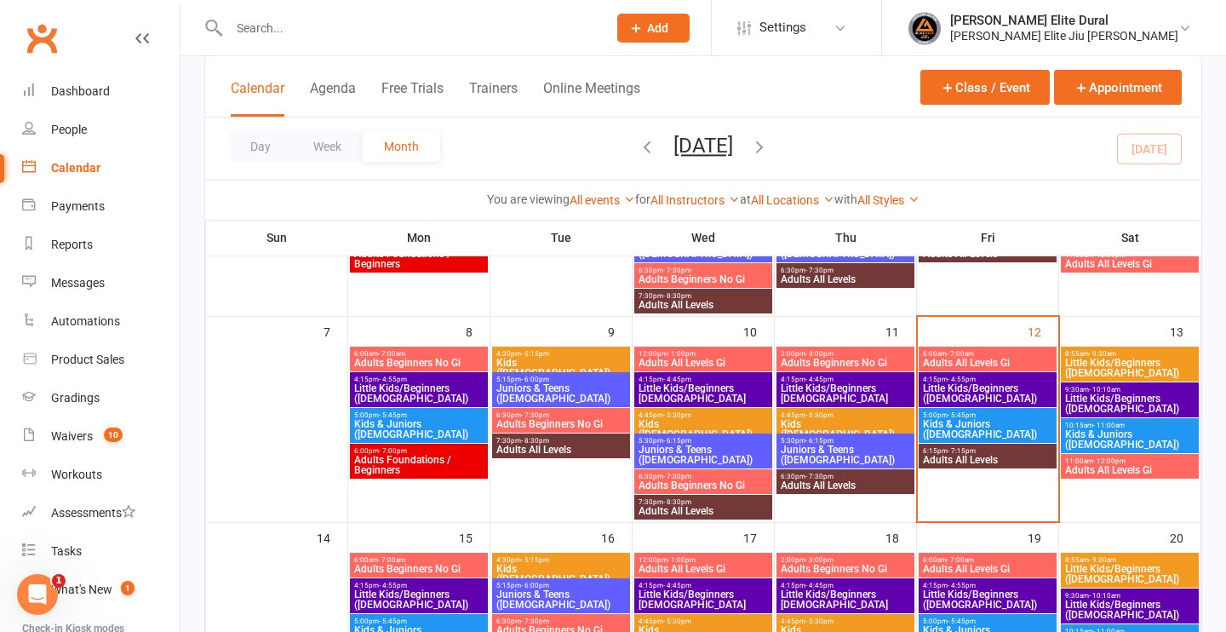
click at [1104, 395] on span "Little Kids/Beginners ([DEMOGRAPHIC_DATA])" at bounding box center [1129, 403] width 131 height 20
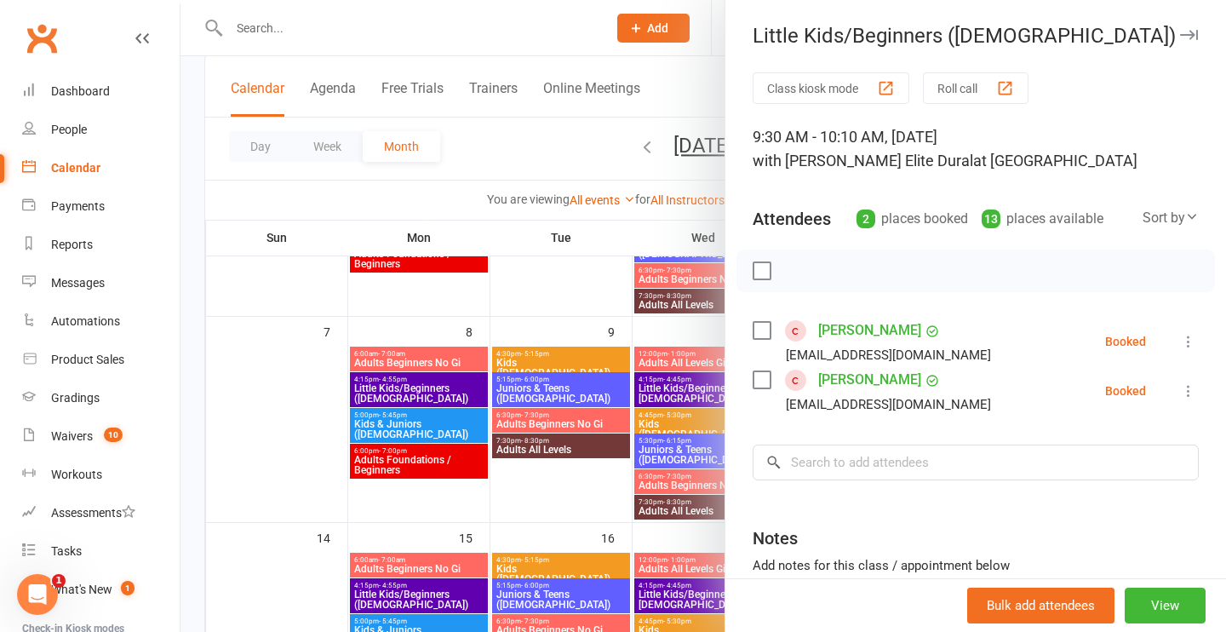
click at [1191, 31] on icon "button" at bounding box center [1189, 35] width 18 height 10
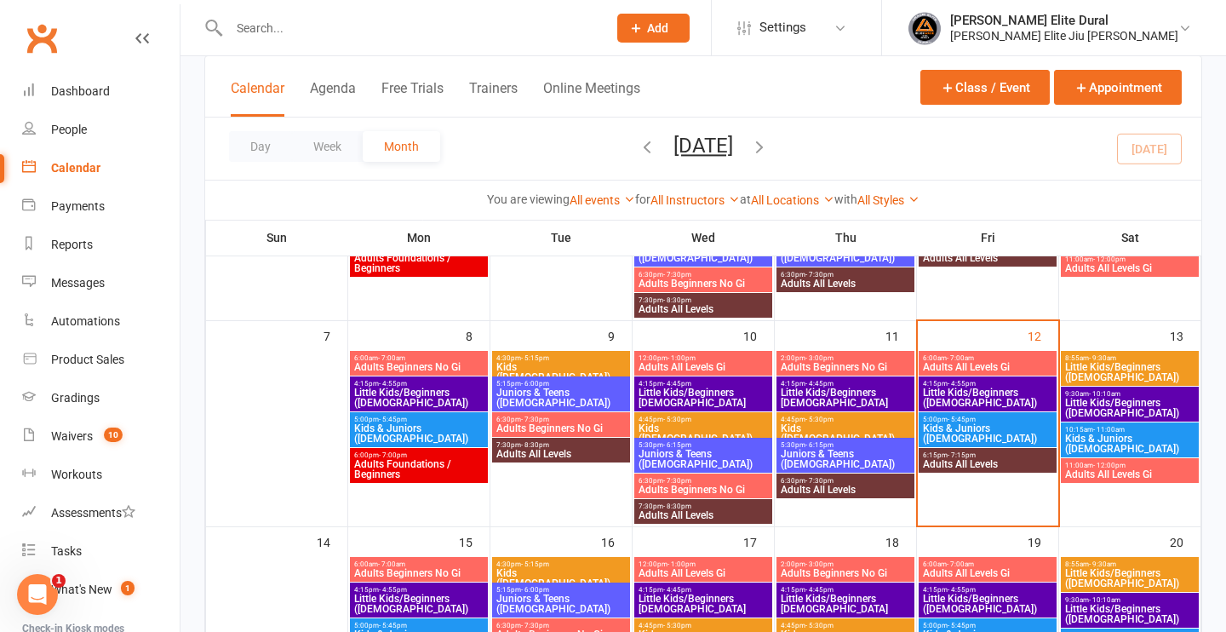
scroll to position [250, 0]
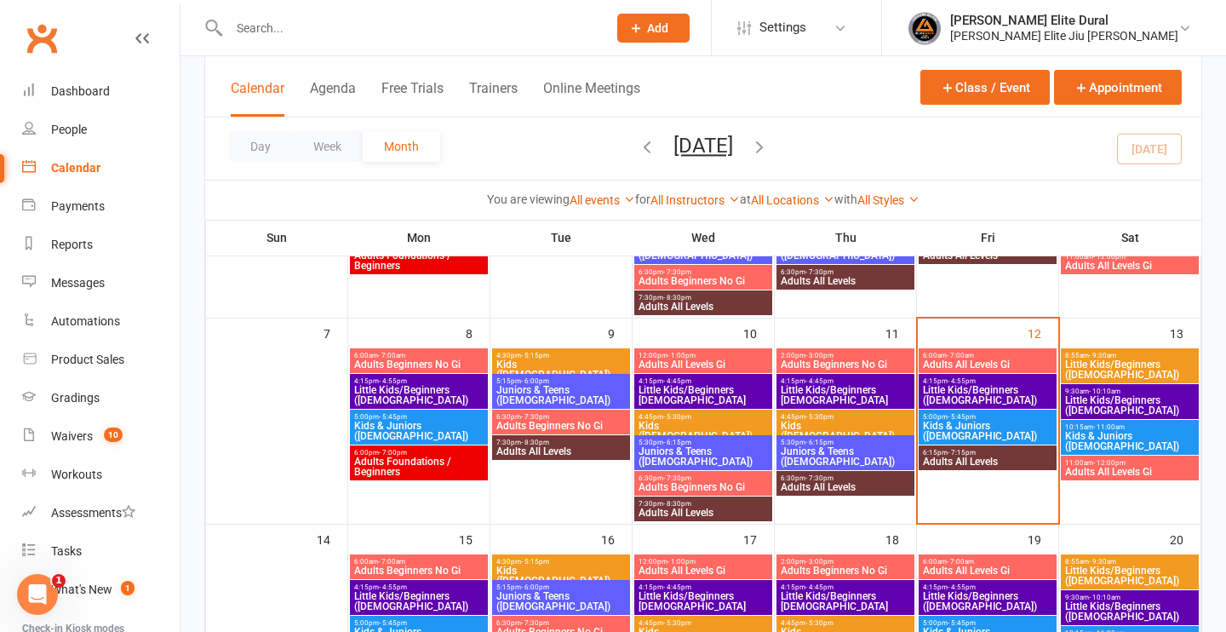
click at [1121, 360] on span "Little Kids/Beginners (3-4 Years Old)" at bounding box center [1129, 369] width 131 height 20
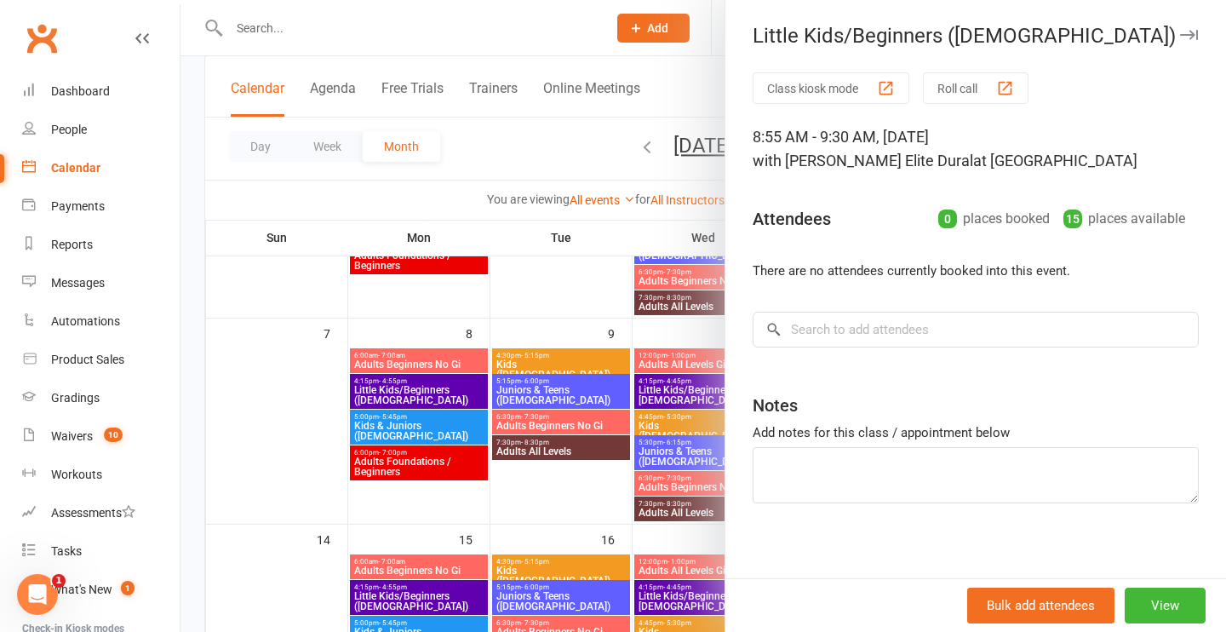
click at [1196, 33] on icon "button" at bounding box center [1189, 35] width 18 height 10
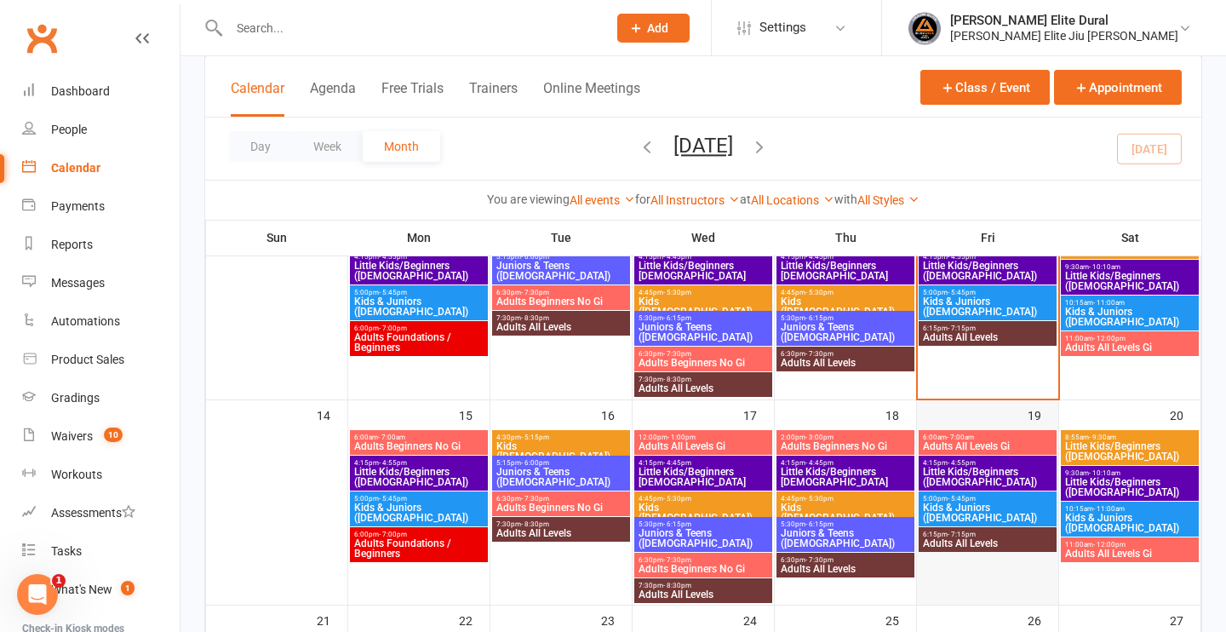
scroll to position [376, 0]
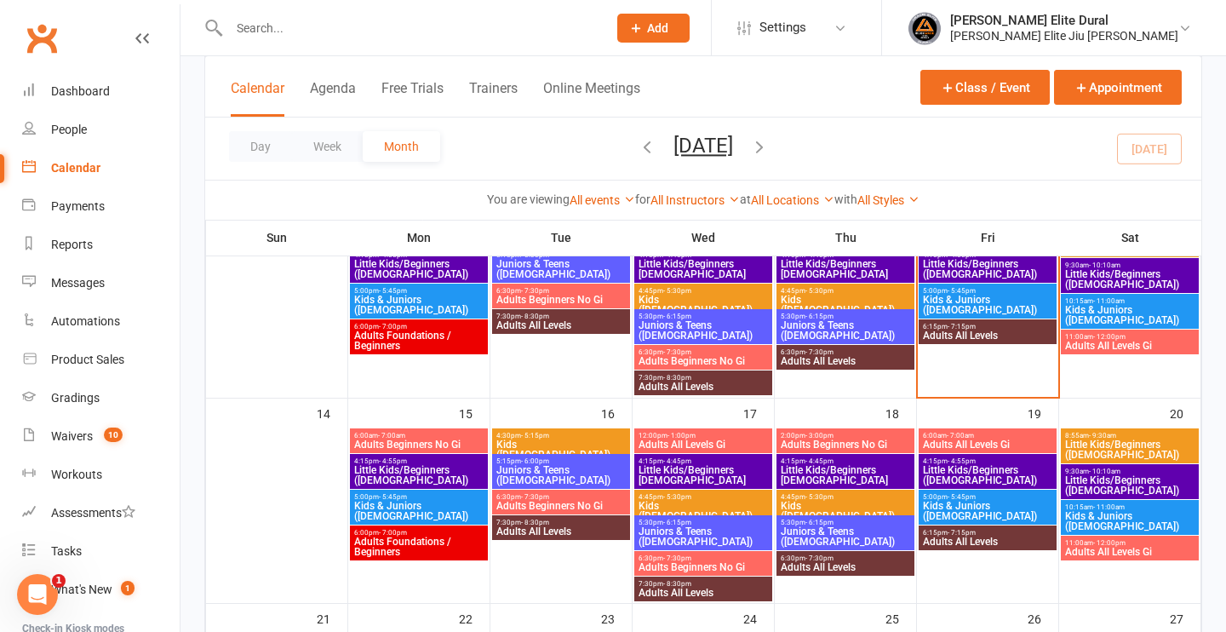
click at [1012, 469] on span "Little Kids/Beginners ([DEMOGRAPHIC_DATA])" at bounding box center [987, 475] width 131 height 20
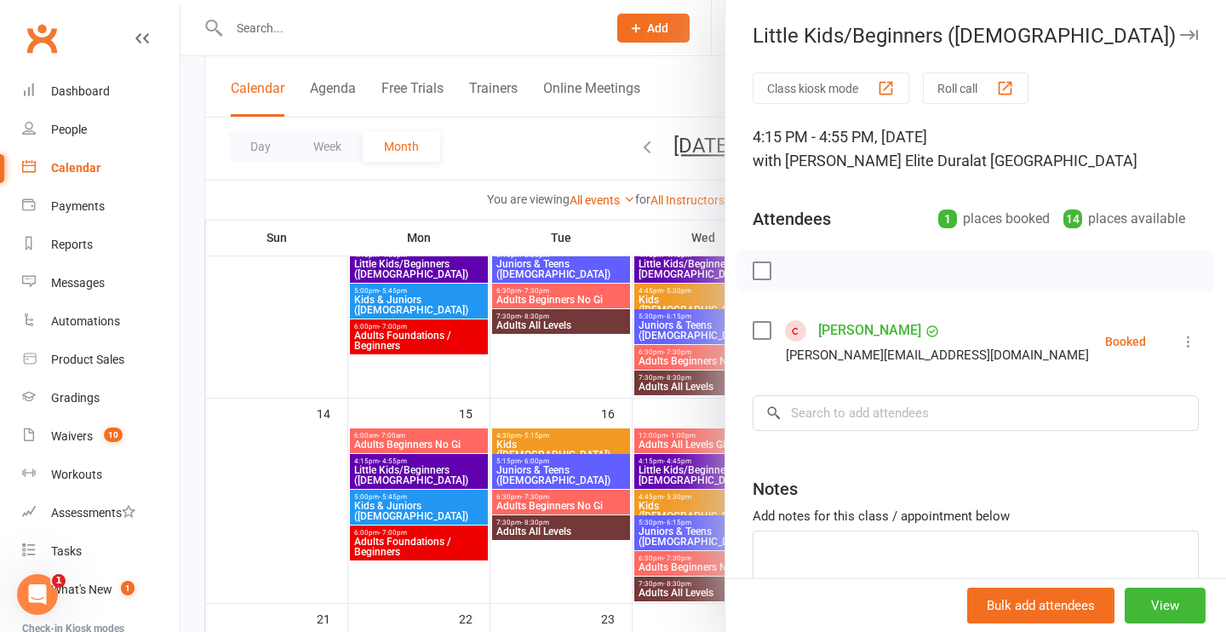
click at [1191, 33] on icon "button" at bounding box center [1189, 35] width 18 height 10
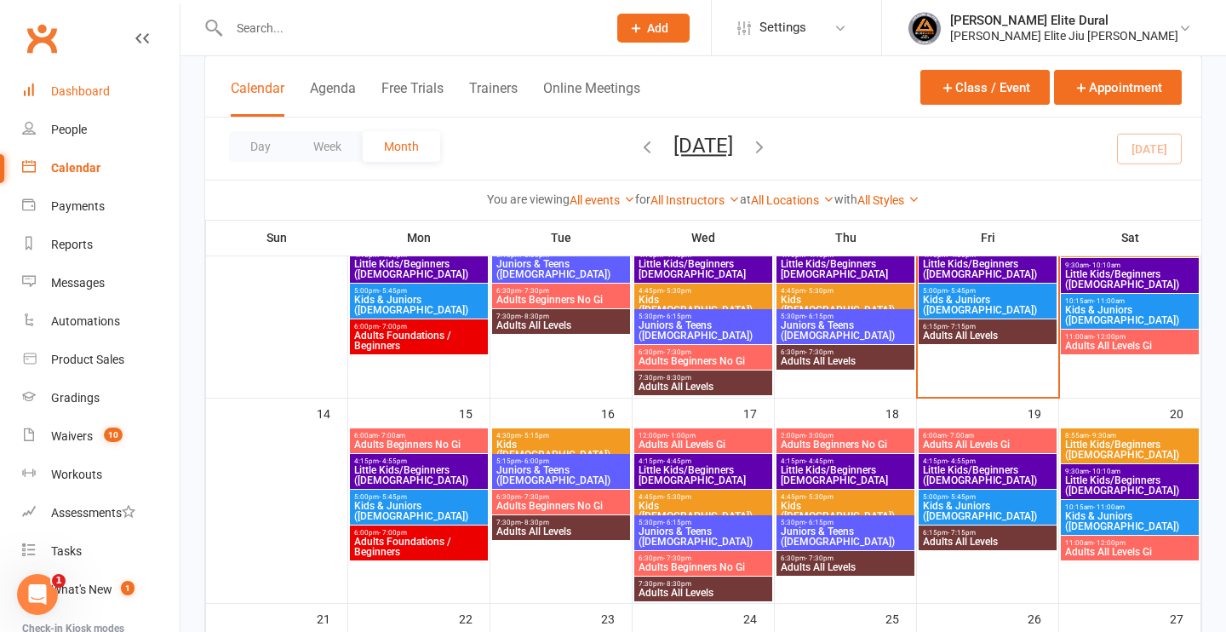
click at [67, 95] on div "Dashboard" at bounding box center [80, 91] width 59 height 14
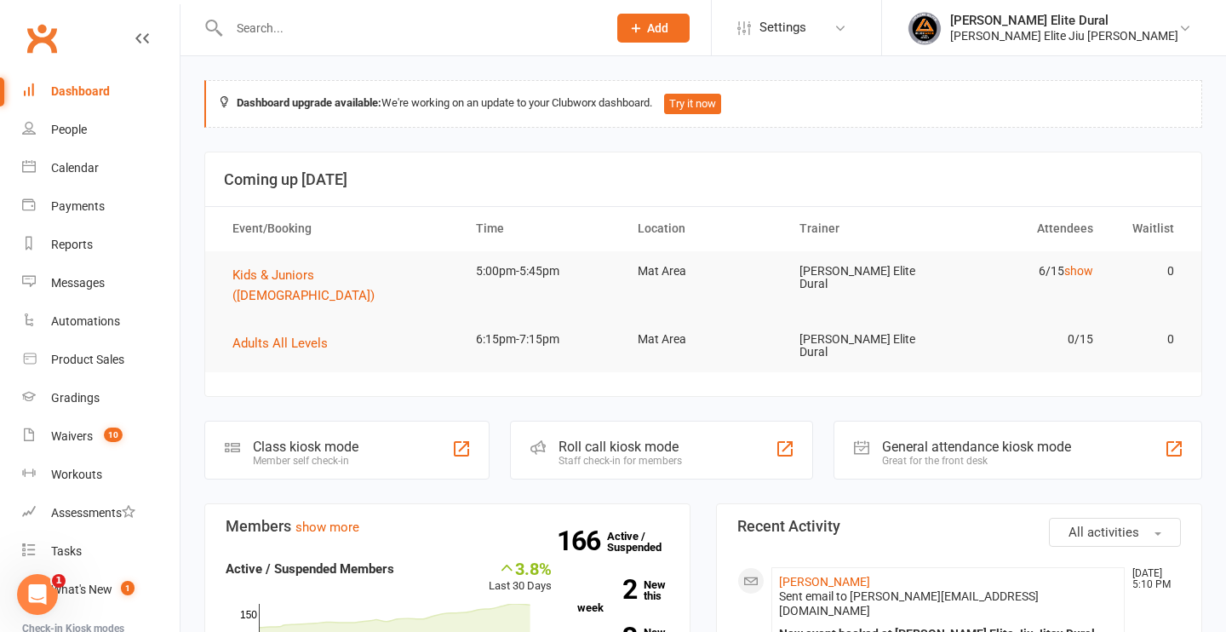
click at [290, 455] on div "Member self check-in" at bounding box center [306, 461] width 106 height 12
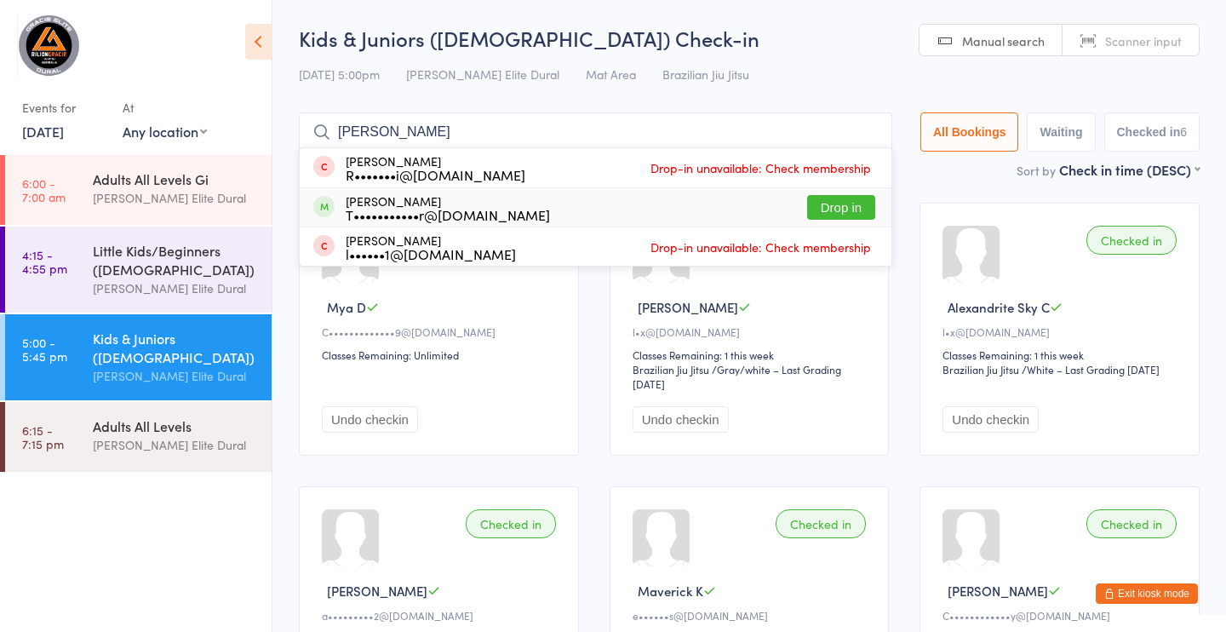
type input "[PERSON_NAME]"
click at [479, 208] on div "T•••••••••••r@[DOMAIN_NAME]" at bounding box center [448, 215] width 204 height 14
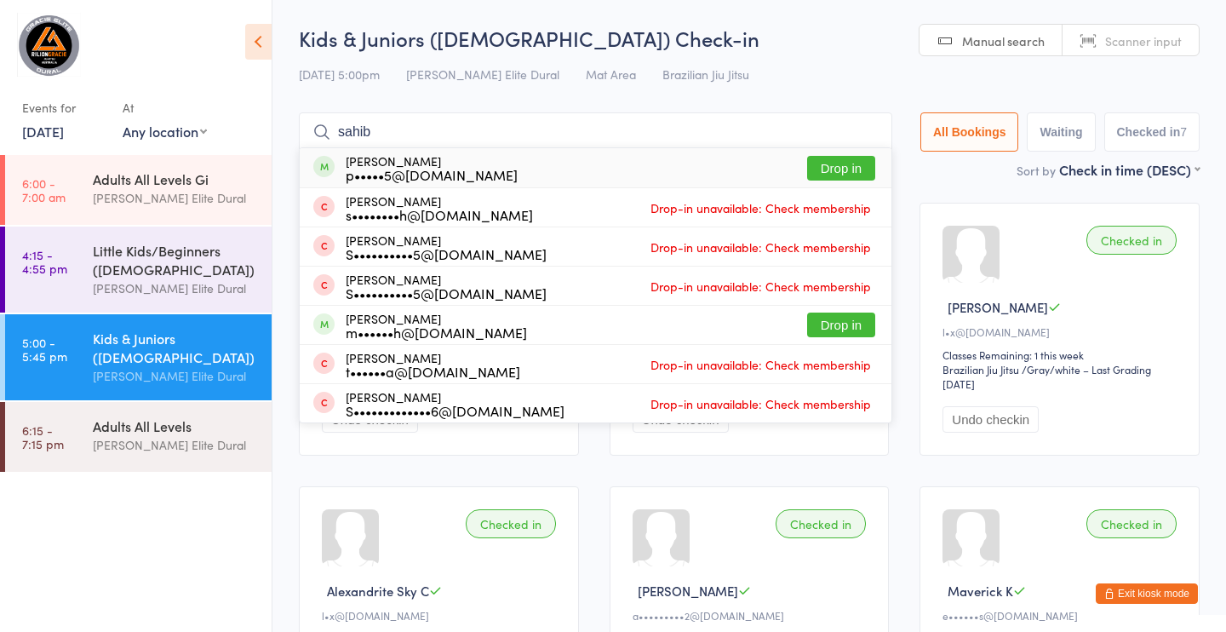
type input "sahib"
click at [576, 158] on div "[PERSON_NAME] p•••••5@[DOMAIN_NAME] Drop in" at bounding box center [596, 167] width 592 height 39
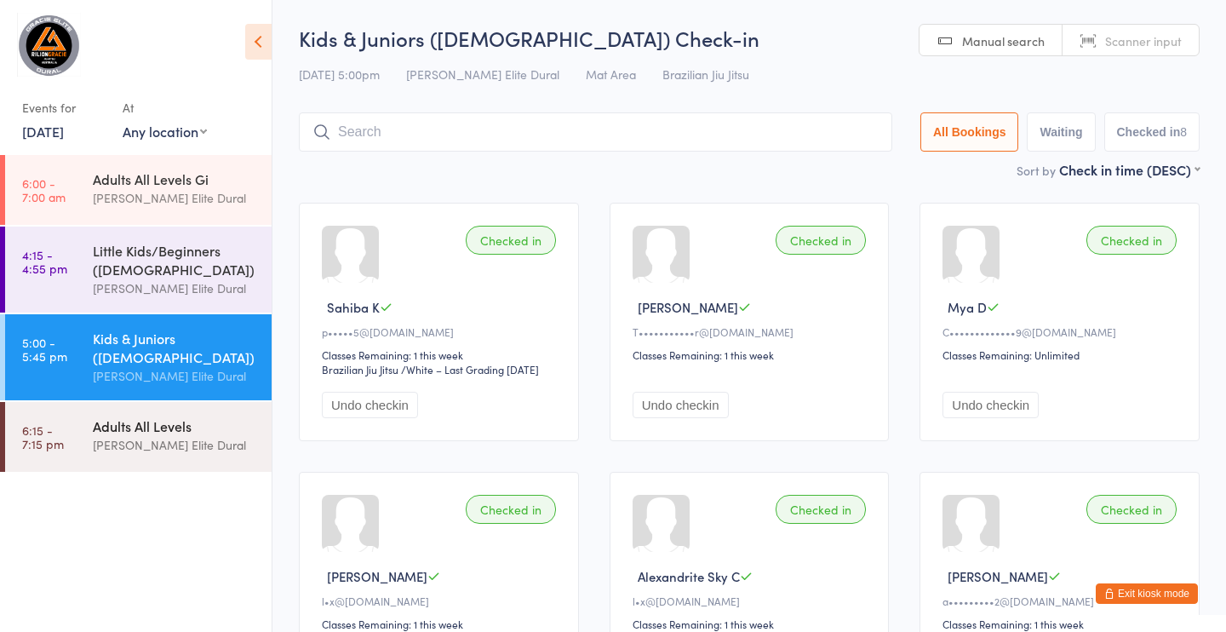
click at [105, 425] on div "Adults All Levels" at bounding box center [175, 425] width 164 height 19
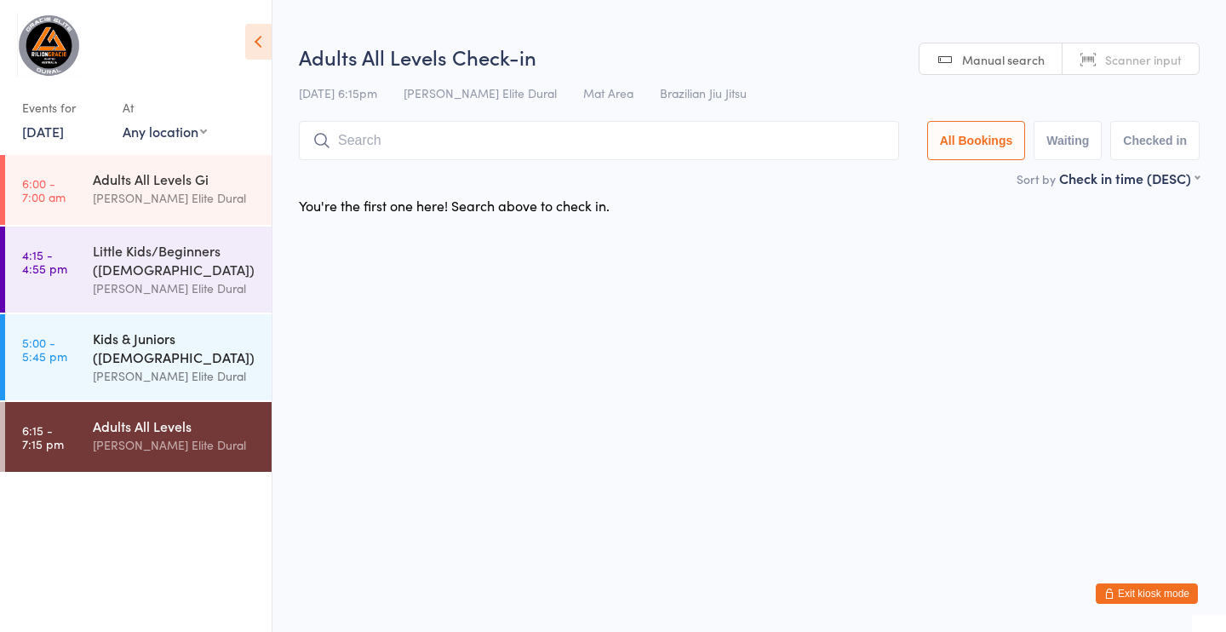
click at [97, 353] on div "Kids & Juniors ([DEMOGRAPHIC_DATA])" at bounding box center [175, 347] width 164 height 37
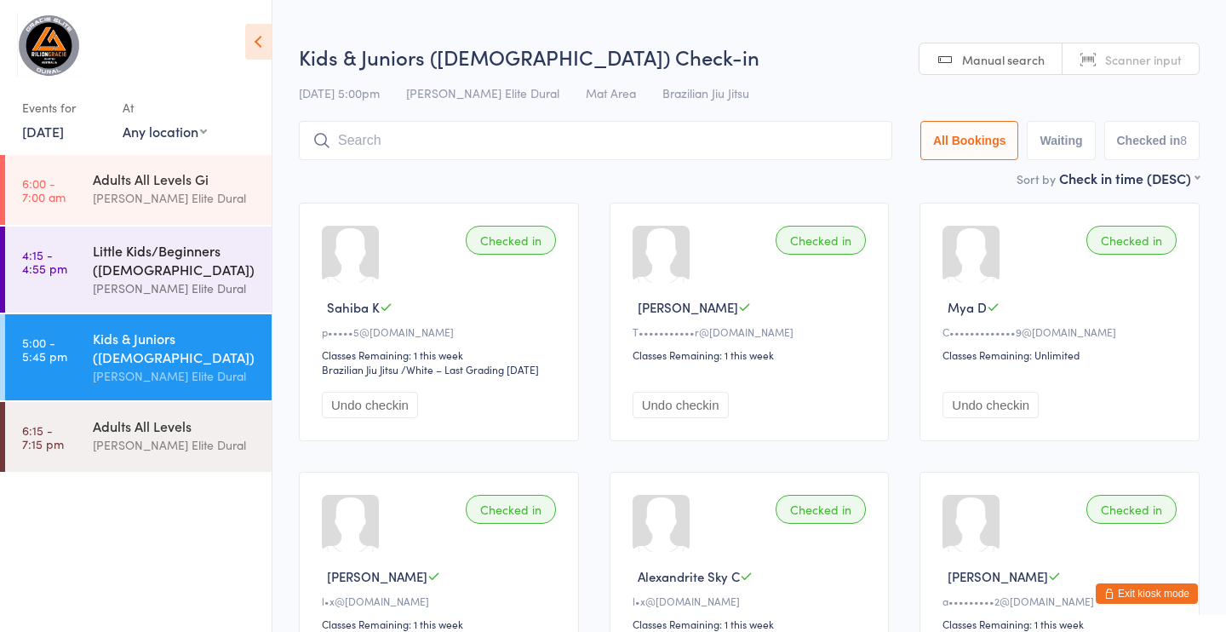
click at [133, 275] on div "Little Kids/Beginners ([DEMOGRAPHIC_DATA])" at bounding box center [175, 259] width 164 height 37
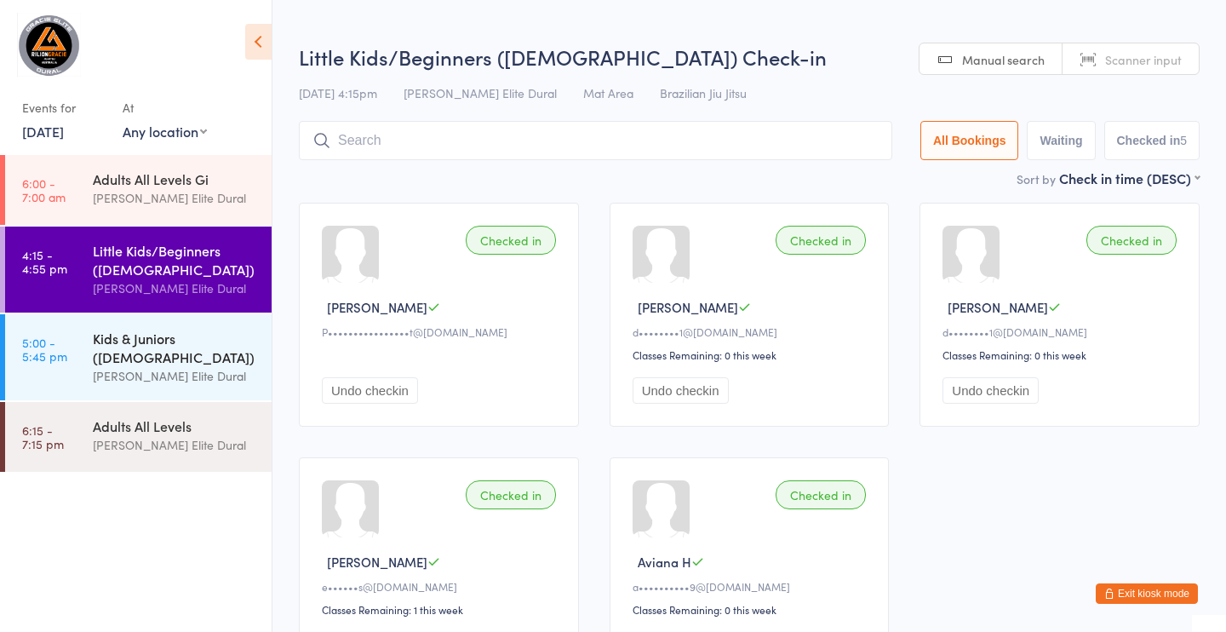
click at [113, 337] on div "Kids & Juniors ([DEMOGRAPHIC_DATA])" at bounding box center [175, 347] width 164 height 37
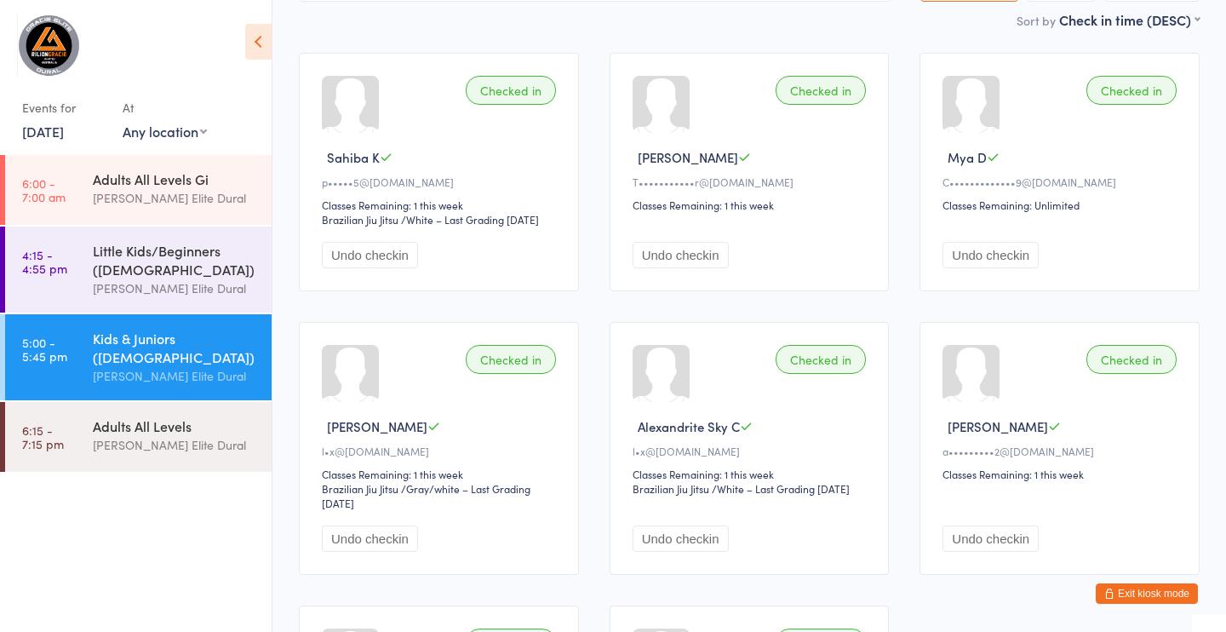
scroll to position [107, 0]
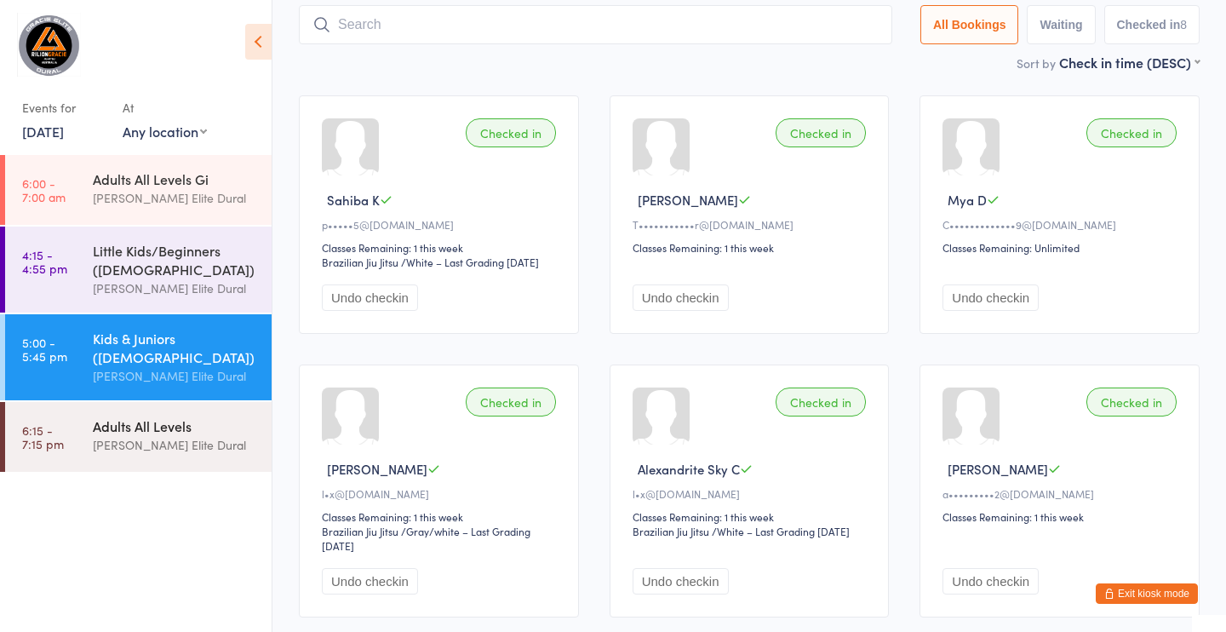
click at [121, 423] on div "Adults All Levels" at bounding box center [175, 425] width 164 height 19
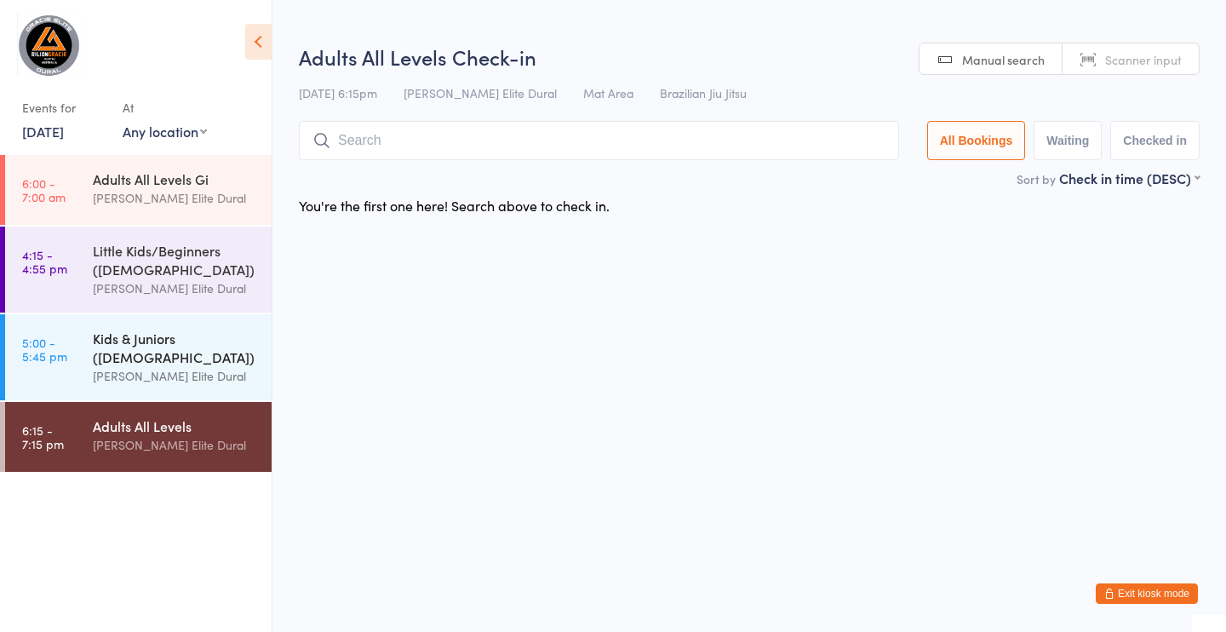
click at [122, 359] on div "Kids & Juniors ([DEMOGRAPHIC_DATA])" at bounding box center [175, 347] width 164 height 37
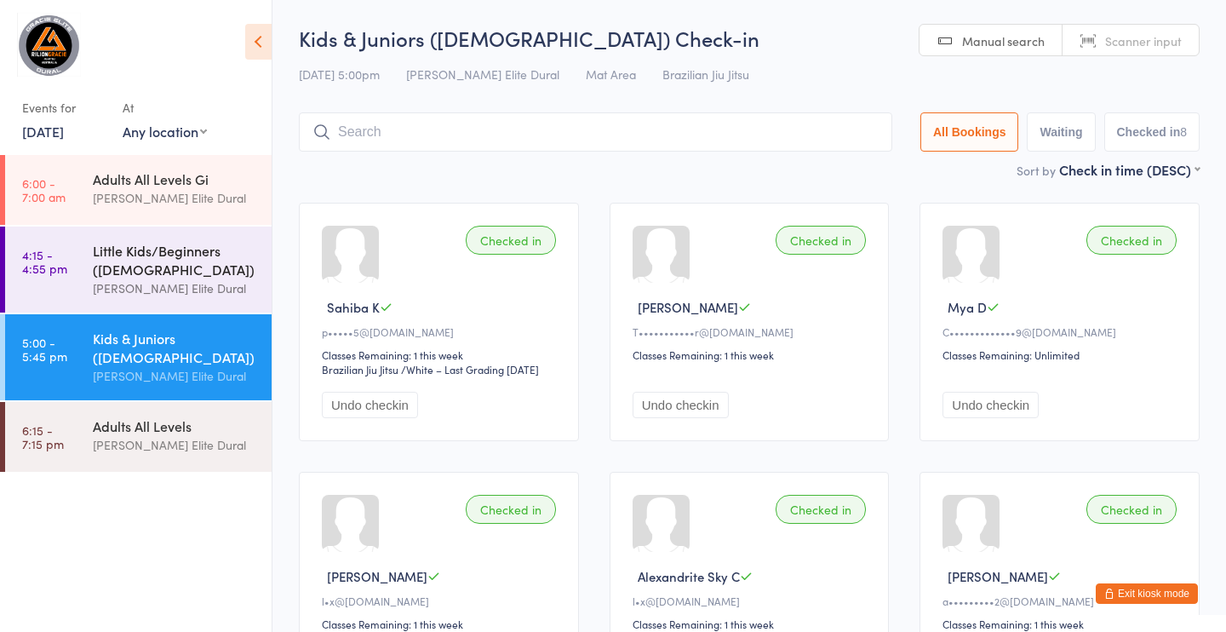
click at [162, 260] on div "Little Kids/Beginners ([DEMOGRAPHIC_DATA])" at bounding box center [175, 259] width 164 height 37
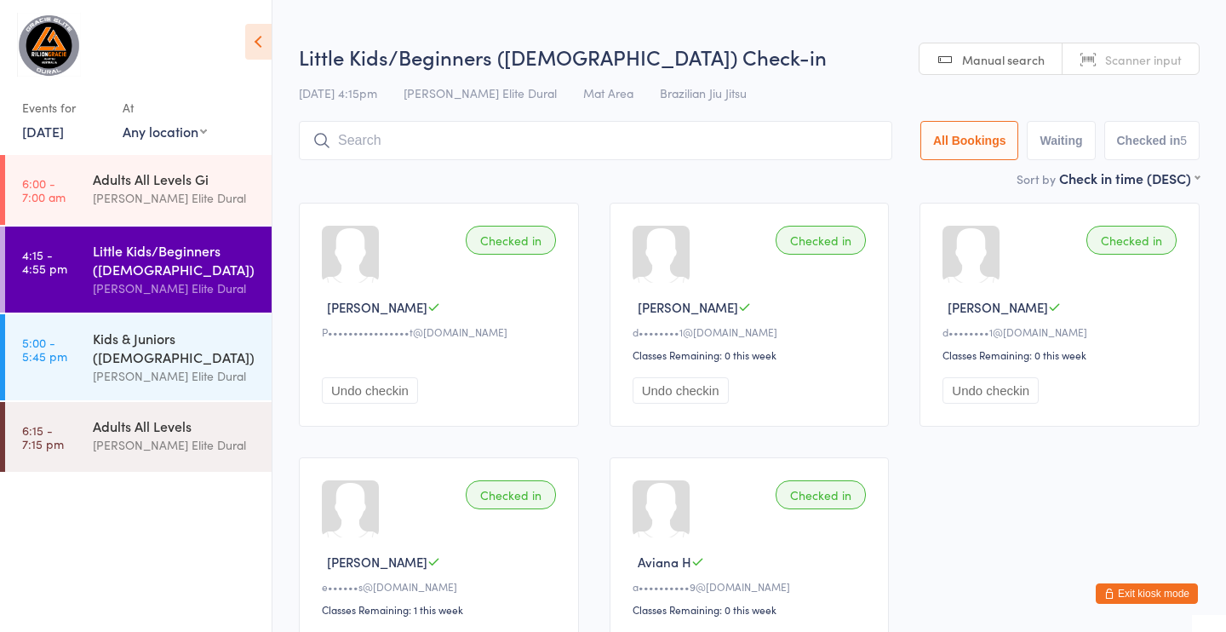
click at [1134, 589] on button "Exit kiosk mode" at bounding box center [1147, 593] width 102 height 20
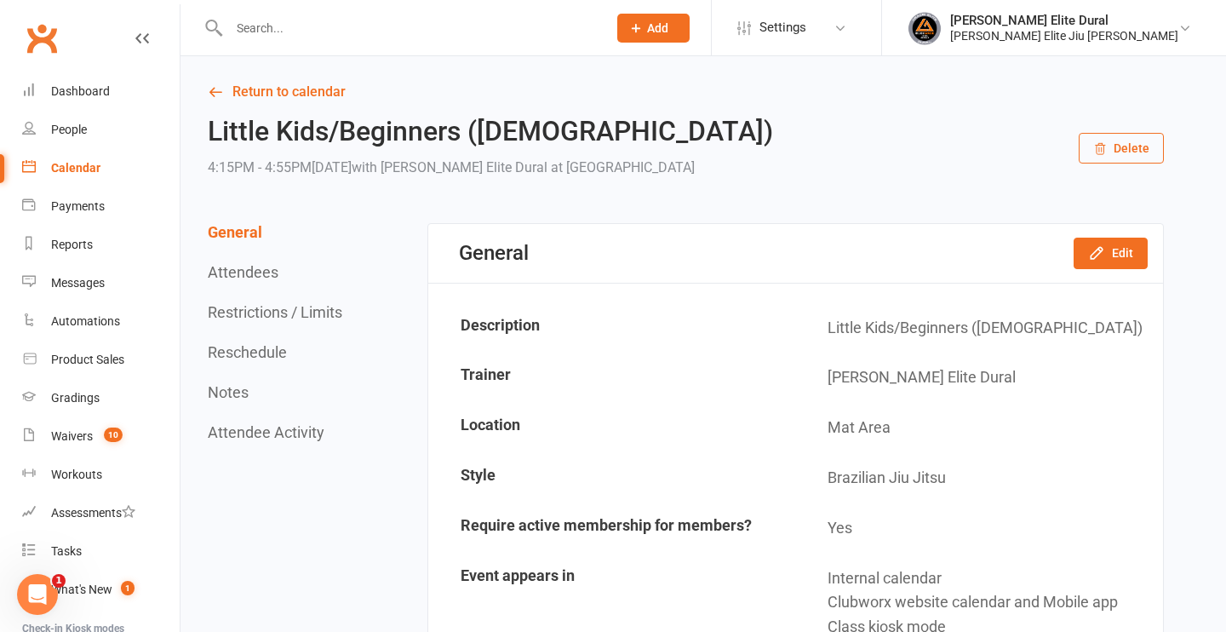
click at [70, 170] on div "Calendar" at bounding box center [75, 168] width 49 height 14
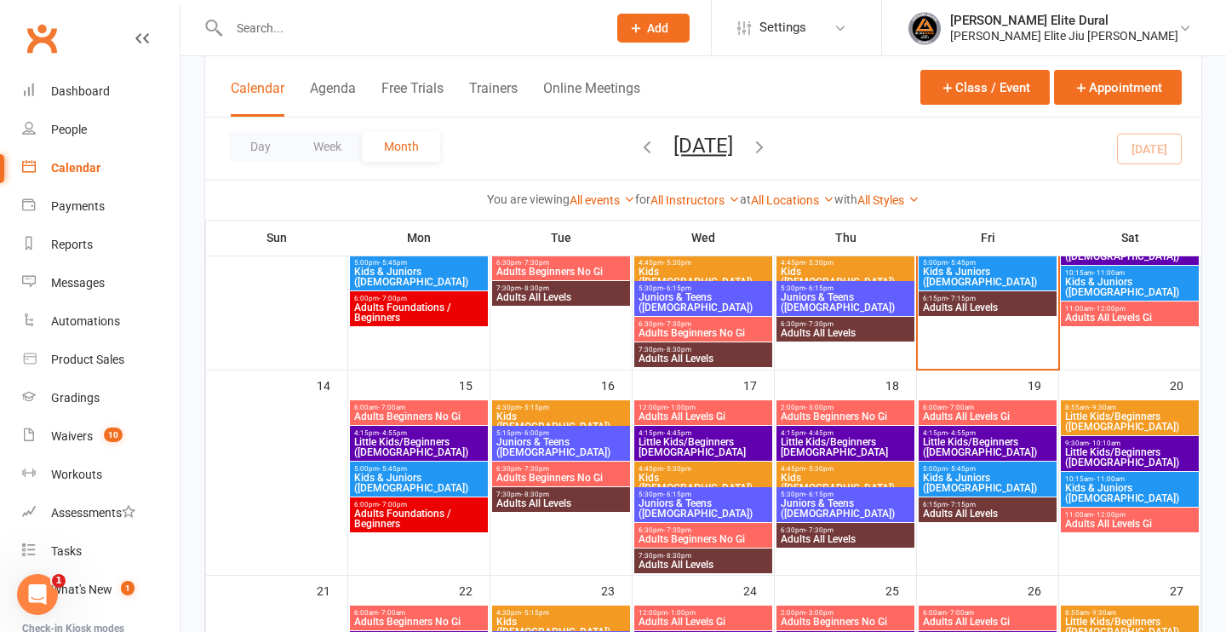
scroll to position [407, 0]
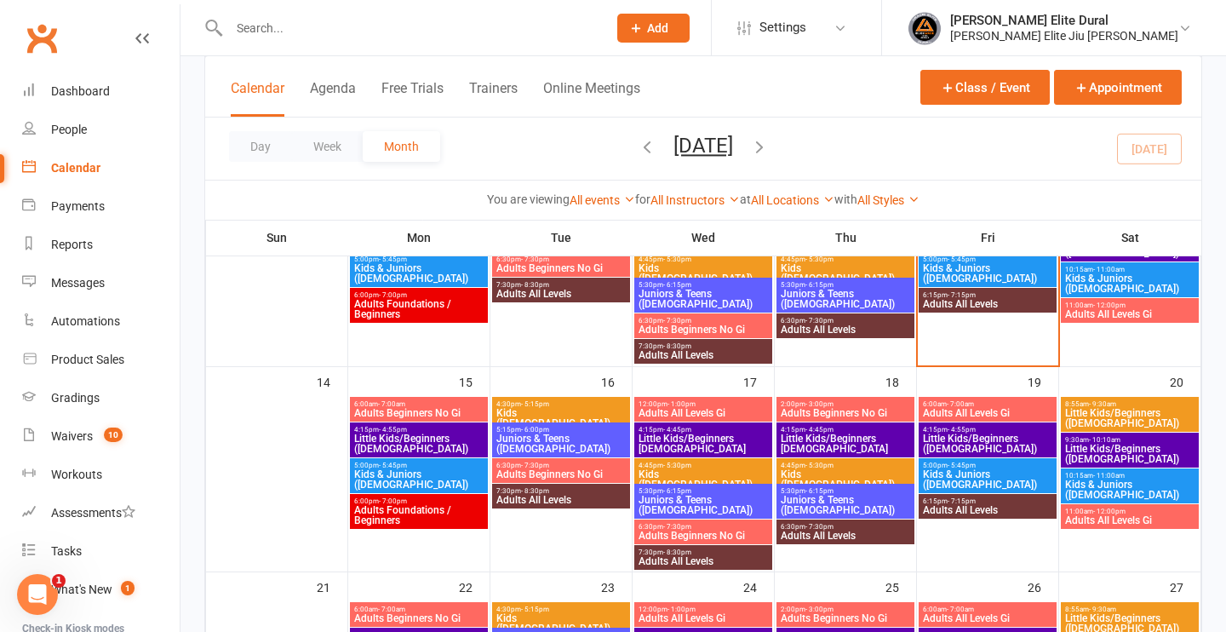
click at [965, 433] on span "Little Kids/Beginners ([DEMOGRAPHIC_DATA])" at bounding box center [987, 443] width 131 height 20
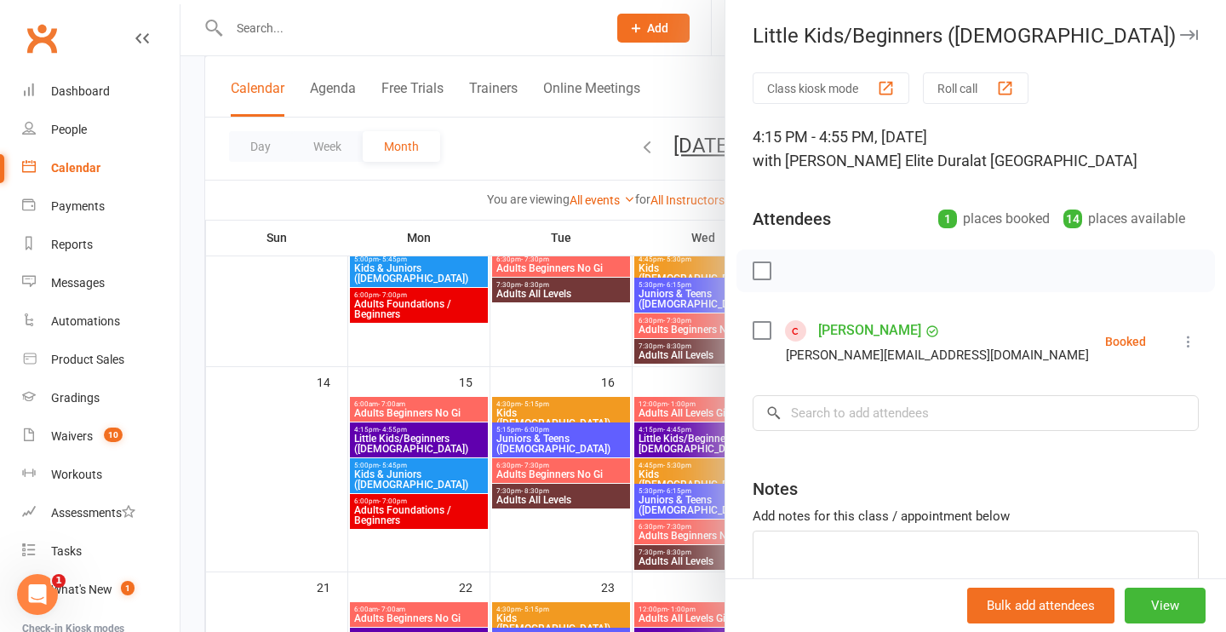
click at [198, 447] on div at bounding box center [704, 316] width 1046 height 632
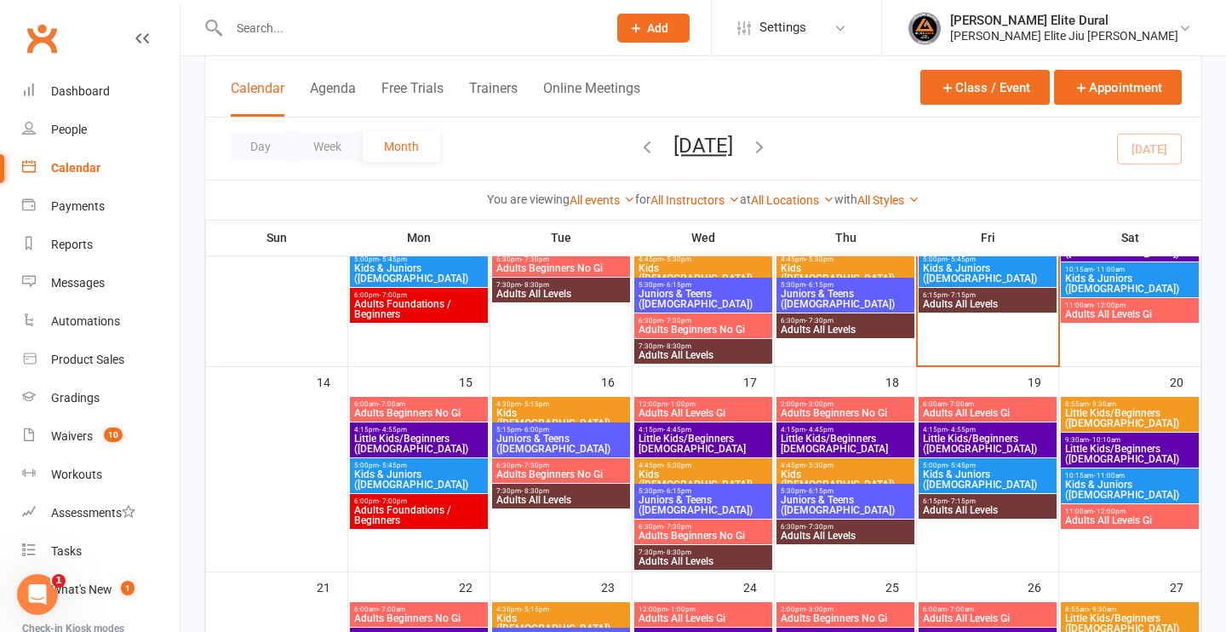
click at [811, 442] on span "Little Kids/Beginners [DEMOGRAPHIC_DATA]" at bounding box center [845, 443] width 131 height 20
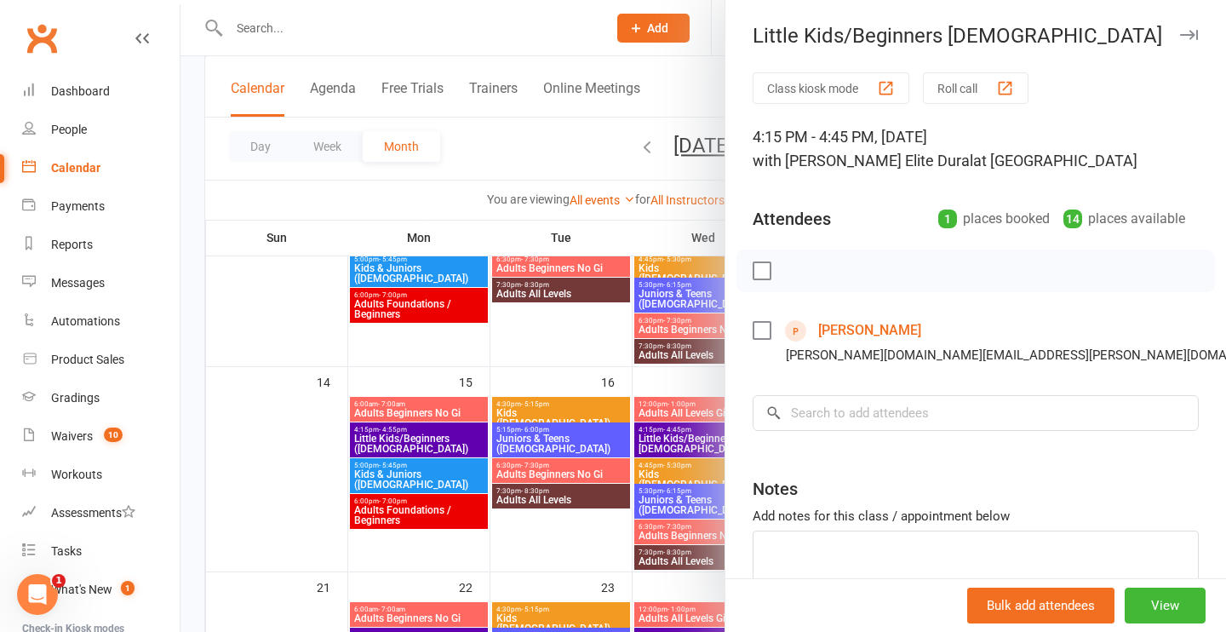
click at [190, 393] on div at bounding box center [704, 316] width 1046 height 632
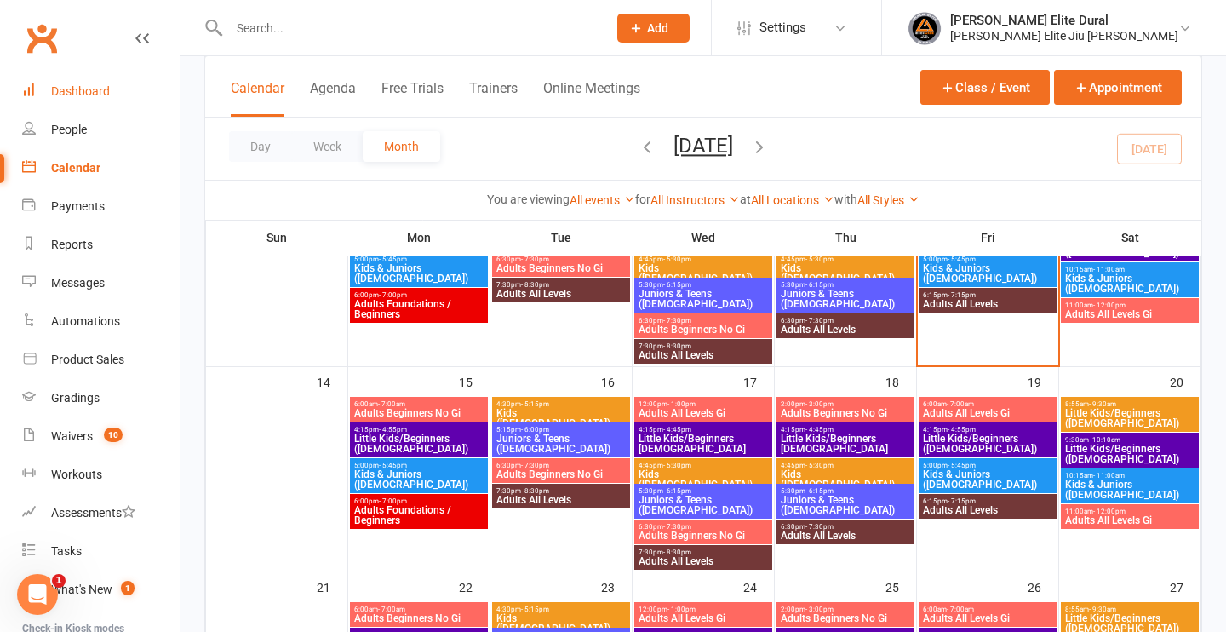
click at [62, 92] on div "Dashboard" at bounding box center [80, 91] width 59 height 14
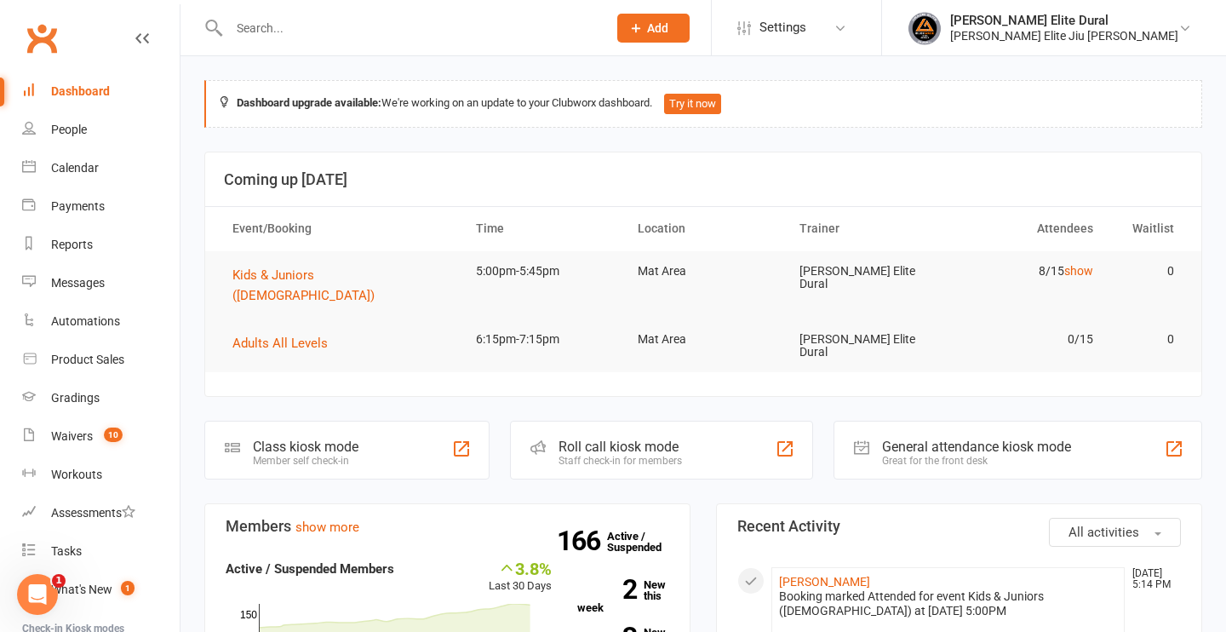
click at [267, 439] on div "Class kiosk mode" at bounding box center [306, 447] width 106 height 16
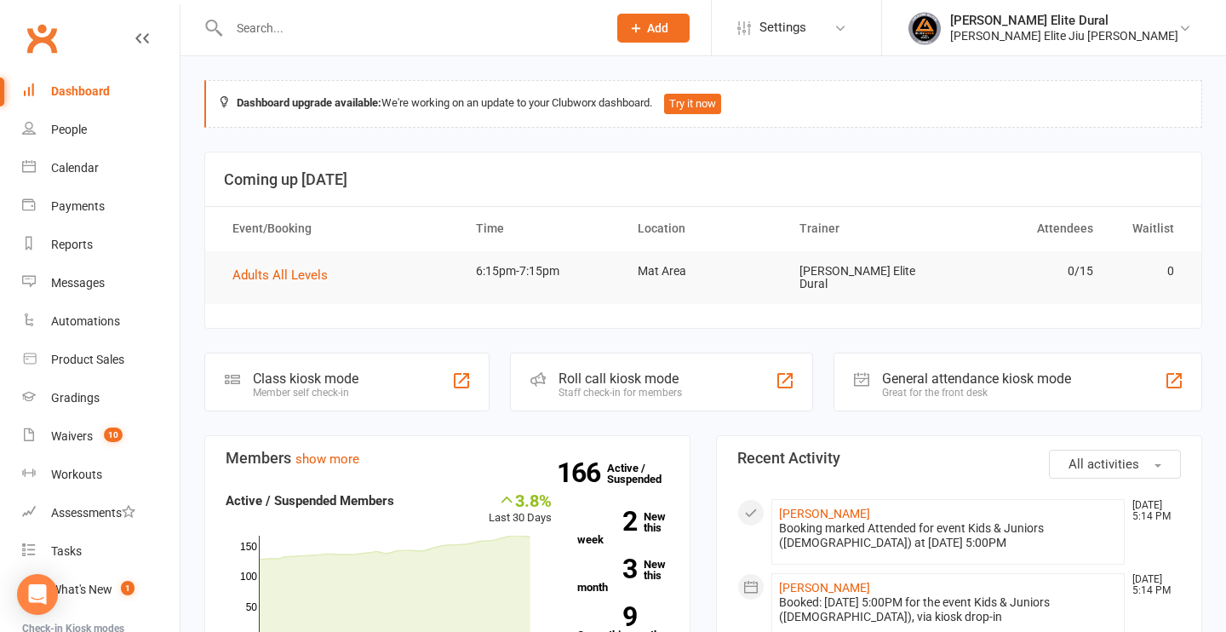
click at [272, 377] on div "Class kiosk mode" at bounding box center [306, 378] width 106 height 16
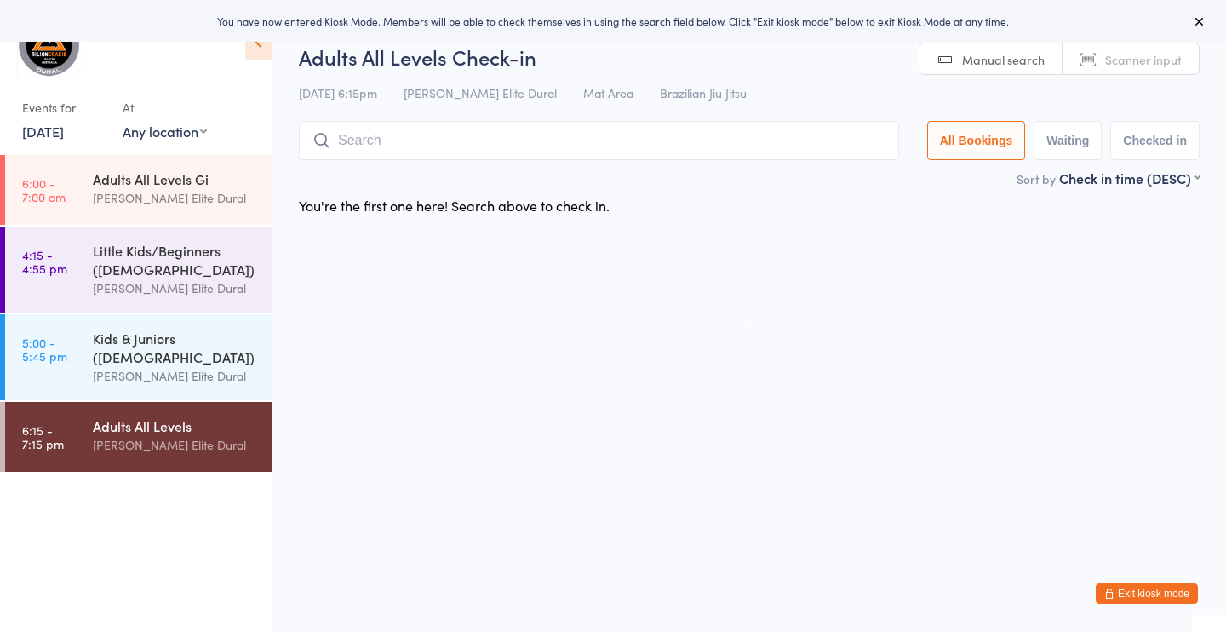
click at [449, 141] on input "search" at bounding box center [599, 140] width 600 height 39
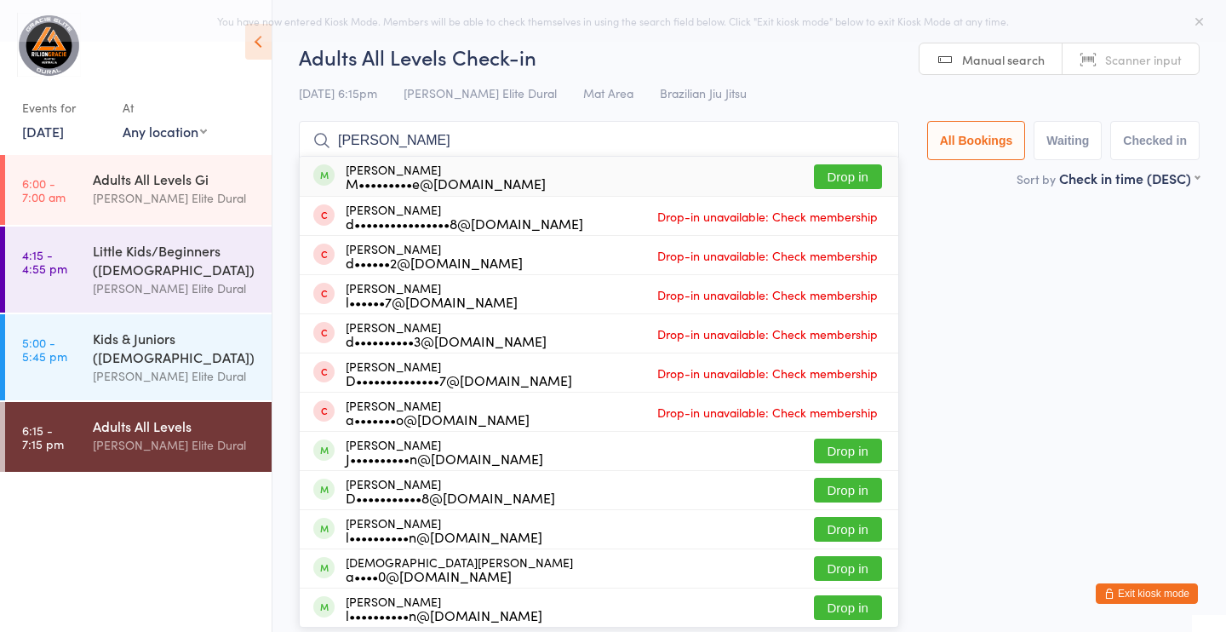
type input "[PERSON_NAME]"
click at [450, 197] on div "[PERSON_NAME] d••••••••••••••••8@[DOMAIN_NAME] Drop-in unavailable: Check membe…" at bounding box center [599, 216] width 599 height 38
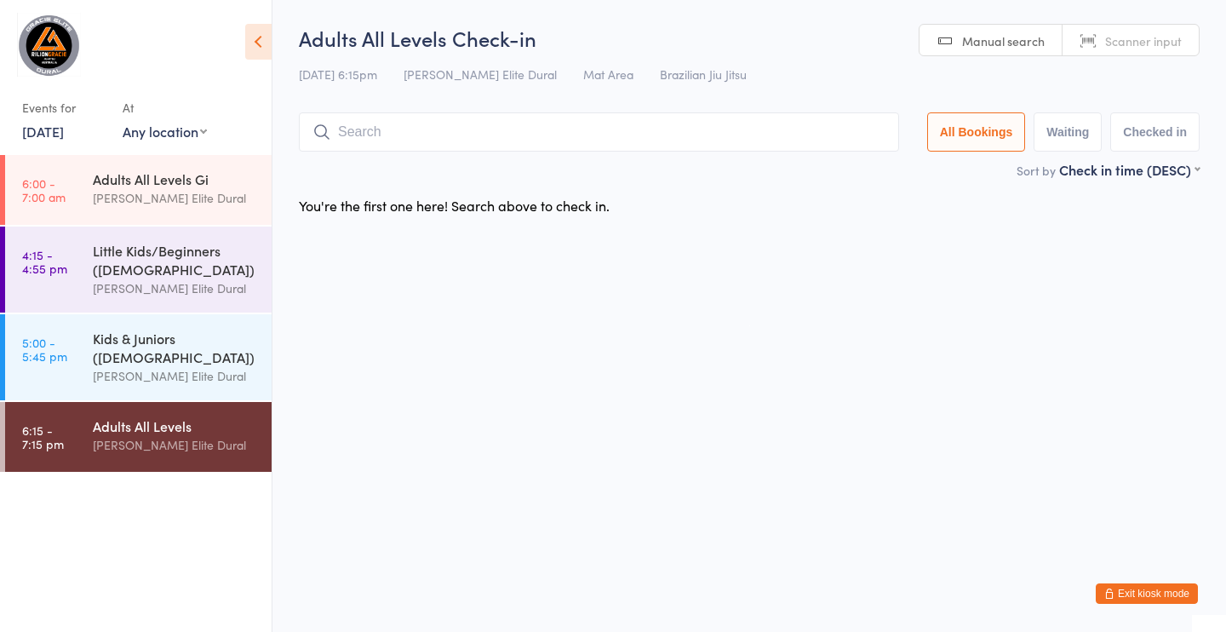
click at [490, 130] on input "search" at bounding box center [599, 131] width 600 height 39
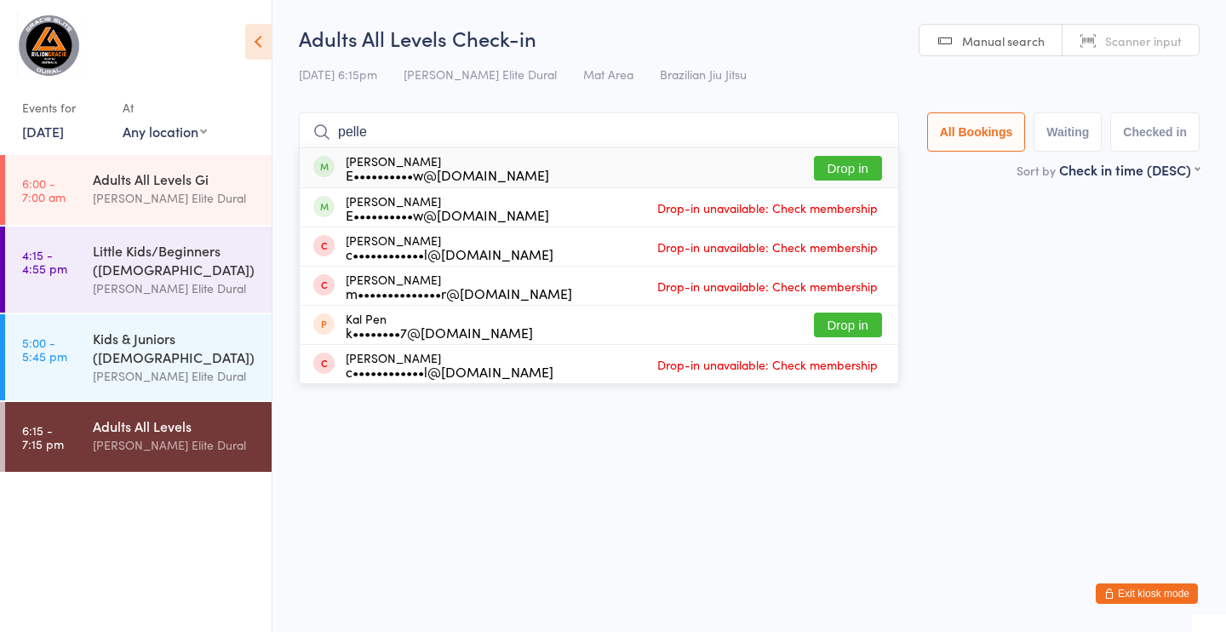
type input "pelle"
click at [412, 163] on div "[PERSON_NAME] E••••••••••w@[DOMAIN_NAME]" at bounding box center [448, 167] width 204 height 27
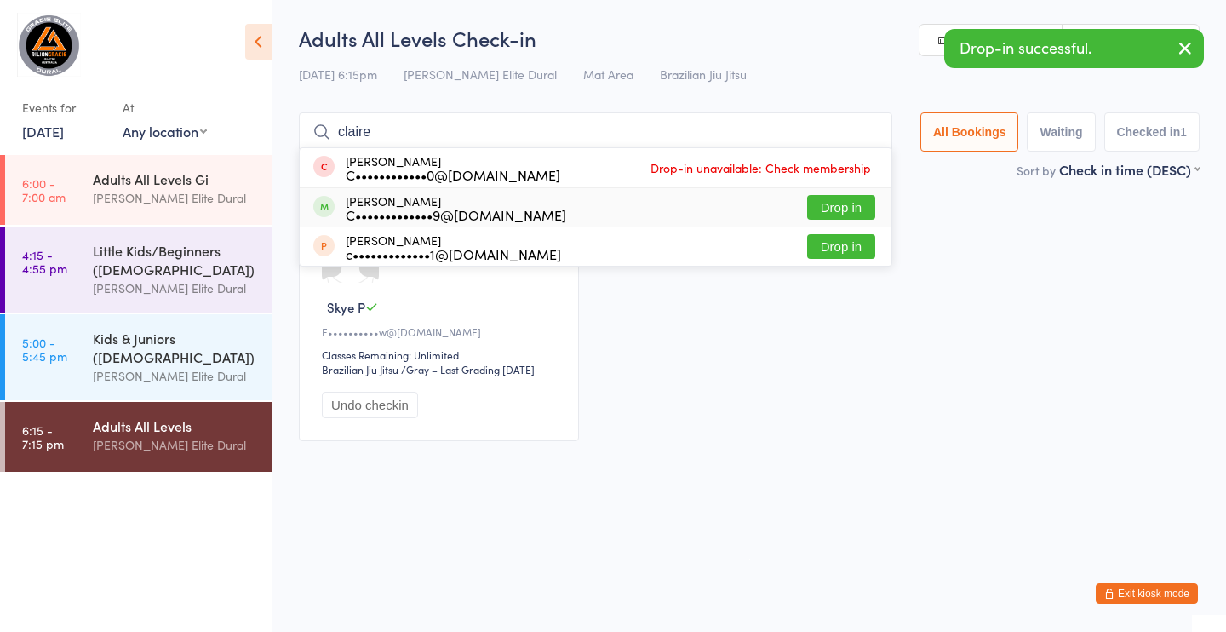
type input "claire"
click at [520, 208] on div "C•••••••••••••9@[DOMAIN_NAME]" at bounding box center [456, 215] width 221 height 14
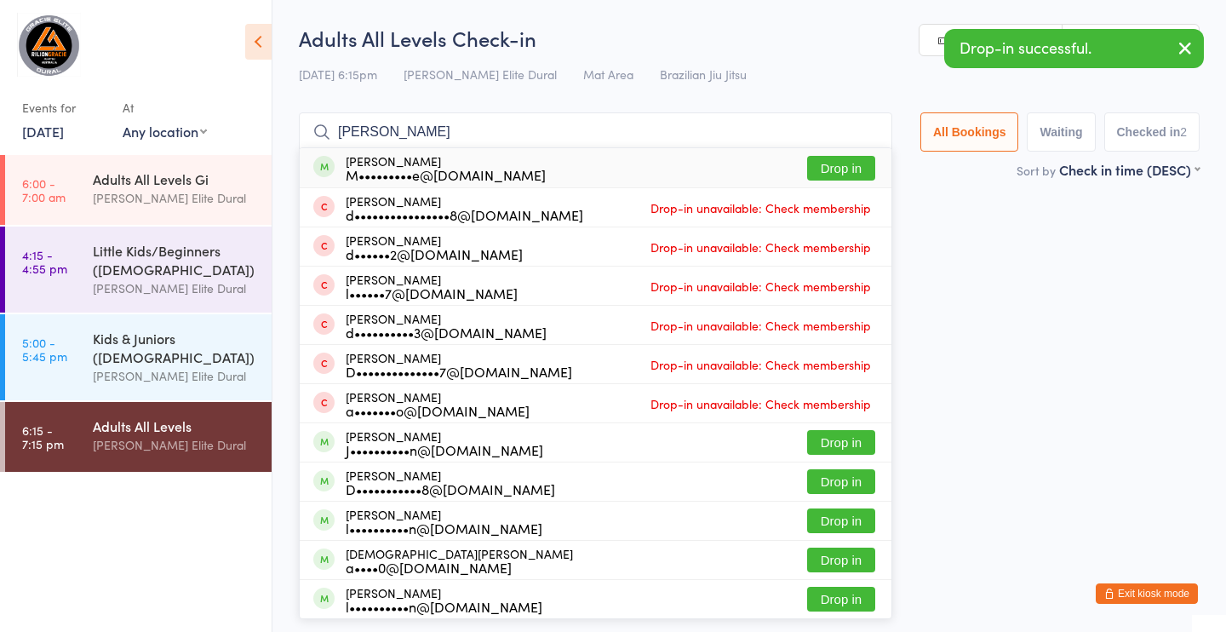
type input "[PERSON_NAME]"
click at [504, 165] on div "[PERSON_NAME] M•••••••••e@[DOMAIN_NAME] Drop in" at bounding box center [596, 167] width 592 height 39
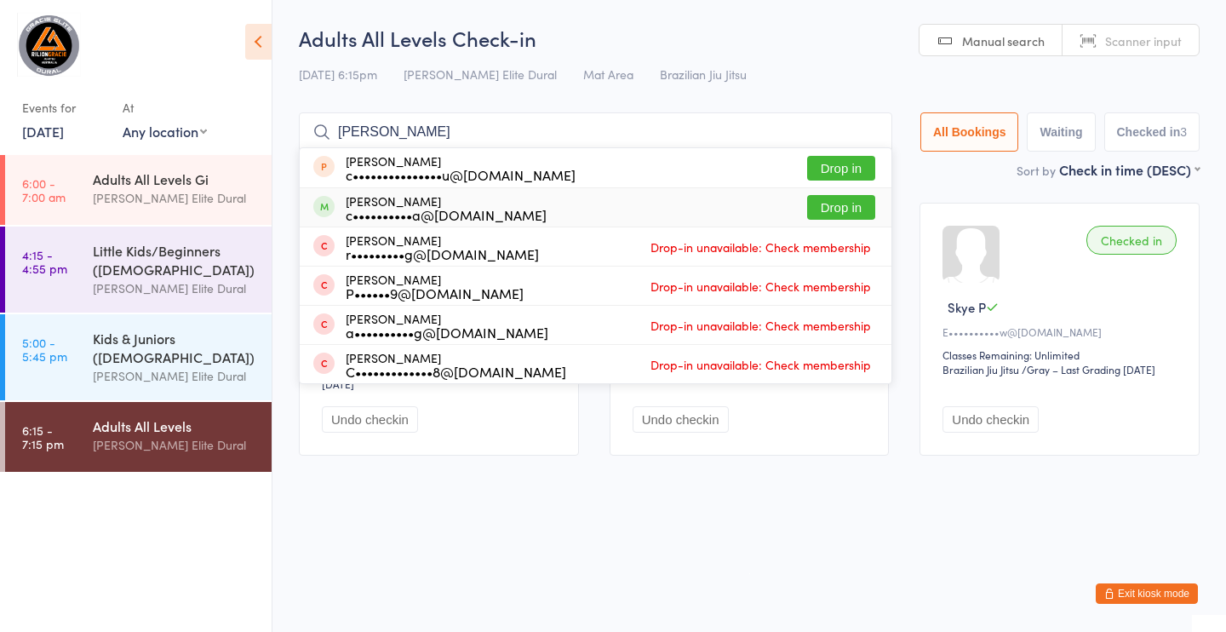
type input "[PERSON_NAME]"
click at [460, 203] on div "[PERSON_NAME] c••••••••••a@[DOMAIN_NAME]" at bounding box center [446, 207] width 201 height 27
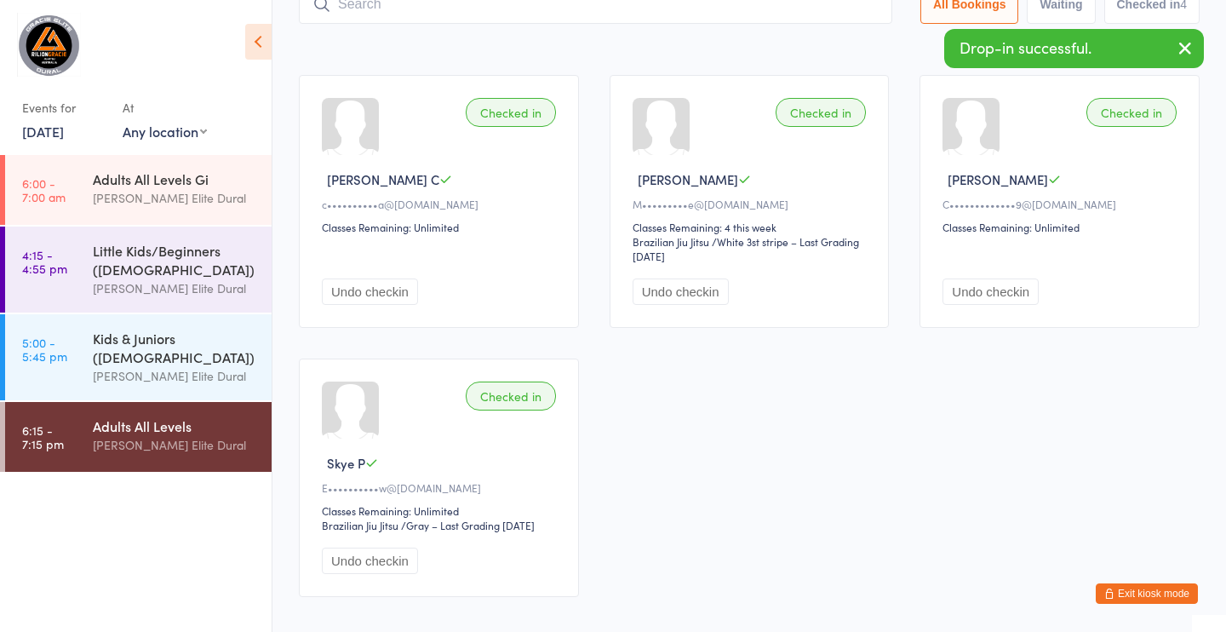
scroll to position [211, 0]
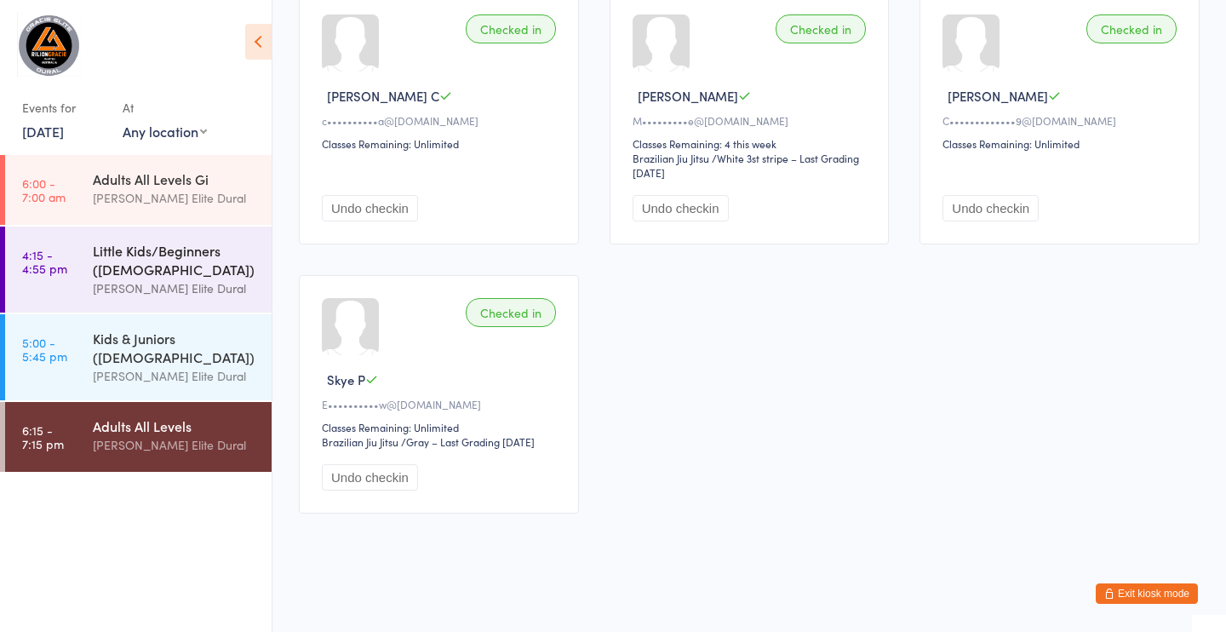
click at [76, 266] on link "4:15 - 4:55 pm Little Kids/Beginners ([DEMOGRAPHIC_DATA]) [PERSON_NAME] Elite D…" at bounding box center [138, 270] width 267 height 86
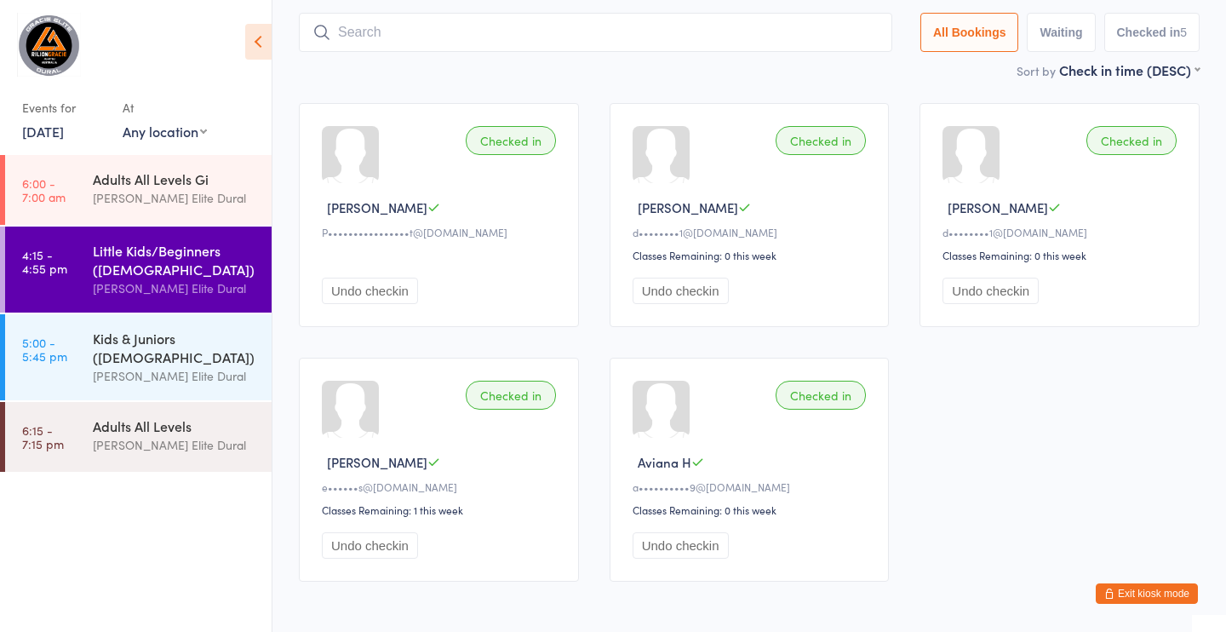
scroll to position [168, 0]
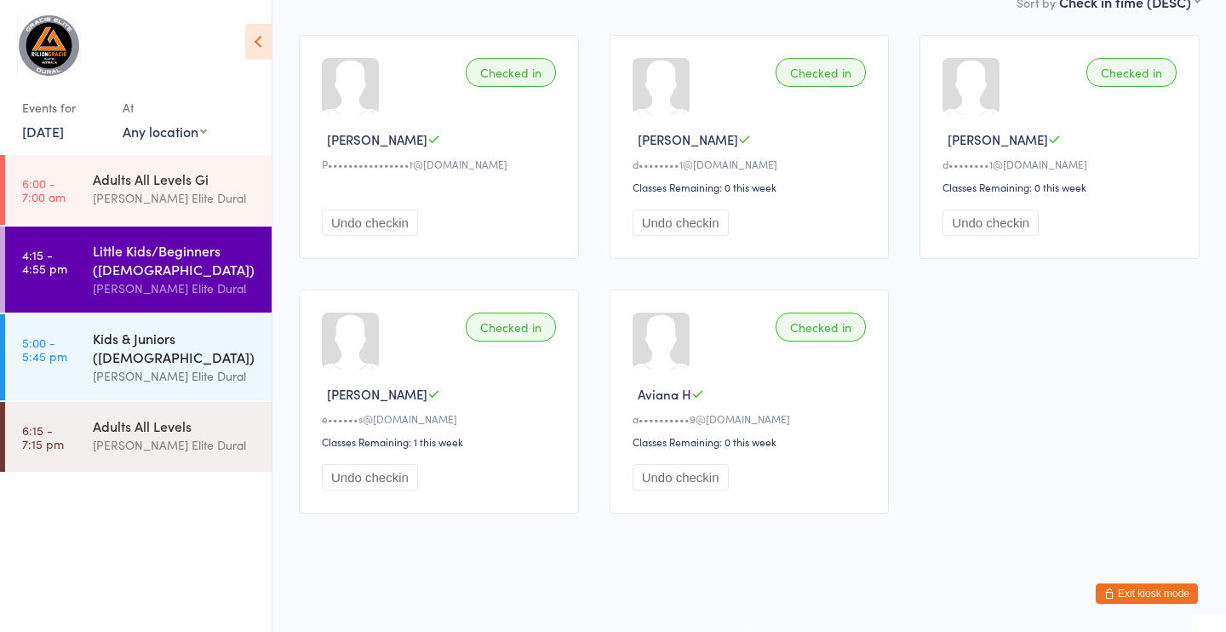
click at [134, 341] on div "Kids & Juniors ([DEMOGRAPHIC_DATA])" at bounding box center [175, 347] width 164 height 37
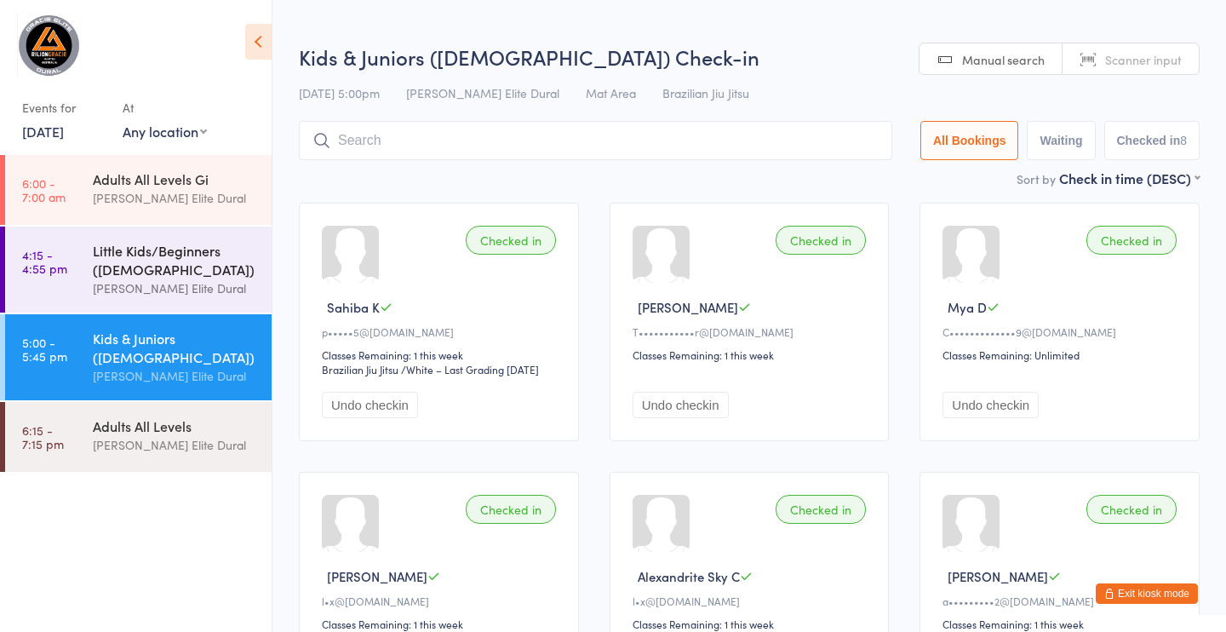
click at [179, 272] on div "Little Kids/Beginners ([DEMOGRAPHIC_DATA])" at bounding box center [175, 259] width 164 height 37
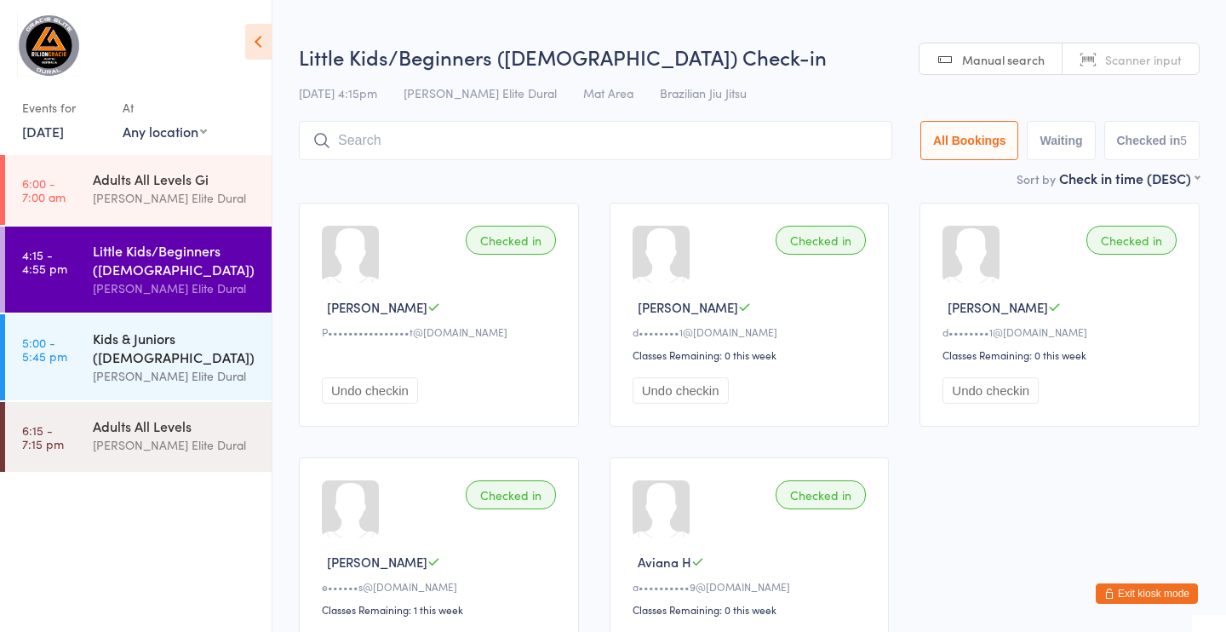
click at [146, 355] on div "Kids & Juniors ([DEMOGRAPHIC_DATA])" at bounding box center [175, 347] width 164 height 37
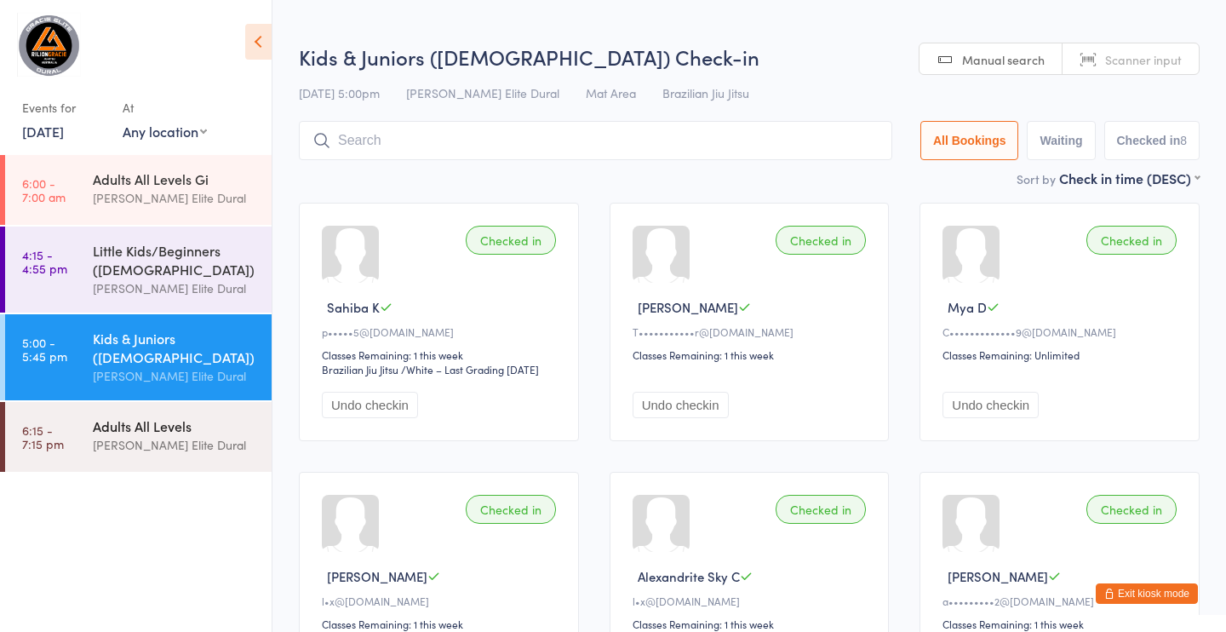
click at [135, 443] on div "[PERSON_NAME] Elite Dural" at bounding box center [175, 445] width 164 height 20
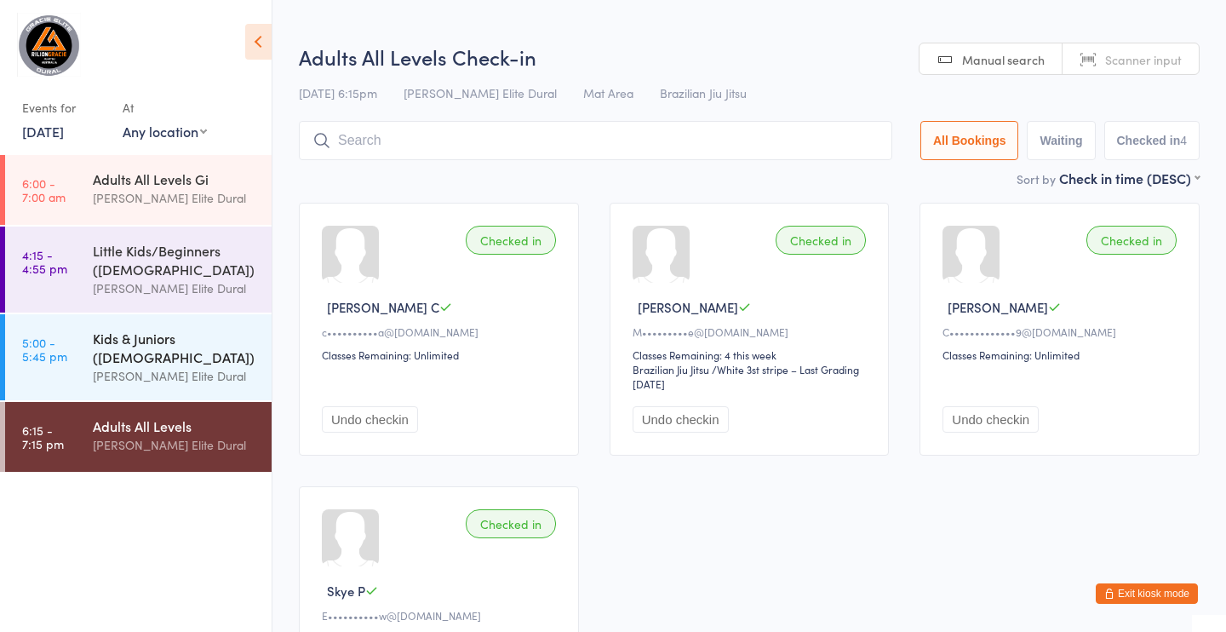
click at [143, 349] on div "Kids & Juniors ([DEMOGRAPHIC_DATA])" at bounding box center [175, 347] width 164 height 37
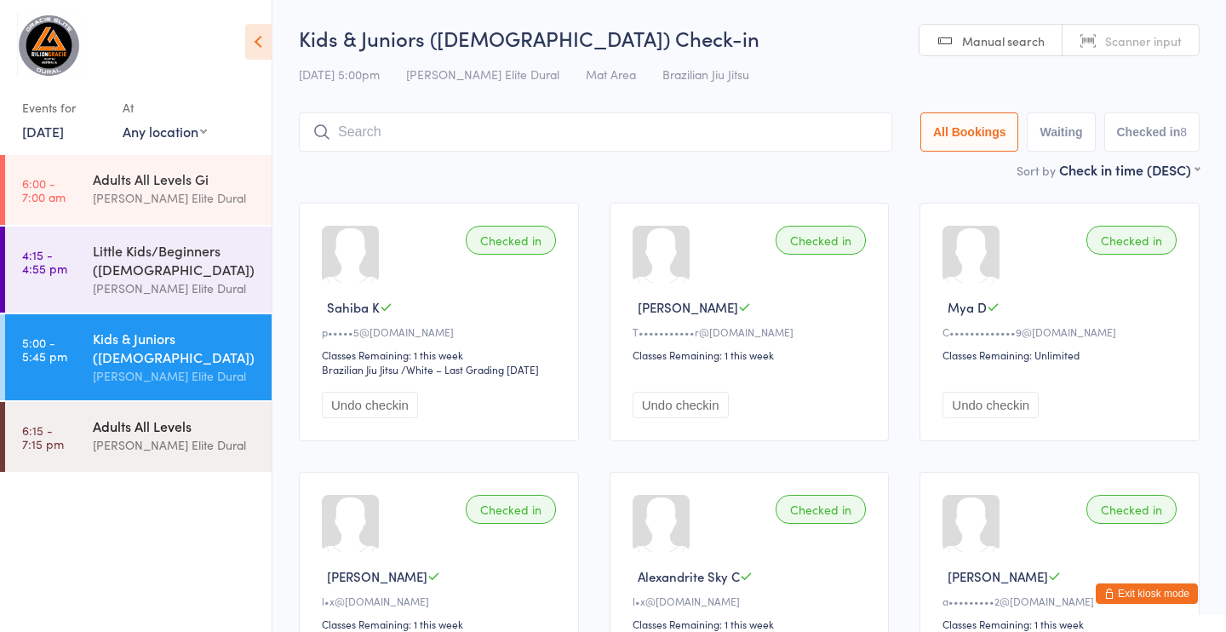
click at [106, 435] on div "[PERSON_NAME] Elite Dural" at bounding box center [175, 445] width 164 height 20
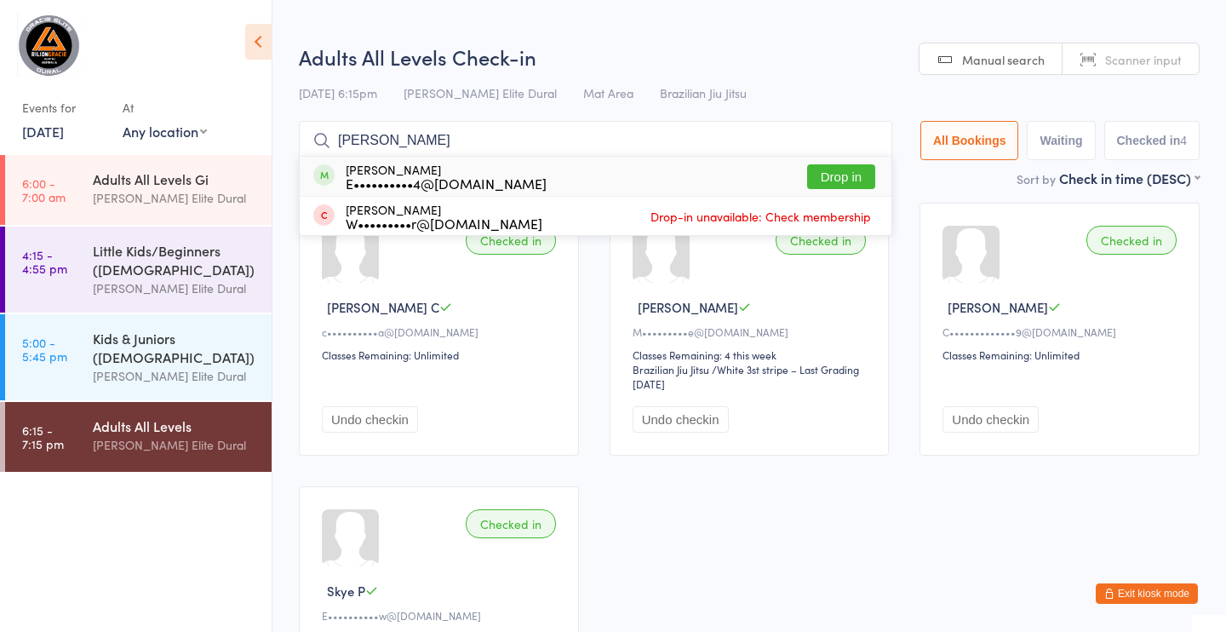
type input "[PERSON_NAME]"
click at [425, 184] on div "E••••••••••4@[DOMAIN_NAME]" at bounding box center [446, 183] width 201 height 14
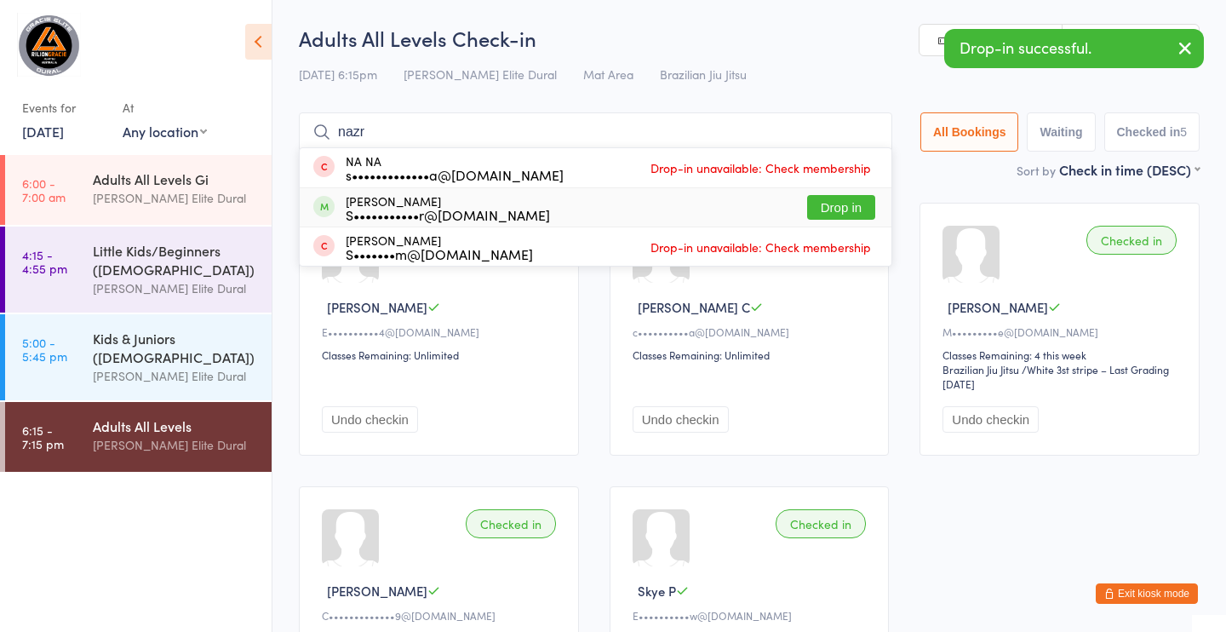
type input "nazr"
click at [446, 209] on div "S•••••••••••r@[DOMAIN_NAME]" at bounding box center [448, 215] width 204 height 14
